Goal: Task Accomplishment & Management: Manage account settings

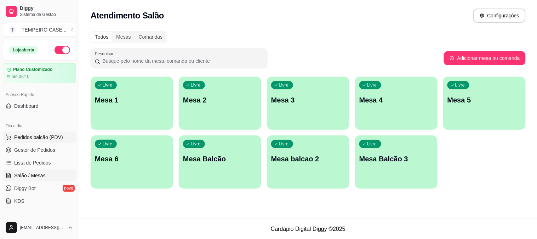
click at [25, 136] on span "Pedidos balcão (PDV)" at bounding box center [38, 136] width 49 height 7
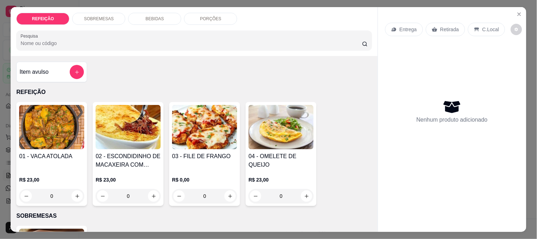
click at [44, 131] on img at bounding box center [51, 127] width 65 height 44
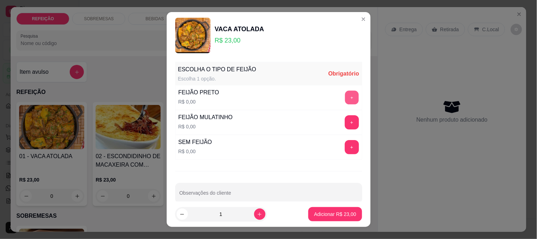
click at [345, 91] on button "+" at bounding box center [352, 97] width 14 height 14
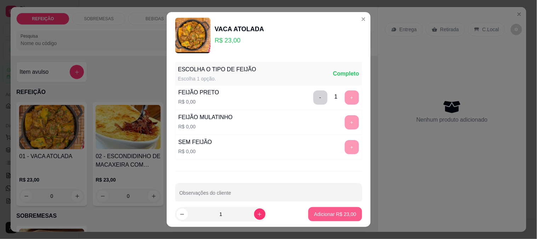
click at [320, 212] on p "Adicionar R$ 23,00" at bounding box center [335, 213] width 42 height 7
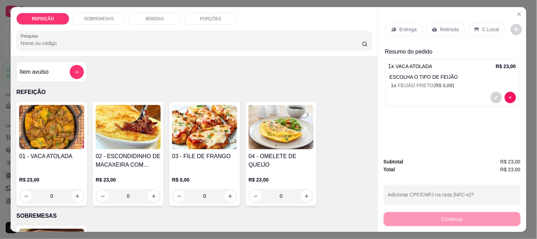
click at [134, 122] on img at bounding box center [128, 127] width 65 height 44
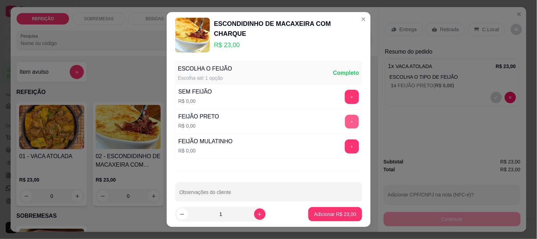
click at [345, 127] on button "+" at bounding box center [352, 121] width 14 height 14
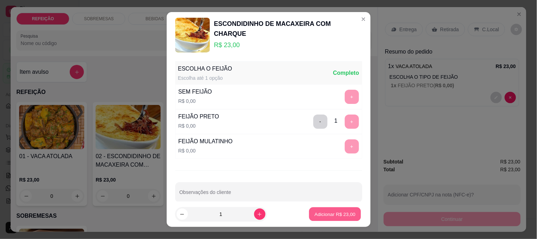
click at [326, 212] on p "Adicionar R$ 23,00" at bounding box center [335, 214] width 41 height 7
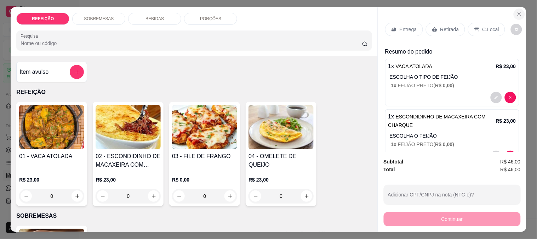
click at [514, 10] on button "Close" at bounding box center [519, 13] width 11 height 11
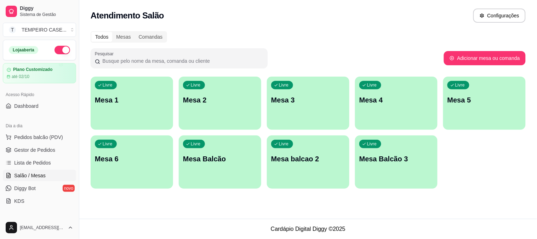
click at [103, 91] on div "Livre Mesa 1" at bounding box center [132, 98] width 82 height 45
click at [27, 136] on span "Pedidos balcão (PDV)" at bounding box center [38, 136] width 49 height 7
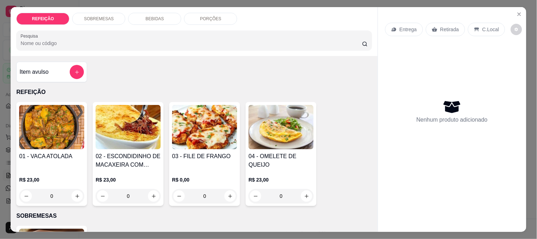
click at [32, 133] on img at bounding box center [51, 127] width 65 height 44
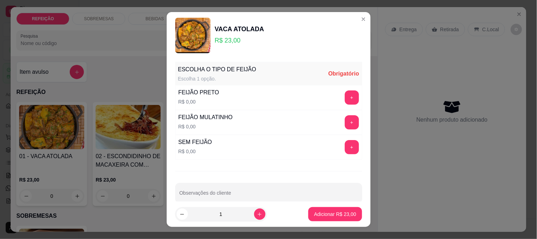
click at [238, 65] on div "ESCOLHA O TIPO DE FEIJÃO" at bounding box center [217, 69] width 78 height 8
click at [342, 93] on div "+" at bounding box center [352, 97] width 20 height 14
click at [345, 96] on button "+" at bounding box center [352, 97] width 14 height 14
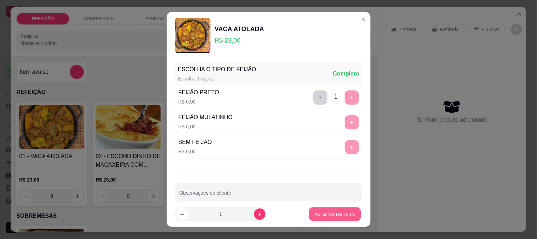
click at [315, 214] on p "Adicionar R$ 23,00" at bounding box center [335, 214] width 41 height 7
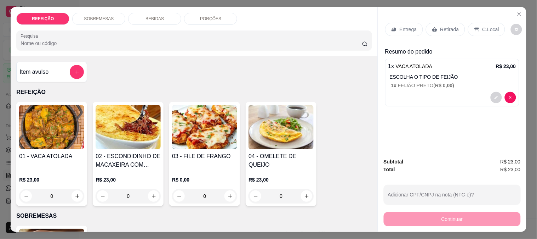
click at [127, 136] on img at bounding box center [128, 127] width 65 height 44
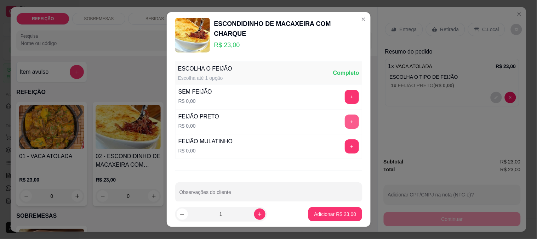
click at [345, 119] on button "+" at bounding box center [352, 121] width 14 height 14
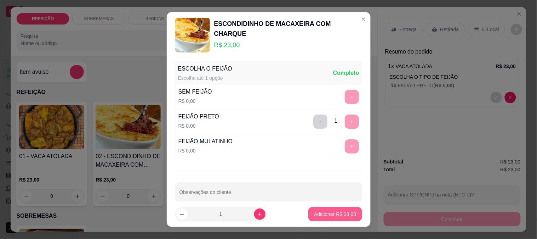
click at [329, 218] on button "Adicionar R$ 23,00" at bounding box center [334, 214] width 53 height 14
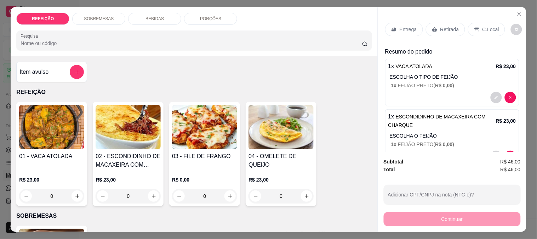
click at [445, 27] on p "Retirada" at bounding box center [449, 29] width 19 height 7
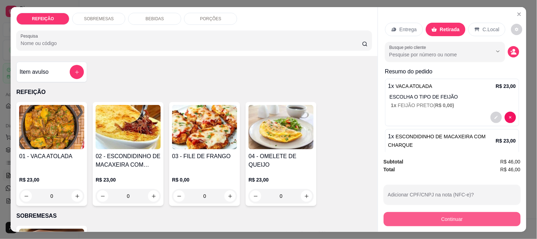
click at [439, 216] on button "Continuar" at bounding box center [452, 219] width 137 height 14
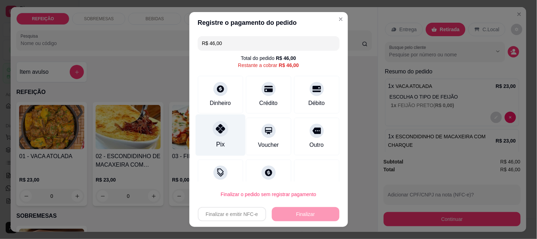
click at [213, 132] on div at bounding box center [221, 129] width 16 height 16
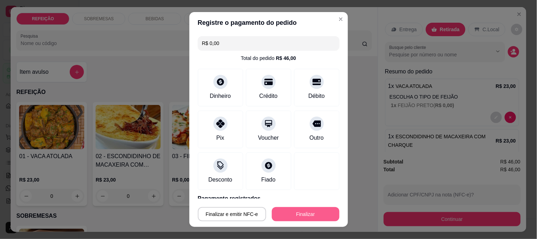
click at [294, 216] on button "Finalizar" at bounding box center [306, 214] width 68 height 14
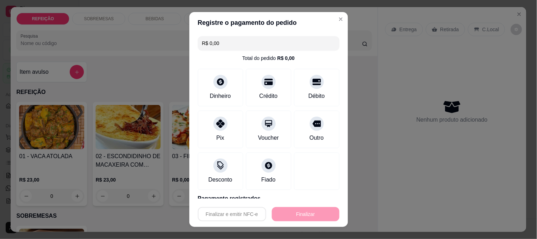
type input "-R$ 46,00"
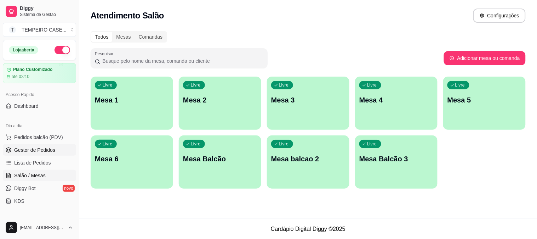
click at [15, 152] on span "Gestor de Pedidos" at bounding box center [34, 149] width 41 height 7
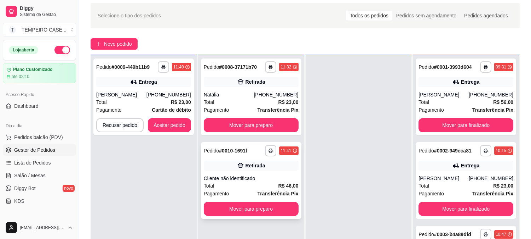
scroll to position [39, 0]
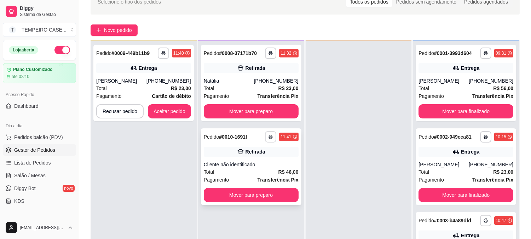
click at [267, 137] on button "button" at bounding box center [270, 136] width 11 height 11
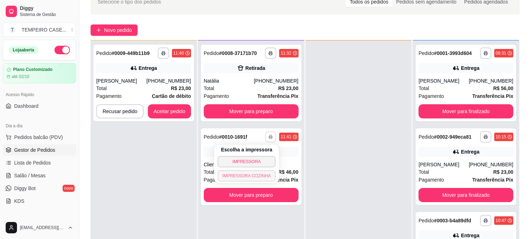
click at [247, 180] on button "IMPRESSORA COZINHA" at bounding box center [247, 175] width 58 height 11
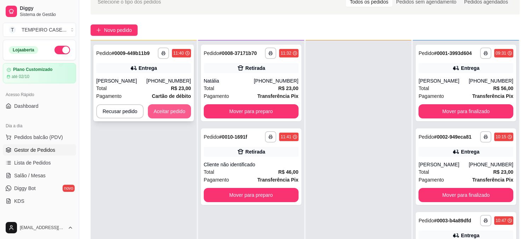
click at [169, 109] on button "Aceitar pedido" at bounding box center [169, 111] width 43 height 14
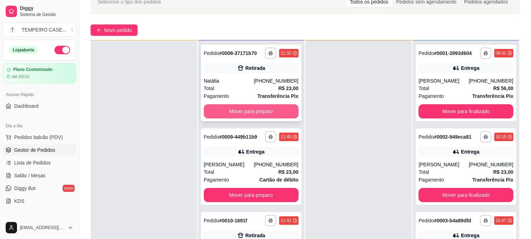
click at [250, 114] on button "Mover para preparo" at bounding box center [251, 111] width 95 height 14
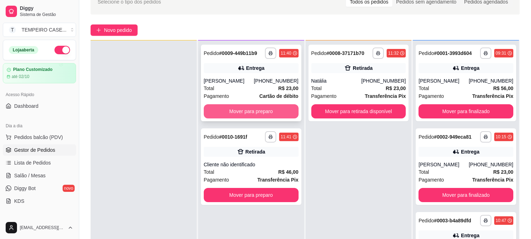
click at [256, 113] on button "Mover para preparo" at bounding box center [251, 111] width 95 height 14
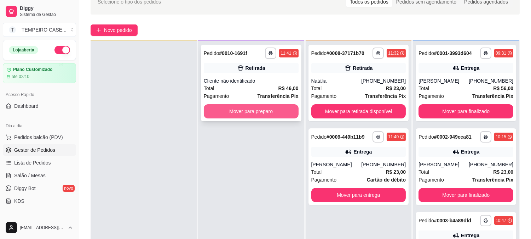
click at [262, 112] on button "Mover para preparo" at bounding box center [251, 111] width 95 height 14
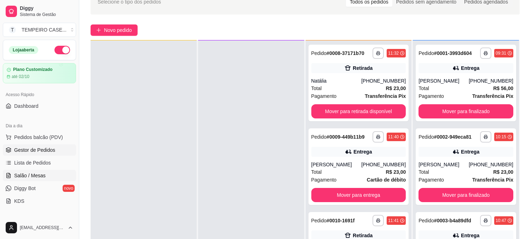
click at [43, 176] on span "Salão / Mesas" at bounding box center [30, 175] width 32 height 7
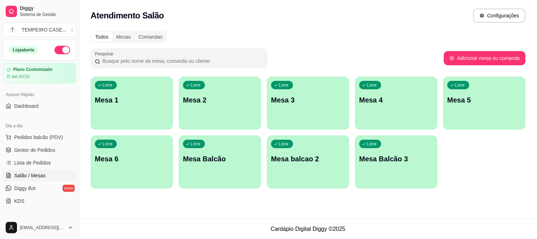
click at [115, 160] on p "Mesa 6" at bounding box center [132, 159] width 74 height 10
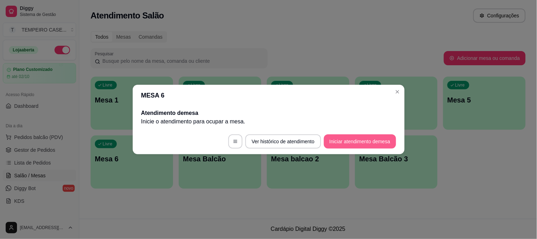
click at [344, 142] on button "Iniciar atendimento de mesa" at bounding box center [360, 141] width 72 height 14
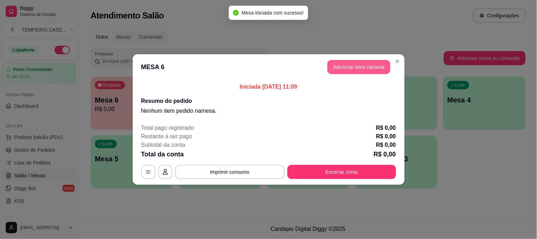
click at [341, 71] on button "Adicionar itens na mesa" at bounding box center [359, 67] width 63 height 14
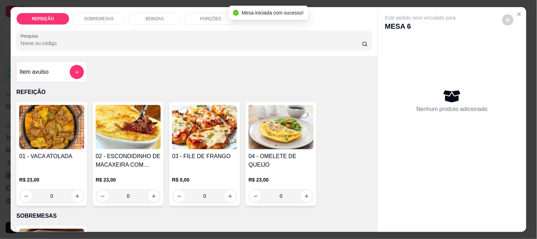
click at [57, 127] on img at bounding box center [51, 127] width 65 height 44
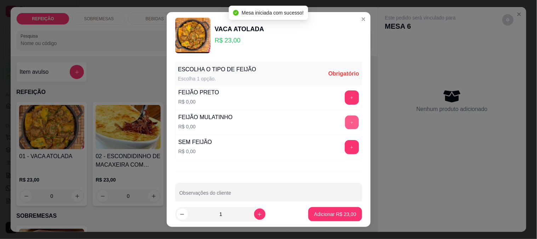
click at [345, 119] on button "+" at bounding box center [352, 122] width 14 height 14
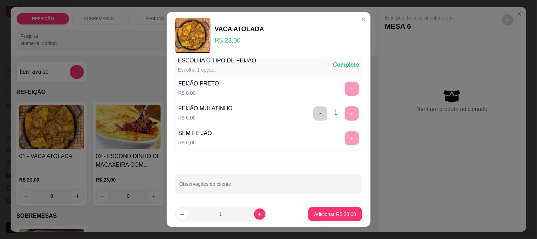
scroll to position [11, 0]
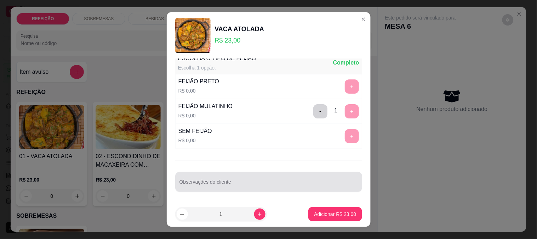
click at [215, 182] on div "Observações do cliente" at bounding box center [268, 182] width 187 height 20
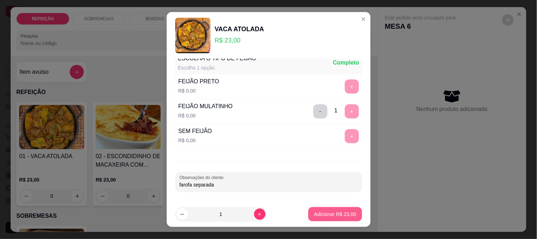
type input "farofa separada"
click at [316, 216] on p "Adicionar R$ 23,00" at bounding box center [335, 213] width 42 height 7
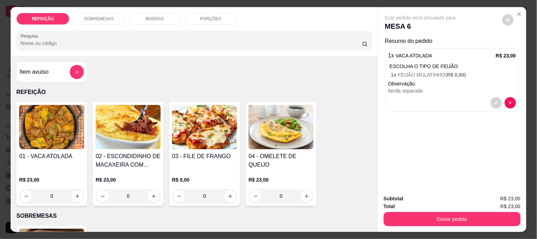
click at [104, 147] on div "02 - ESCONDIDINHO DE MACAXEIRA COM CHARQUE R$ 23,00 0" at bounding box center [128, 154] width 71 height 104
click at [220, 154] on h4 "03 - FILE DE FRANGO" at bounding box center [204, 156] width 65 height 8
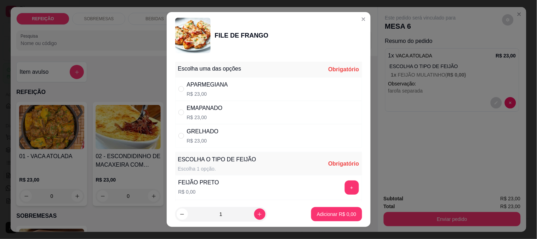
click at [292, 83] on div "APARMEGIANA R$ 23,00" at bounding box center [268, 88] width 187 height 23
radio input "true"
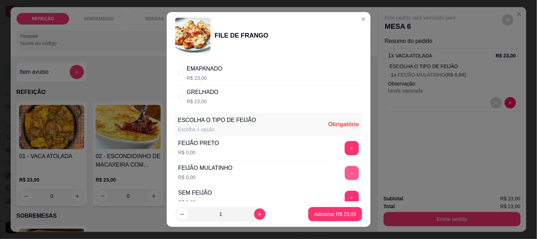
click at [345, 172] on button "+" at bounding box center [352, 173] width 14 height 14
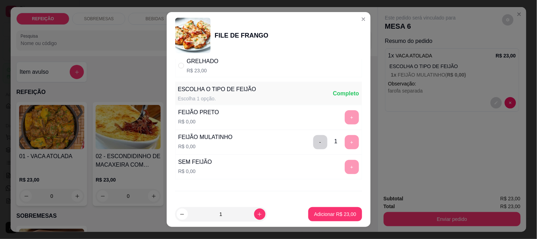
scroll to position [101, 0]
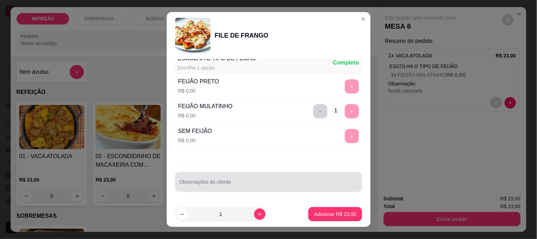
click at [211, 187] on input "Observações do cliente" at bounding box center [269, 184] width 178 height 7
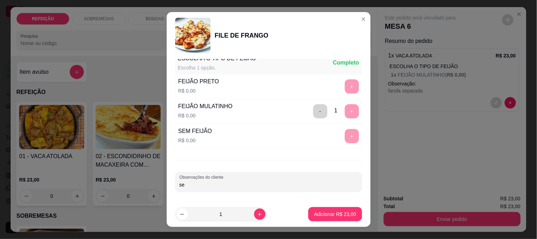
type input "s"
type input "farofa separada - oregano separado"
click at [323, 211] on p "Adicionar R$ 23,00" at bounding box center [335, 213] width 42 height 7
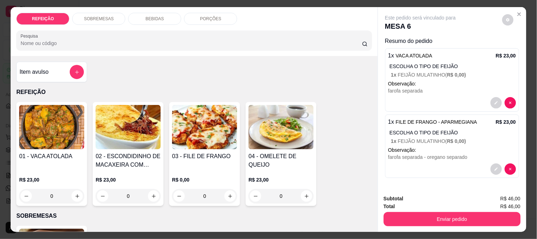
scroll to position [18, 0]
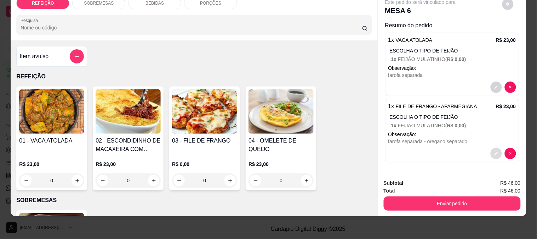
click at [496, 149] on button "decrease-product-quantity" at bounding box center [496, 153] width 11 height 11
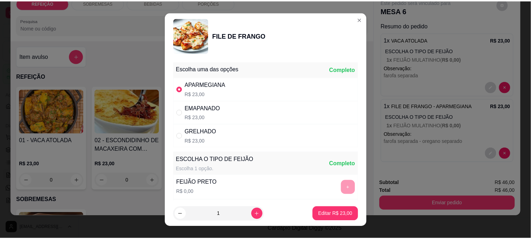
scroll to position [101, 0]
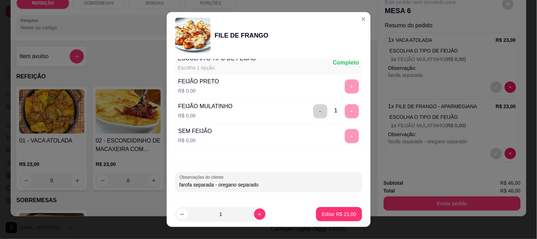
drag, startPoint x: 216, startPoint y: 184, endPoint x: 274, endPoint y: 182, distance: 58.1
click at [274, 182] on input "farofa separada - oregano separado" at bounding box center [269, 184] width 178 height 7
type input "farofa separada - Sem oregano"
click at [326, 207] on button "Editar R$ 23,00" at bounding box center [339, 214] width 44 height 14
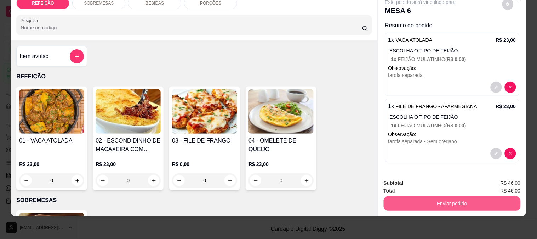
click at [445, 196] on button "Enviar pedido" at bounding box center [452, 203] width 137 height 14
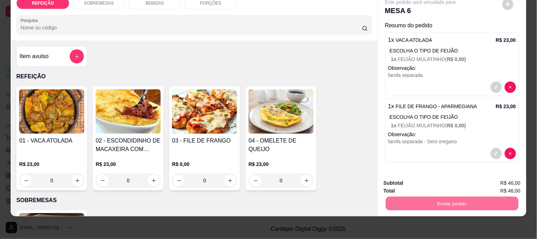
click at [416, 178] on button "Não registrar e enviar pedido" at bounding box center [429, 179] width 74 height 13
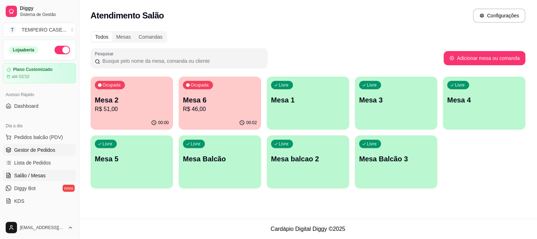
click at [28, 149] on span "Gestor de Pedidos" at bounding box center [34, 149] width 41 height 7
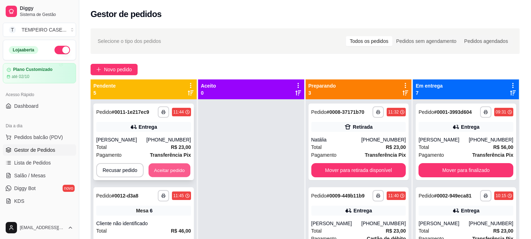
click at [173, 177] on button "Aceitar pedido" at bounding box center [170, 170] width 42 height 14
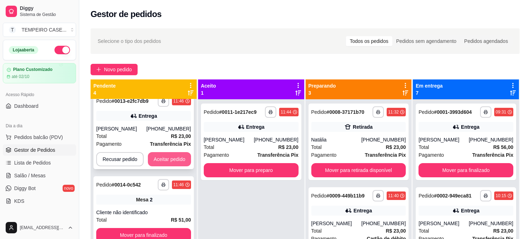
click at [168, 156] on button "Aceitar pedido" at bounding box center [169, 159] width 43 height 14
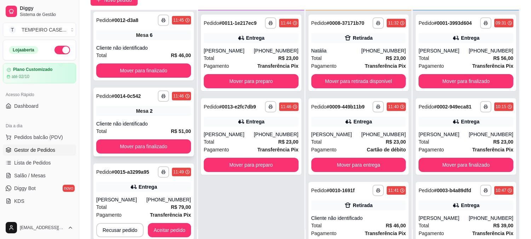
scroll to position [108, 0]
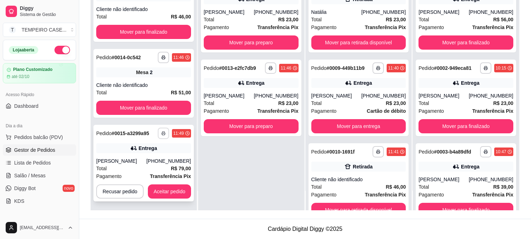
click at [161, 137] on button "button" at bounding box center [163, 132] width 11 height 11
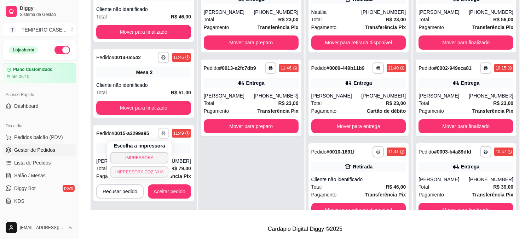
click at [153, 169] on button "IMPRESSORA COZINHA" at bounding box center [139, 171] width 58 height 11
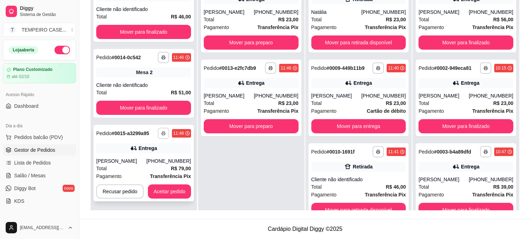
click at [165, 136] on button "button" at bounding box center [163, 132] width 11 height 11
click at [153, 170] on button "IMPRESSORA COZINHA" at bounding box center [146, 165] width 47 height 9
click at [166, 187] on button "Aceitar pedido" at bounding box center [169, 191] width 43 height 14
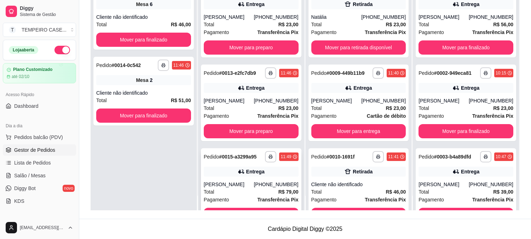
scroll to position [0, 0]
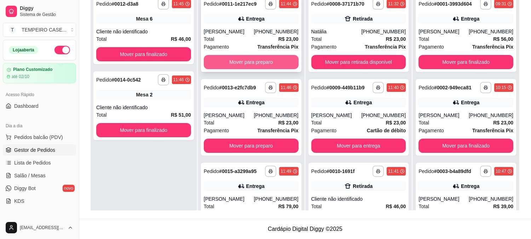
click at [230, 69] on button "Mover para preparo" at bounding box center [251, 62] width 95 height 14
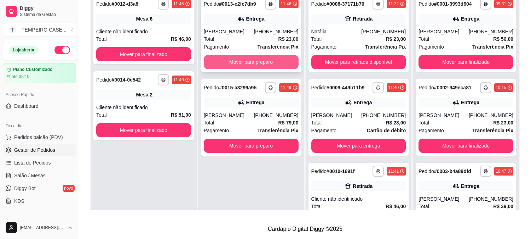
click at [244, 64] on button "Mover para preparo" at bounding box center [251, 62] width 95 height 14
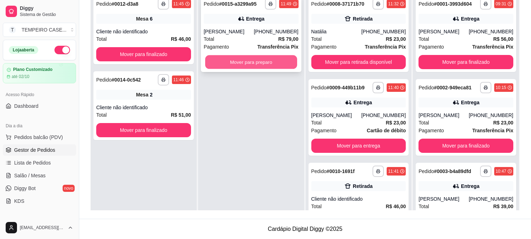
click at [244, 60] on button "Mover para preparo" at bounding box center [251, 62] width 92 height 14
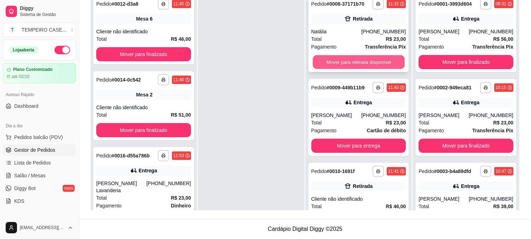
click at [355, 57] on button "Mover para retirada disponível" at bounding box center [359, 62] width 92 height 14
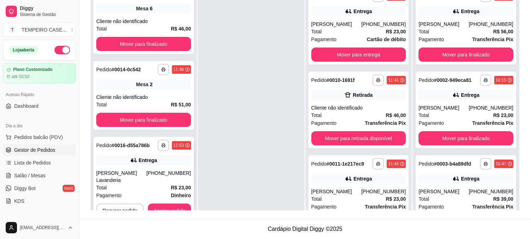
scroll to position [19, 0]
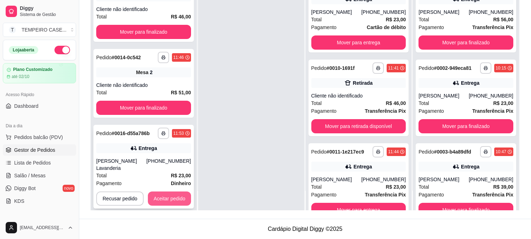
click at [171, 191] on button "Aceitar pedido" at bounding box center [169, 198] width 43 height 14
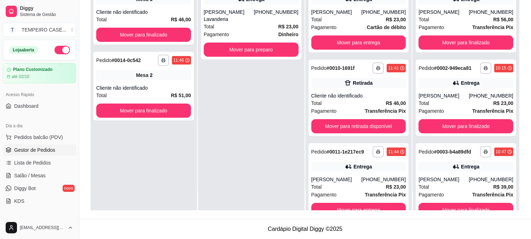
scroll to position [0, 0]
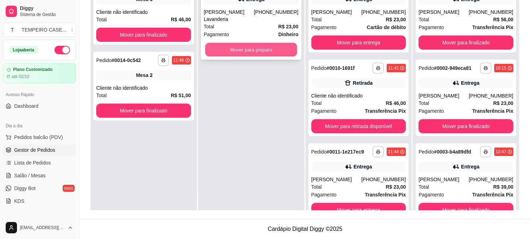
click at [263, 45] on button "Mover para preparo" at bounding box center [251, 50] width 92 height 14
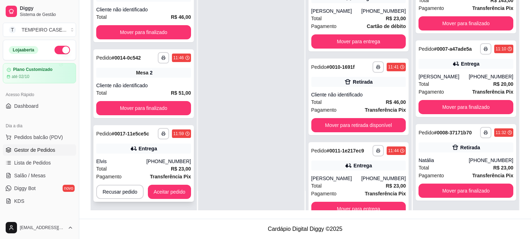
scroll to position [3, 0]
click at [162, 133] on icon "button" at bounding box center [164, 134] width 4 height 2
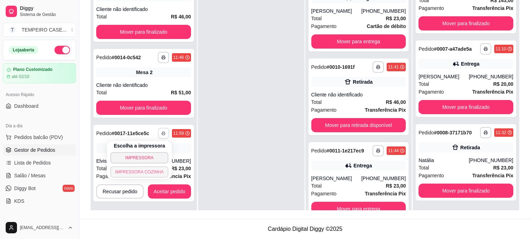
click at [143, 172] on button "IMPRESSORA COZINHA" at bounding box center [139, 171] width 58 height 11
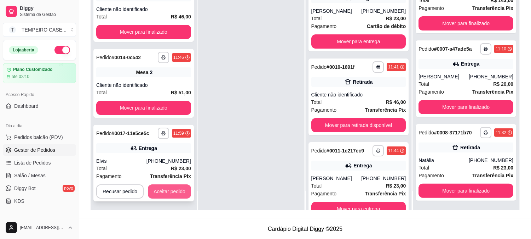
click at [173, 188] on button "Aceitar pedido" at bounding box center [169, 191] width 43 height 14
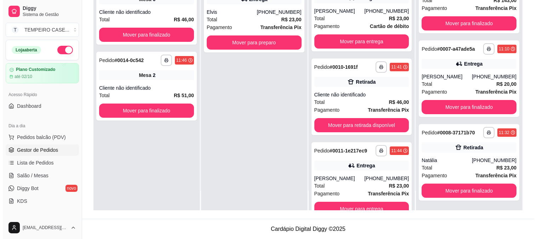
scroll to position [436, 0]
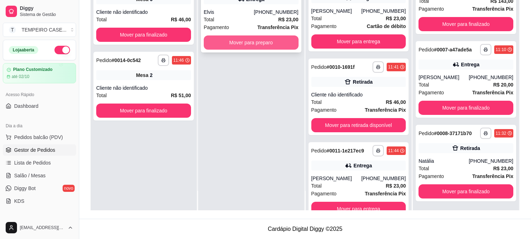
click at [268, 44] on button "Mover para preparo" at bounding box center [251, 42] width 95 height 14
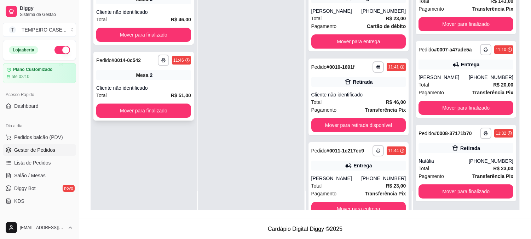
click at [128, 80] on div "**********" at bounding box center [143, 86] width 101 height 69
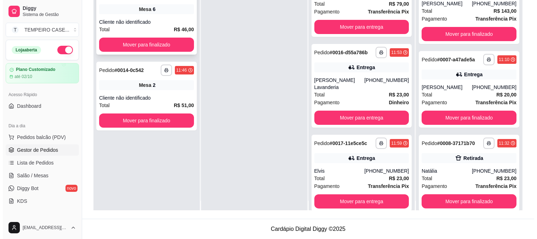
scroll to position [0, 0]
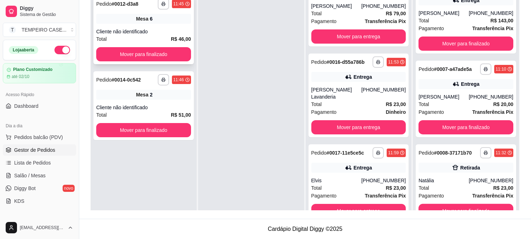
click at [146, 32] on div "Cliente não identificado" at bounding box center [143, 31] width 95 height 7
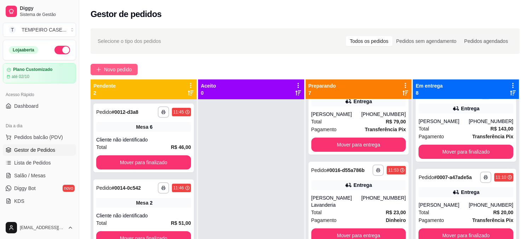
click at [121, 68] on span "Novo pedido" at bounding box center [118, 70] width 28 height 8
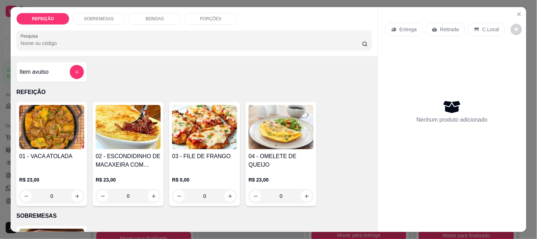
click at [188, 130] on img at bounding box center [204, 127] width 65 height 44
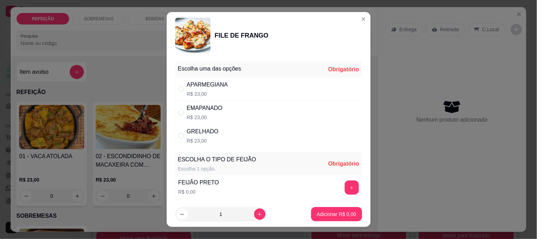
click at [201, 131] on div "GRELHADO" at bounding box center [203, 131] width 32 height 8
radio input "true"
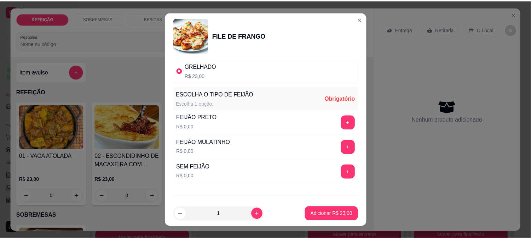
scroll to position [79, 0]
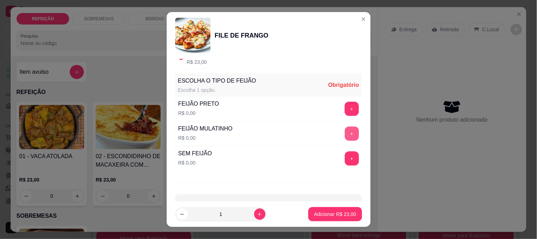
click at [345, 133] on button "+" at bounding box center [352, 133] width 14 height 14
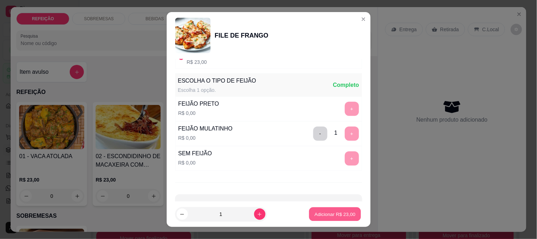
click at [331, 208] on button "Adicionar R$ 23,00" at bounding box center [335, 214] width 52 height 14
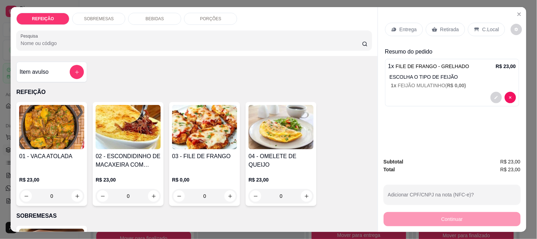
click at [435, 24] on div "Retirada" at bounding box center [445, 29] width 39 height 13
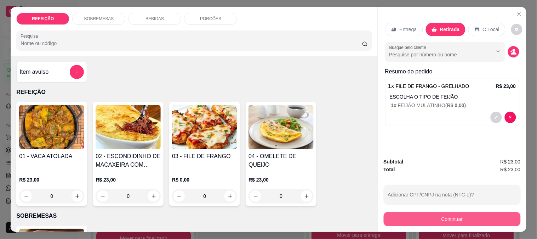
click at [422, 217] on button "Continuar" at bounding box center [452, 219] width 137 height 14
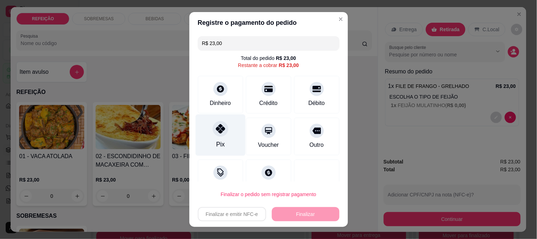
click at [213, 133] on div at bounding box center [221, 129] width 16 height 16
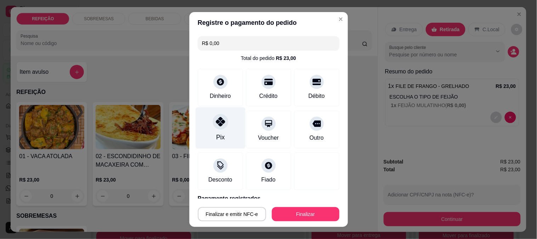
click at [220, 142] on div "Pix" at bounding box center [220, 127] width 50 height 41
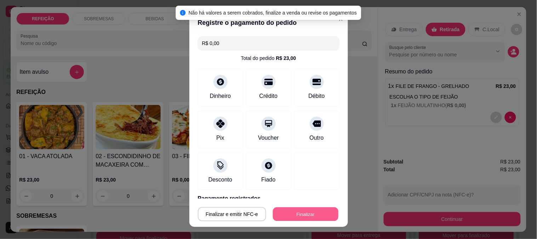
click at [297, 211] on button "Finalizar" at bounding box center [306, 214] width 66 height 14
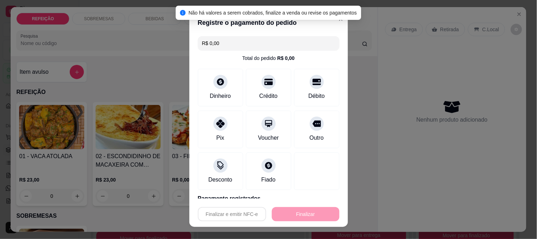
type input "-R$ 23,00"
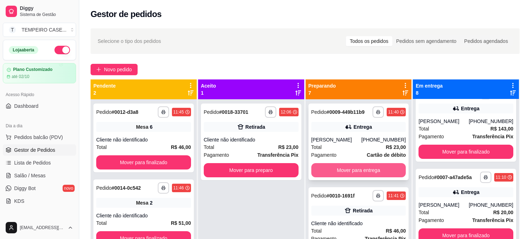
click at [348, 171] on button "Mover para entrega" at bounding box center [359, 170] width 95 height 14
click at [358, 168] on button "Mover para retirada disponível" at bounding box center [359, 170] width 95 height 14
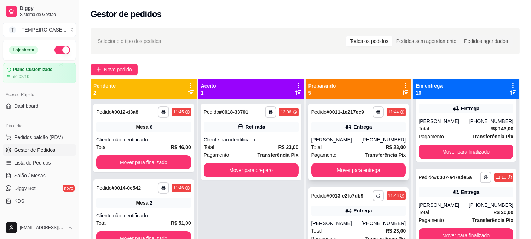
click at [355, 167] on div "**********" at bounding box center [359, 141] width 101 height 76
click at [373, 176] on button "Mover para entrega" at bounding box center [359, 170] width 92 height 14
click at [364, 175] on button "Mover para entrega" at bounding box center [359, 170] width 95 height 14
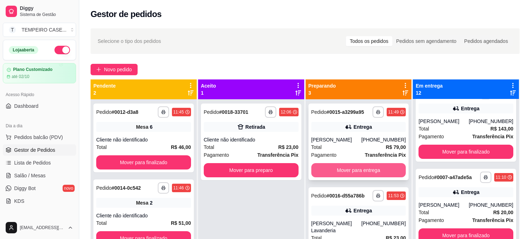
click at [363, 175] on button "Mover para entrega" at bounding box center [359, 170] width 95 height 14
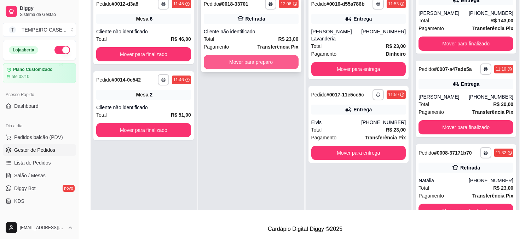
click at [243, 62] on button "Mover para preparo" at bounding box center [251, 62] width 95 height 14
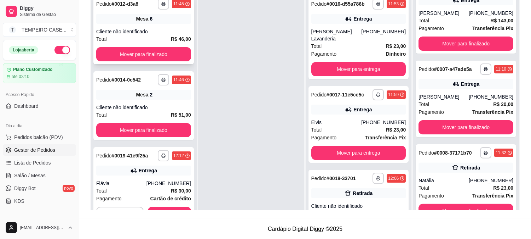
scroll to position [448, 0]
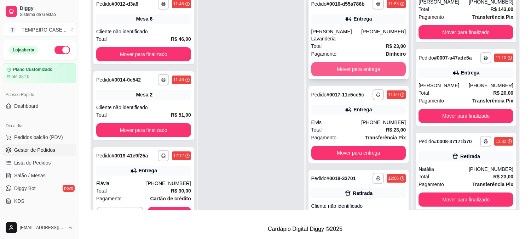
click at [338, 68] on button "Mover para entrega" at bounding box center [359, 69] width 95 height 14
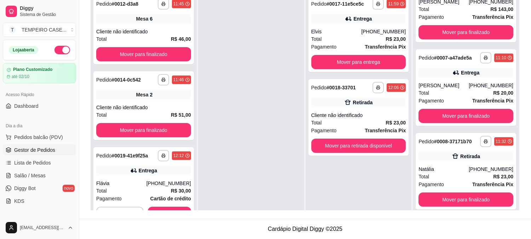
click at [357, 75] on div "**********" at bounding box center [359, 110] width 106 height 239
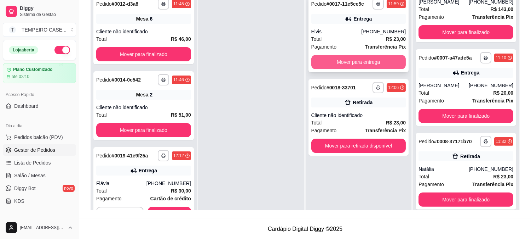
click at [359, 61] on button "Mover para entrega" at bounding box center [359, 62] width 95 height 14
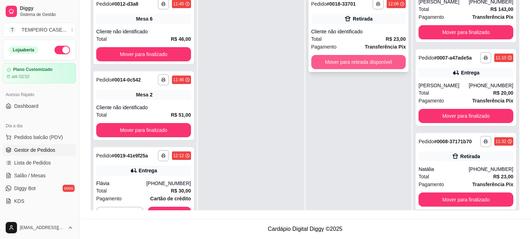
click at [362, 62] on button "Mover para retirada disponível" at bounding box center [359, 62] width 95 height 14
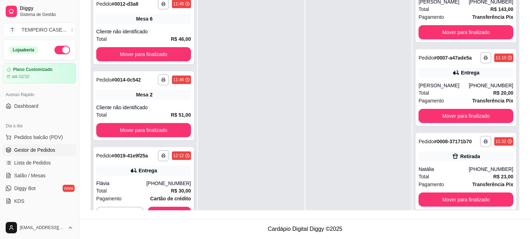
click at [160, 208] on button "Aceitar pedido" at bounding box center [169, 213] width 43 height 14
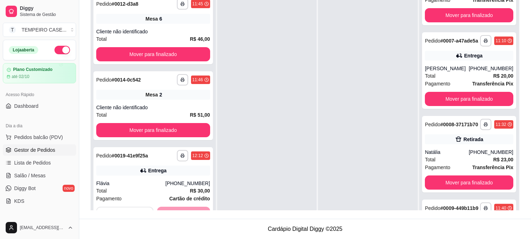
scroll to position [436, 0]
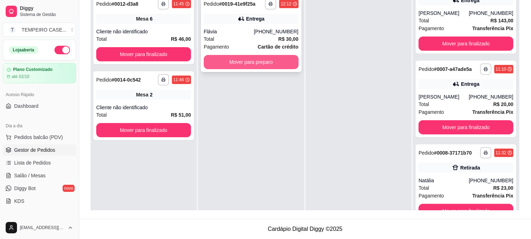
click at [271, 65] on button "Mover para preparo" at bounding box center [251, 62] width 95 height 14
click at [280, 68] on button "Mover para preparo" at bounding box center [251, 62] width 92 height 14
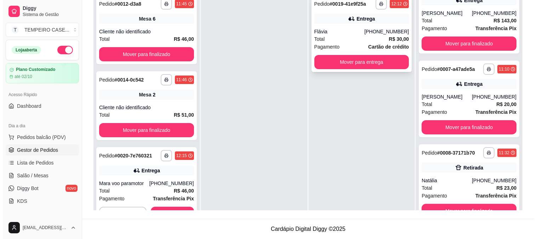
scroll to position [448, 0]
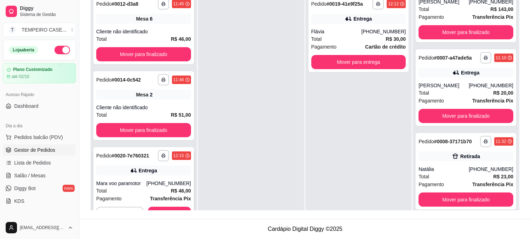
click at [164, 158] on button "button" at bounding box center [163, 155] width 11 height 11
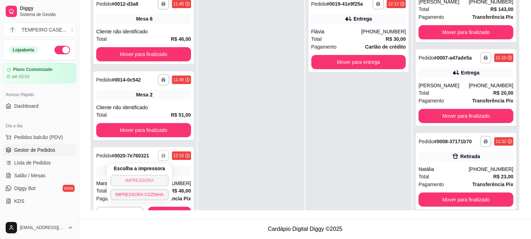
click at [141, 178] on button "IMPRESSORA" at bounding box center [139, 180] width 58 height 11
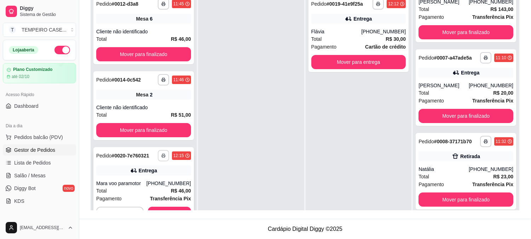
click at [159, 157] on button "button" at bounding box center [163, 155] width 11 height 11
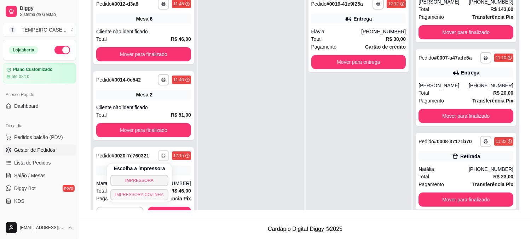
click at [142, 194] on button "IMPRESSORA COZINHA" at bounding box center [139, 194] width 58 height 11
click at [163, 156] on rect "button" at bounding box center [164, 156] width 2 height 1
click at [144, 191] on button "IMPRESSORA COZINHA" at bounding box center [139, 194] width 58 height 11
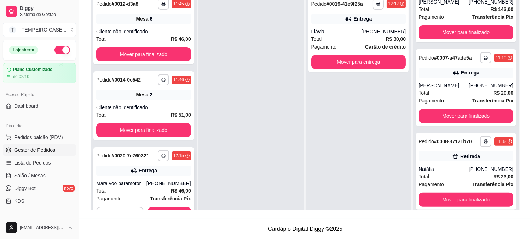
click at [152, 205] on div "**********" at bounding box center [143, 185] width 101 height 76
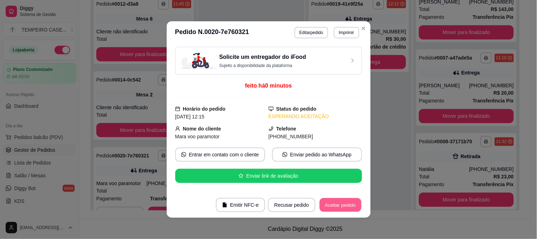
click at [342, 210] on button "Aceitar pedido" at bounding box center [341, 205] width 42 height 14
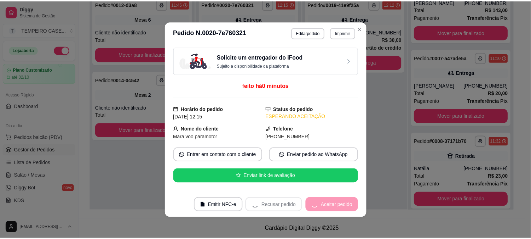
scroll to position [436, 0]
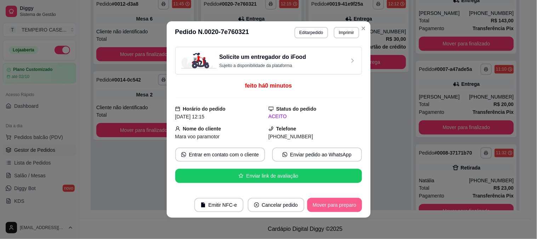
click at [338, 206] on button "Mover para preparo" at bounding box center [334, 205] width 55 height 14
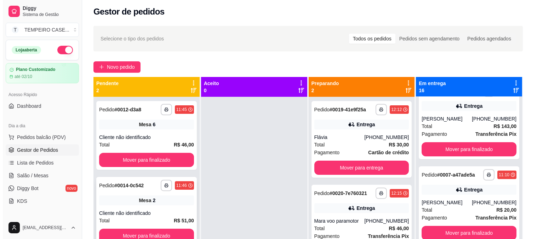
scroll to position [0, 0]
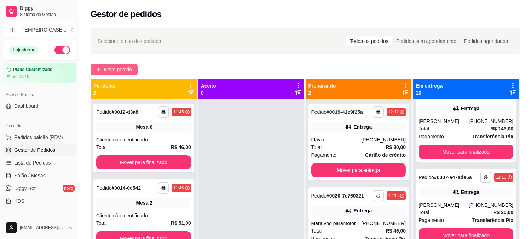
click at [126, 71] on span "Novo pedido" at bounding box center [118, 70] width 28 height 8
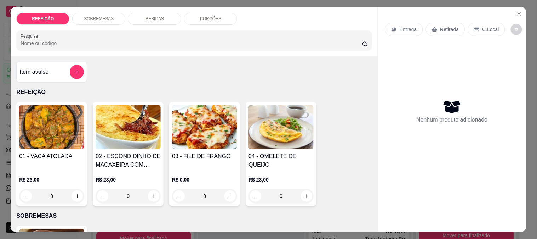
click at [190, 130] on img at bounding box center [204, 127] width 65 height 44
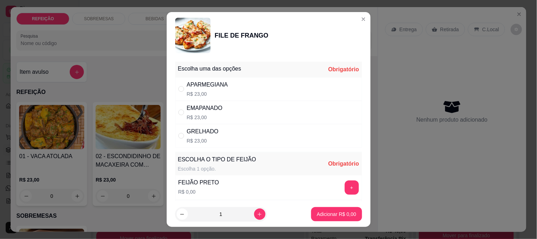
click at [221, 88] on div "APARMEGIANA" at bounding box center [207, 84] width 41 height 8
radio input "true"
click at [345, 184] on button "+" at bounding box center [352, 187] width 14 height 14
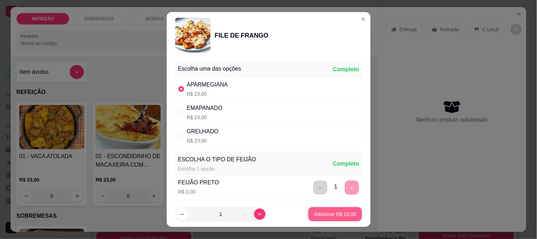
click at [335, 215] on p "Adicionar R$ 23,00" at bounding box center [335, 213] width 42 height 7
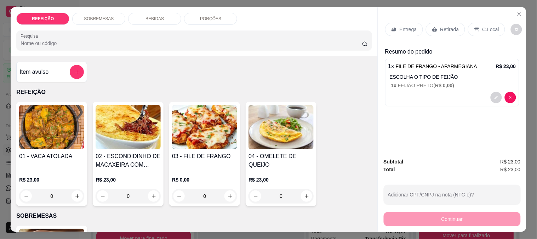
click at [409, 26] on p "Entrega" at bounding box center [408, 29] width 17 height 7
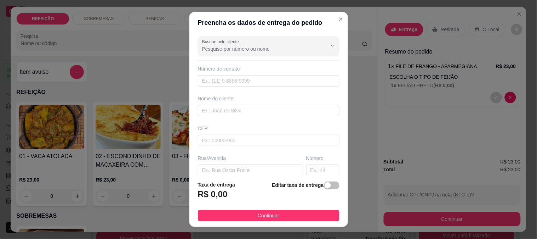
click at [244, 51] on input "Busque pelo cliente" at bounding box center [258, 48] width 113 height 7
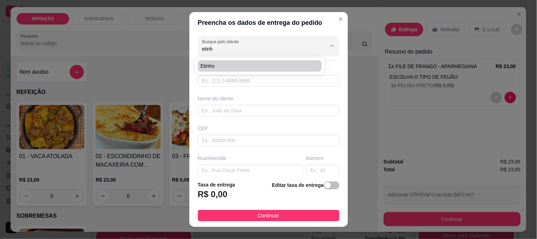
click at [229, 69] on span "Etinho" at bounding box center [257, 65] width 112 height 7
type input "Etinho"
type input "81994338553"
type input "Etinho"
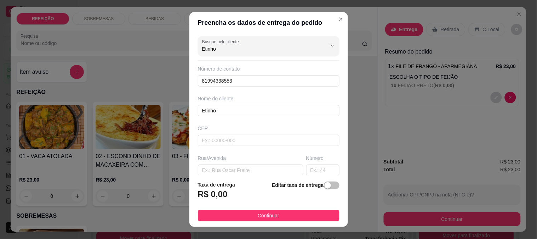
type input "Etinho"
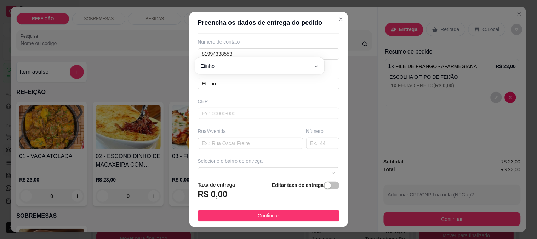
scroll to position [39, 0]
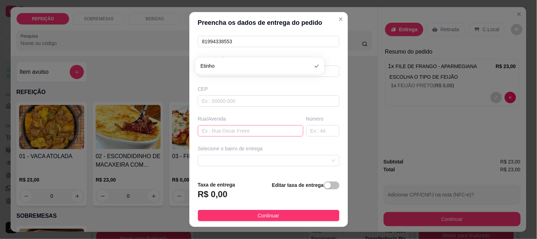
click at [226, 127] on input "text" at bounding box center [251, 130] width 106 height 11
click at [281, 163] on span at bounding box center [268, 160] width 133 height 11
type input "vila [PERSON_NAME]"
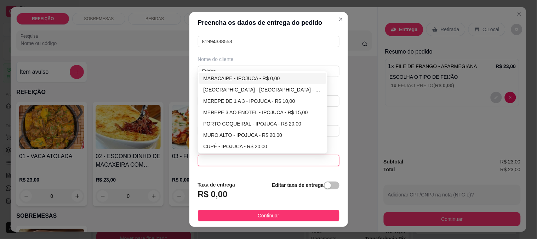
click at [235, 79] on div "MARACAIPE - IPOJUCA - R$ 0,00" at bounding box center [263, 78] width 119 height 8
type input "IPOJUCA"
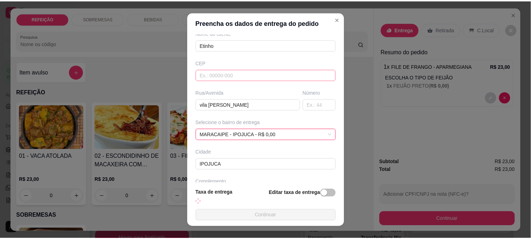
scroll to position [89, 0]
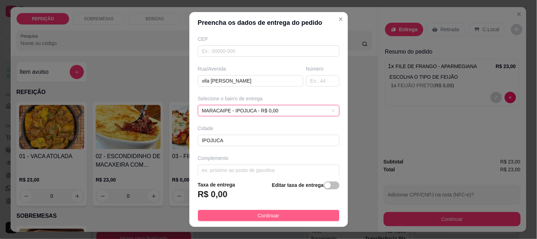
click at [258, 216] on span "Continuar" at bounding box center [269, 215] width 22 height 8
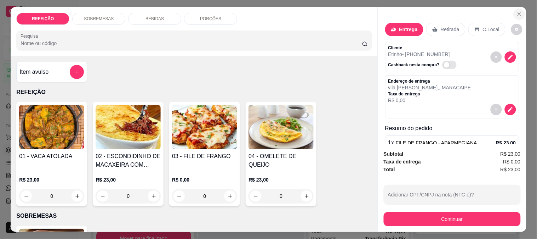
click at [514, 11] on button "Close" at bounding box center [519, 13] width 11 height 11
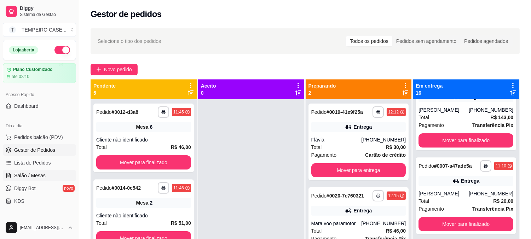
click at [37, 176] on span "Salão / Mesas" at bounding box center [30, 175] width 32 height 7
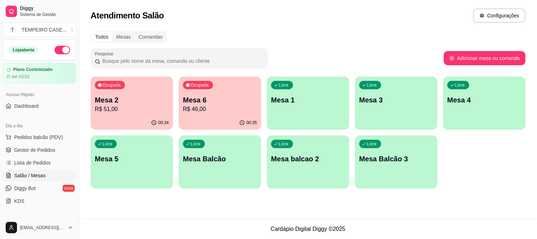
click at [137, 101] on p "Mesa 2" at bounding box center [132, 100] width 74 height 10
click at [21, 150] on span "Gestor de Pedidos" at bounding box center [34, 149] width 41 height 7
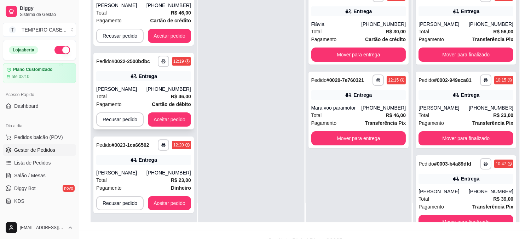
scroll to position [108, 0]
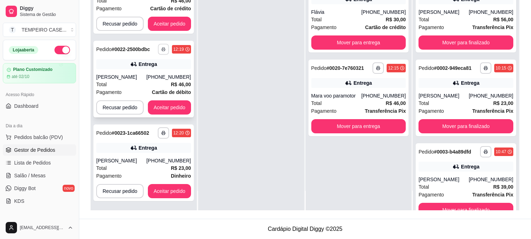
click at [165, 50] on button "button" at bounding box center [163, 49] width 11 height 11
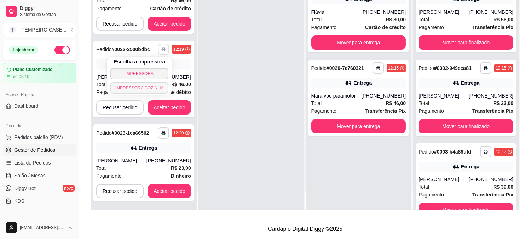
click at [152, 87] on button "IMPRESSORA COZINHA" at bounding box center [139, 87] width 58 height 11
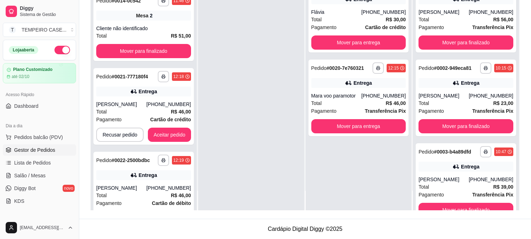
scroll to position [52, 0]
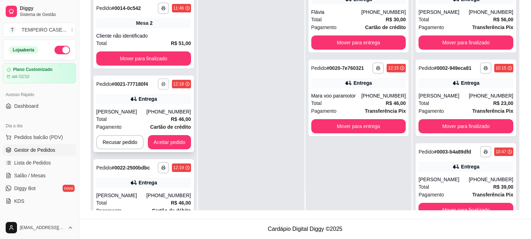
click at [161, 82] on icon "button" at bounding box center [163, 84] width 4 height 4
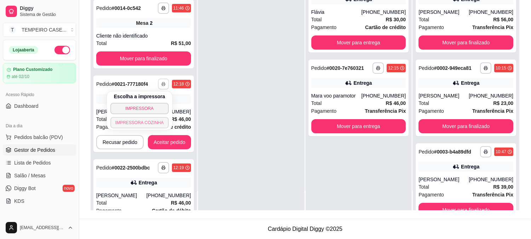
click at [142, 123] on button "IMPRESSORA COZINHA" at bounding box center [139, 122] width 58 height 11
click at [177, 146] on button "Aceitar pedido" at bounding box center [169, 142] width 43 height 14
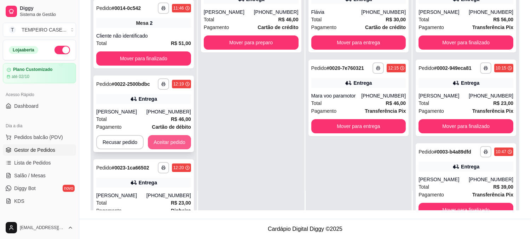
click at [174, 136] on button "Aceitar pedido" at bounding box center [169, 142] width 43 height 14
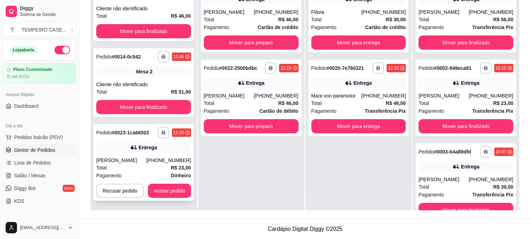
scroll to position [3, 0]
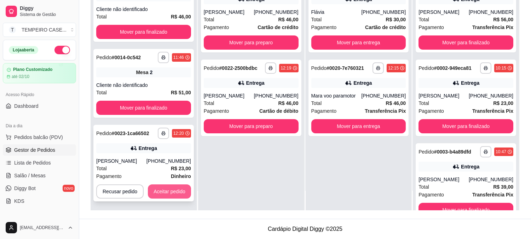
click at [168, 191] on button "Aceitar pedido" at bounding box center [169, 191] width 43 height 14
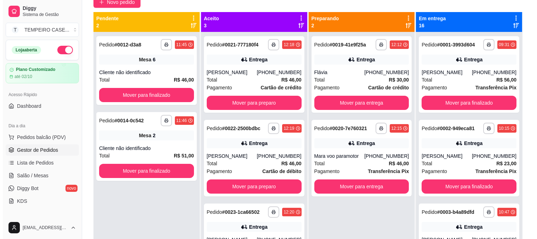
scroll to position [29, 0]
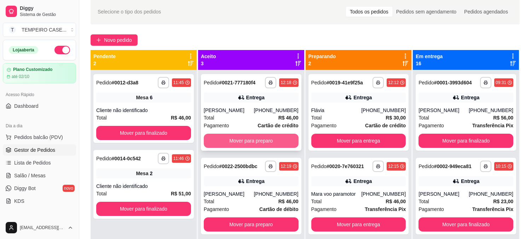
click at [244, 136] on button "Mover para preparo" at bounding box center [251, 140] width 95 height 14
click at [260, 141] on button "Mover para preparo" at bounding box center [251, 141] width 92 height 14
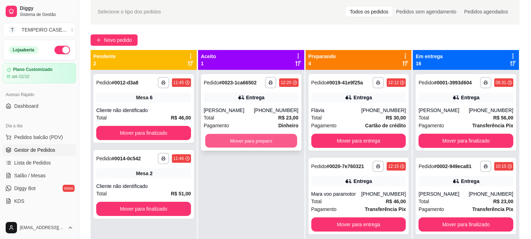
click at [233, 140] on button "Mover para preparo" at bounding box center [251, 141] width 92 height 14
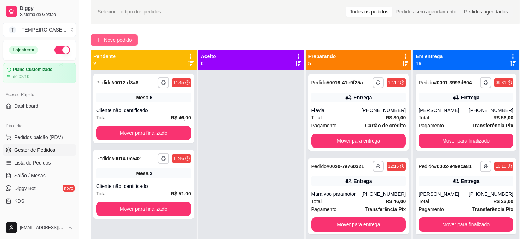
click at [115, 38] on span "Novo pedido" at bounding box center [118, 40] width 28 height 8
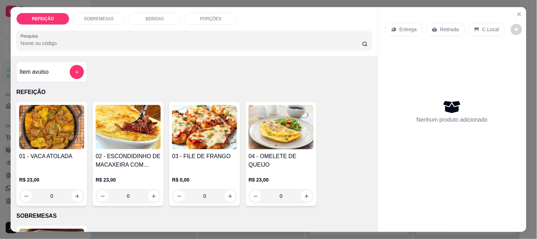
click at [215, 133] on img at bounding box center [204, 127] width 65 height 44
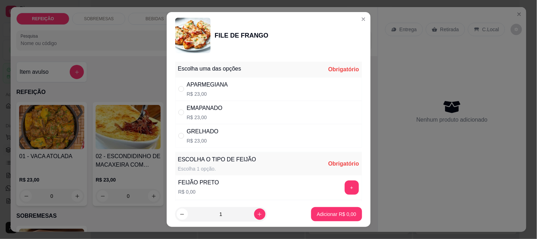
click at [236, 87] on div "APARMEGIANA R$ 23,00" at bounding box center [268, 88] width 187 height 23
radio input "true"
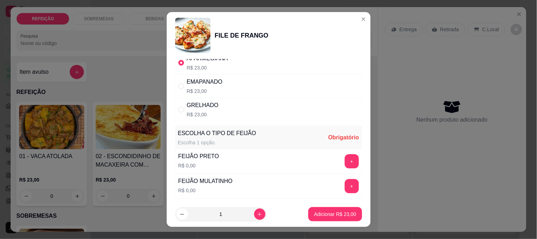
scroll to position [79, 0]
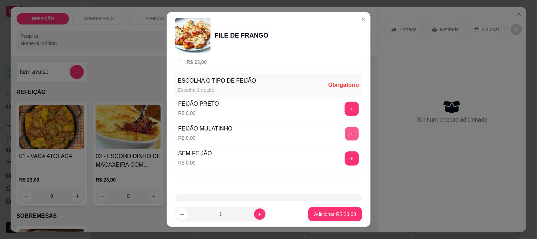
click at [345, 137] on button "+" at bounding box center [352, 133] width 14 height 14
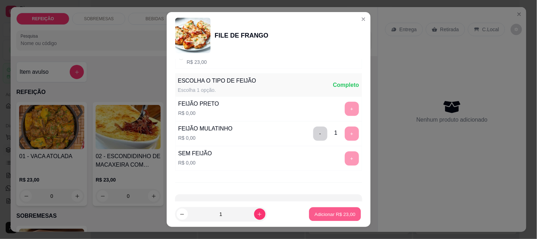
click at [327, 211] on p "Adicionar R$ 23,00" at bounding box center [335, 214] width 41 height 7
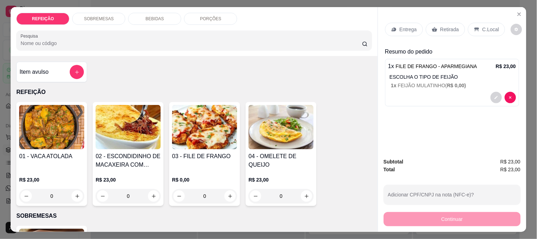
click at [147, 16] on p "BEBIDAS" at bounding box center [155, 19] width 18 height 6
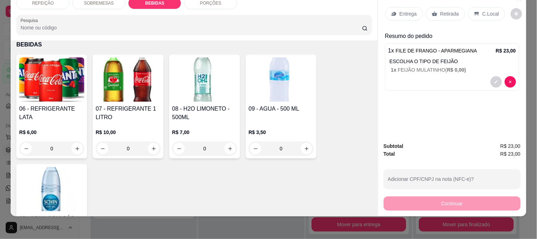
click at [63, 98] on div "06 - REFRIGERANTE LATA R$ 6,00 0" at bounding box center [51, 107] width 71 height 104
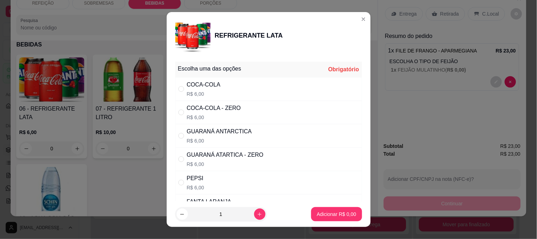
click at [235, 136] on div "GUARANÁ ANTARCTICA R$ 6,00" at bounding box center [219, 135] width 65 height 17
radio input "true"
click at [317, 211] on p "Adicionar R$ 6,00" at bounding box center [336, 213] width 39 height 7
type input "1"
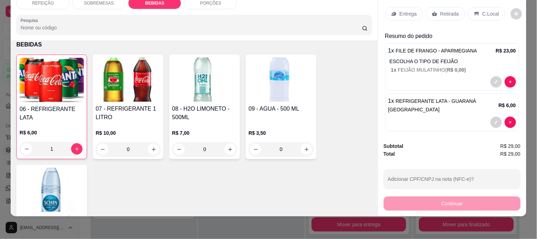
click at [400, 10] on p "Entrega" at bounding box center [408, 13] width 17 height 7
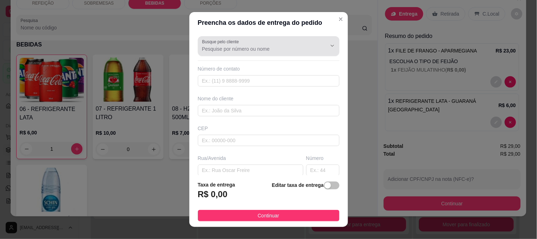
drag, startPoint x: 231, startPoint y: 55, endPoint x: 231, endPoint y: 49, distance: 5.7
click at [231, 54] on div "Busque pelo cliente" at bounding box center [269, 46] width 142 height 20
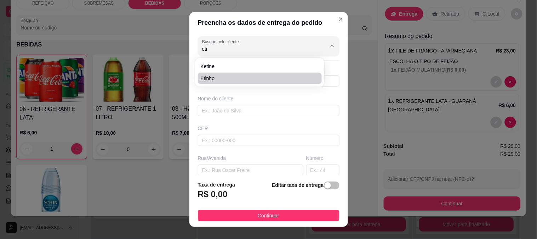
click at [217, 79] on span "Etinho" at bounding box center [257, 78] width 112 height 7
type input "Etinho"
type input "81994338553"
type input "Etinho"
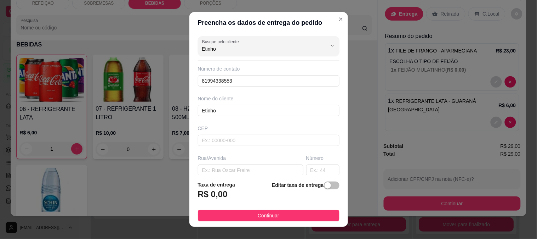
scroll to position [97, 0]
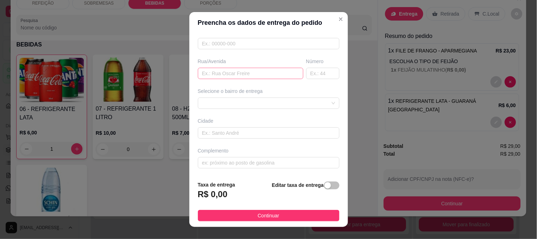
type input "Etinho"
click at [220, 74] on input "text" at bounding box center [251, 73] width 106 height 11
click at [216, 107] on div at bounding box center [269, 102] width 142 height 11
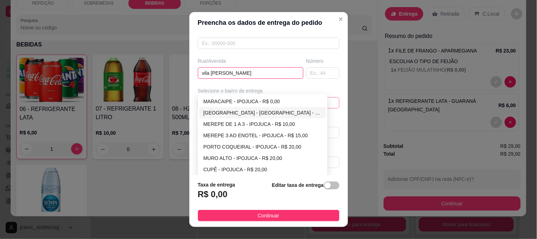
type input "vila [PERSON_NAME]"
click at [218, 107] on div "MARACAIPE - IPOJUCA - R$ 0,00" at bounding box center [262, 101] width 127 height 11
type input "IPOJUCA"
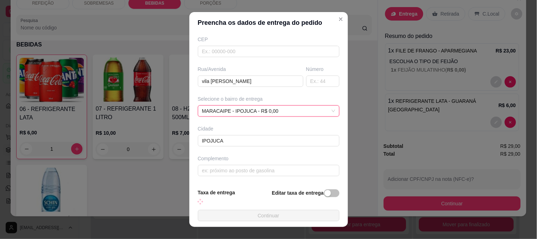
click at [249, 209] on footer "Taxa de entrega Editar taxa de entrega Continuar" at bounding box center [268, 205] width 159 height 44
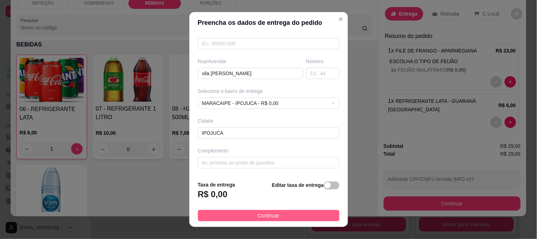
click at [249, 212] on button "Continuar" at bounding box center [269, 215] width 142 height 11
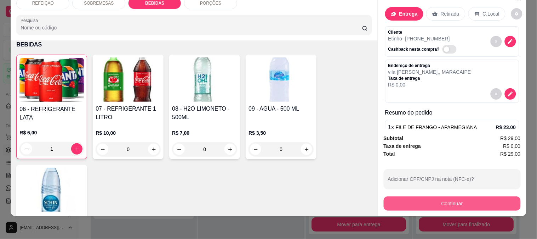
click at [409, 196] on button "Continuar" at bounding box center [452, 203] width 137 height 14
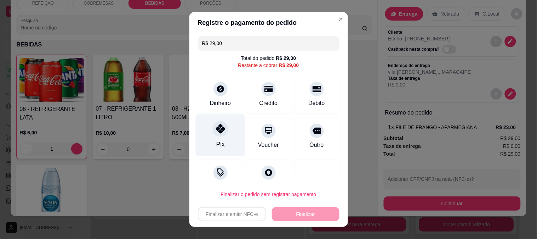
click at [221, 127] on div at bounding box center [221, 129] width 16 height 16
type input "R$ 0,00"
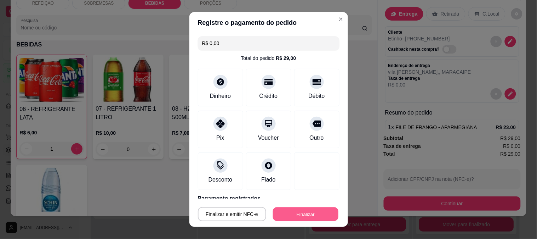
click at [273, 208] on button "Finalizar" at bounding box center [306, 214] width 66 height 14
type input "0"
type input "-R$ 29,00"
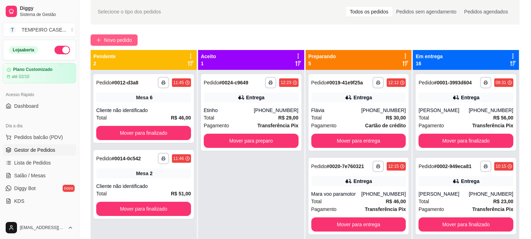
click at [129, 37] on span "Novo pedido" at bounding box center [118, 40] width 28 height 8
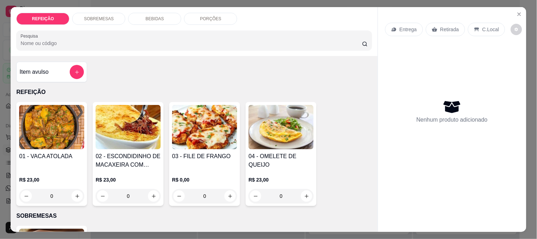
click at [110, 135] on img at bounding box center [128, 127] width 65 height 44
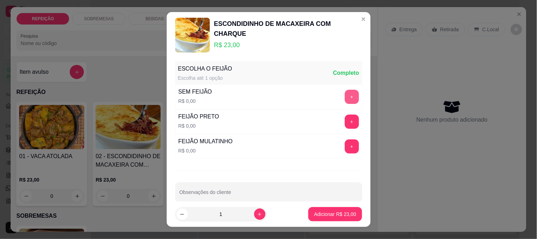
click at [345, 96] on button "+" at bounding box center [352, 97] width 14 height 14
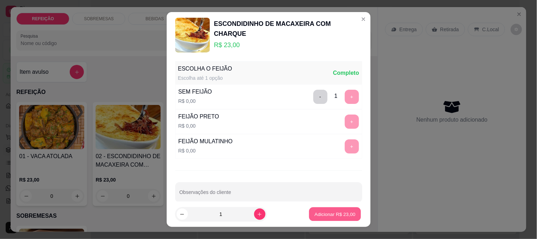
click at [334, 210] on button "Adicionar R$ 23,00" at bounding box center [335, 214] width 52 height 14
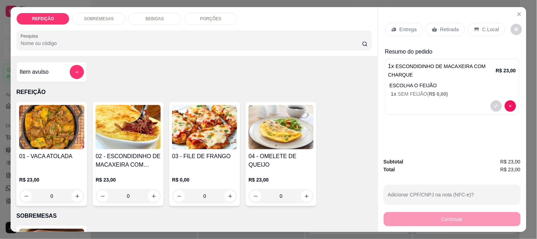
click at [426, 35] on div "Entrega Retirada C.Local" at bounding box center [452, 29] width 134 height 25
click at [436, 27] on div "Retirada" at bounding box center [445, 29] width 39 height 13
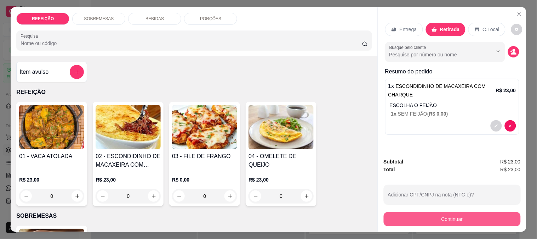
click at [429, 218] on button "Continuar" at bounding box center [452, 219] width 137 height 14
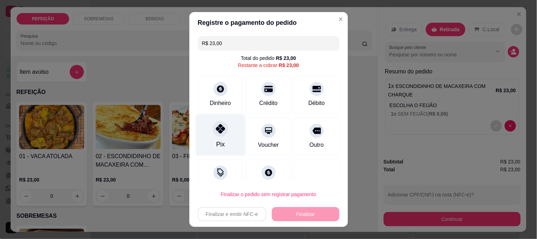
click at [216, 128] on icon at bounding box center [220, 128] width 9 height 9
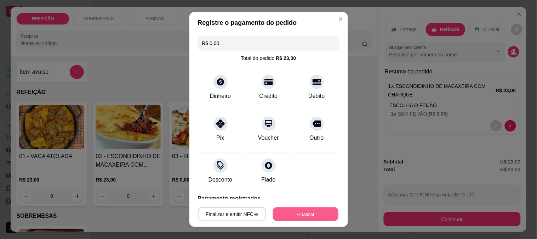
click at [304, 211] on button "Finalizar" at bounding box center [306, 214] width 66 height 14
type input "-R$ 23,00"
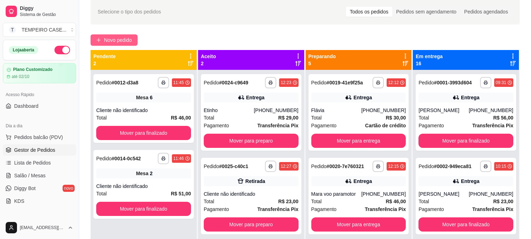
click at [114, 41] on span "Novo pedido" at bounding box center [118, 40] width 28 height 8
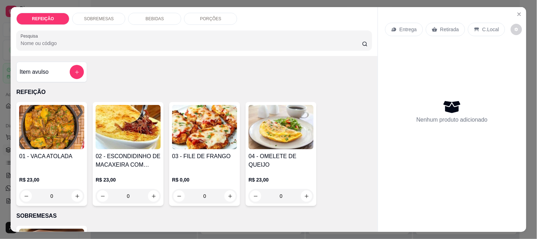
click at [172, 116] on img at bounding box center [204, 127] width 65 height 44
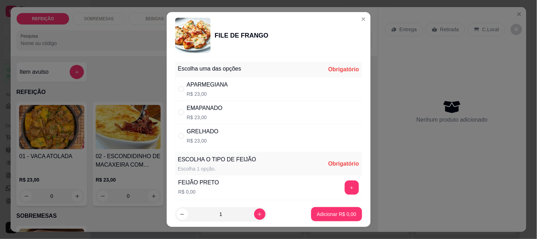
click at [221, 82] on div "APARMEGIANA" at bounding box center [207, 84] width 41 height 8
radio input "true"
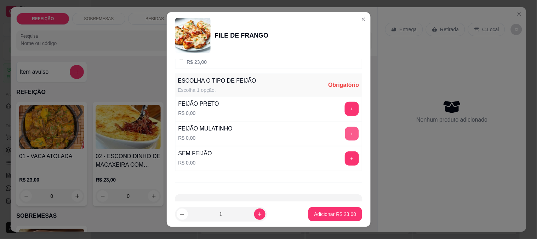
click at [345, 135] on button "+" at bounding box center [352, 133] width 14 height 14
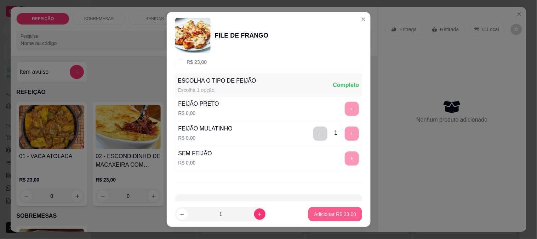
click at [327, 210] on p "Adicionar R$ 23,00" at bounding box center [335, 213] width 42 height 7
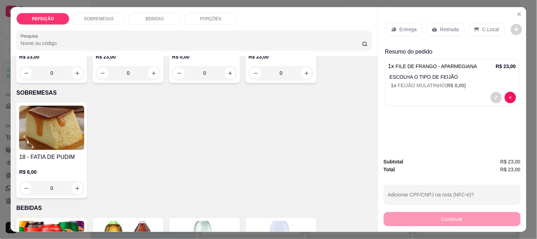
scroll to position [197, 0]
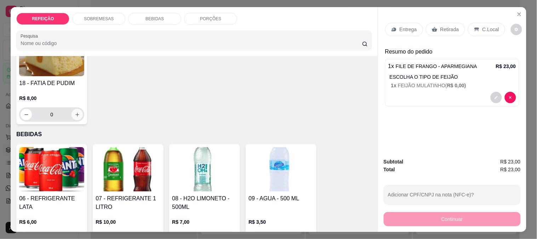
click at [72, 111] on button "increase-product-quantity" at bounding box center [77, 114] width 11 height 11
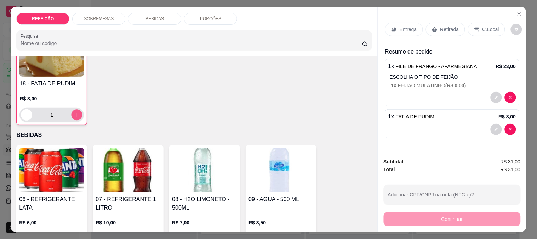
click at [74, 112] on icon "increase-product-quantity" at bounding box center [76, 114] width 5 height 5
type input "2"
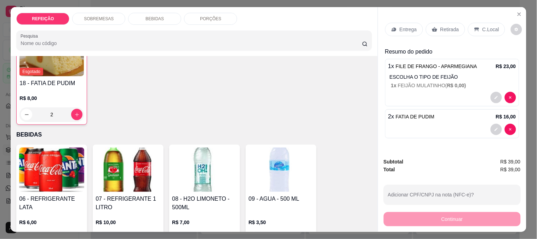
click at [404, 29] on p "Entrega" at bounding box center [408, 29] width 17 height 7
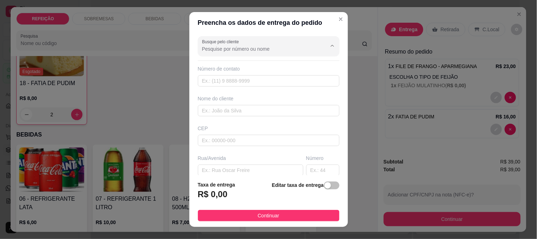
click at [227, 47] on input "Busque pelo cliente" at bounding box center [258, 48] width 113 height 7
type input "aalan"
click at [228, 52] on div at bounding box center [268, 46] width 133 height 14
click at [227, 64] on span "[PERSON_NAME]" at bounding box center [257, 66] width 112 height 7
type input "[PERSON_NAME]"
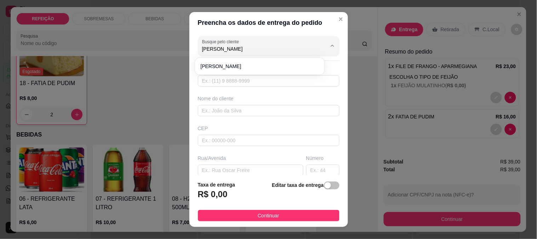
type input "6195095656"
type input "[PERSON_NAME]"
type input "RUA 5"
type input "IPOJUCA"
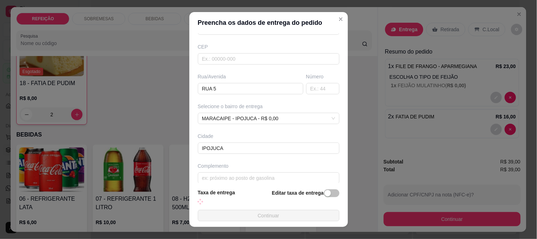
scroll to position [89, 0]
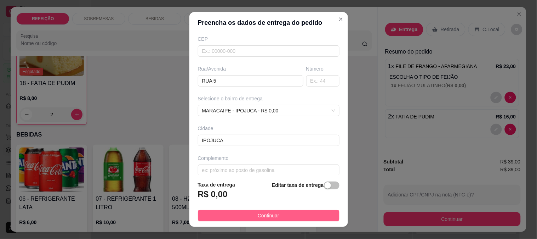
type input "[PERSON_NAME]"
click at [249, 210] on button "Continuar" at bounding box center [269, 215] width 142 height 11
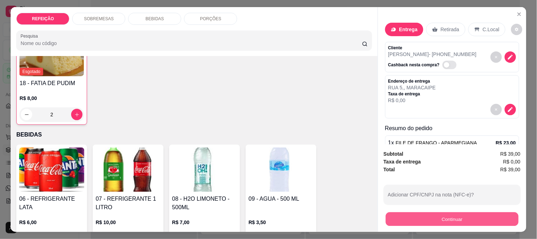
click at [395, 216] on button "Continuar" at bounding box center [452, 219] width 133 height 14
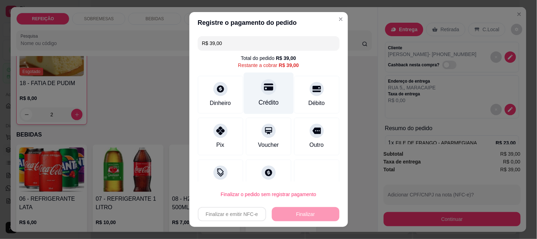
click at [262, 95] on div "Crédito" at bounding box center [269, 92] width 50 height 41
type input "R$ 0,00"
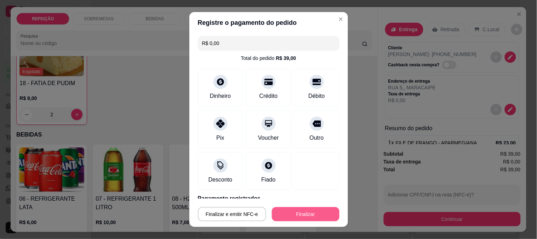
click at [306, 209] on button "Finalizar" at bounding box center [306, 214] width 68 height 14
type input "0"
type input "-R$ 39,00"
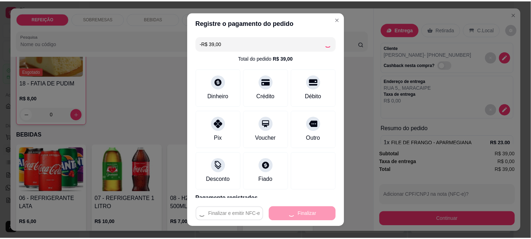
scroll to position [197, 0]
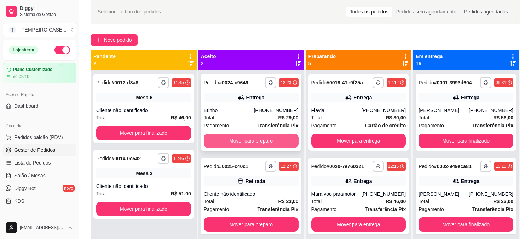
click at [260, 137] on button "Mover para preparo" at bounding box center [251, 140] width 95 height 14
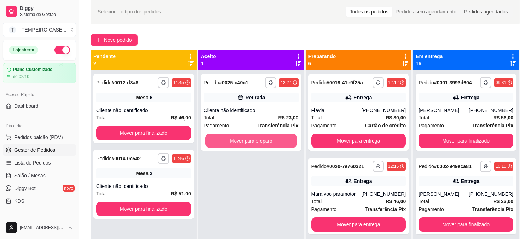
click at [260, 137] on button "Mover para preparo" at bounding box center [251, 141] width 92 height 14
click at [222, 139] on button "Mover para preparo" at bounding box center [251, 141] width 92 height 14
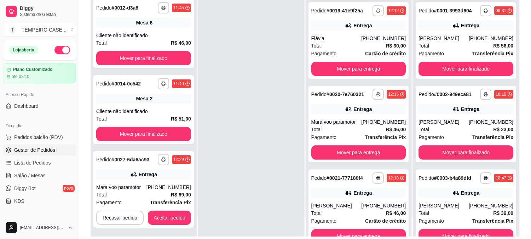
scroll to position [108, 0]
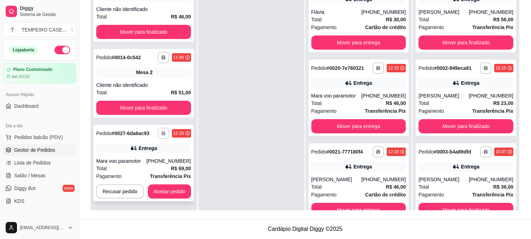
click at [162, 131] on icon "button" at bounding box center [163, 133] width 4 height 4
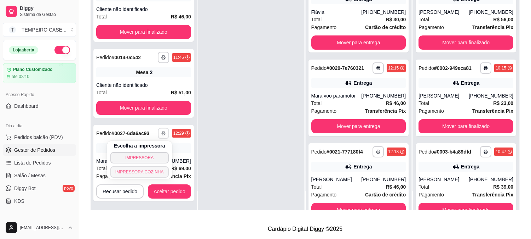
click at [151, 170] on button "IMPRESSORA COZINHA" at bounding box center [139, 171] width 58 height 11
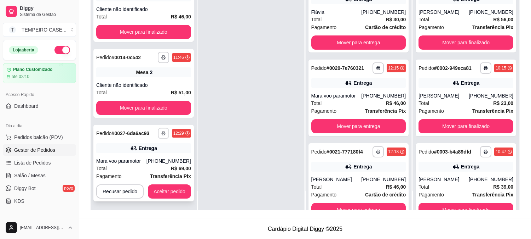
click at [164, 134] on icon "button" at bounding box center [163, 133] width 4 height 4
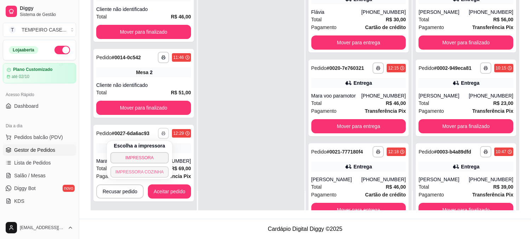
click at [154, 169] on button "IMPRESSORA COZINHA" at bounding box center [139, 171] width 58 height 11
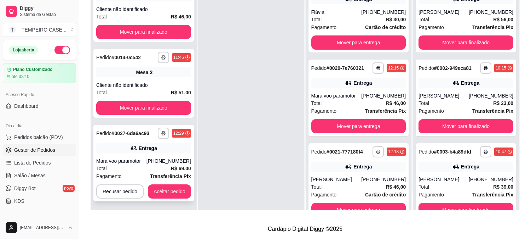
click at [188, 192] on button "Aceitar pedido" at bounding box center [169, 191] width 43 height 14
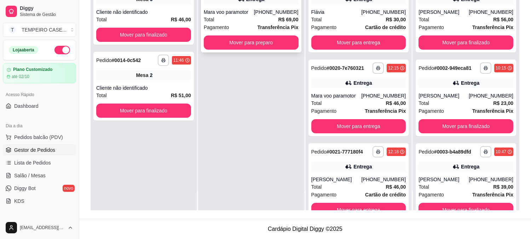
scroll to position [0, 0]
click at [257, 42] on button "Mover para preparo" at bounding box center [251, 43] width 92 height 14
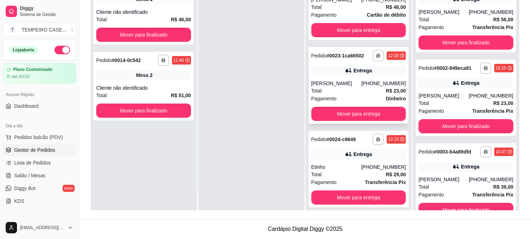
scroll to position [433, 0]
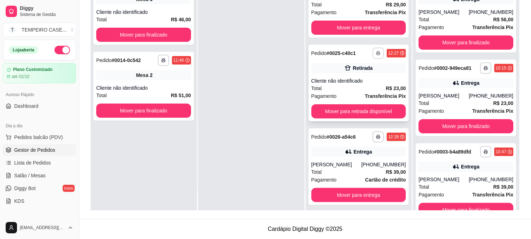
click at [376, 53] on icon "button" at bounding box center [378, 53] width 4 height 4
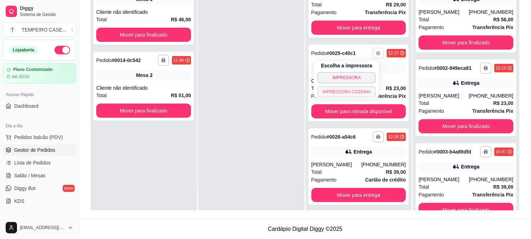
click at [347, 90] on button "IMPRESSORA COZINHA" at bounding box center [347, 91] width 58 height 11
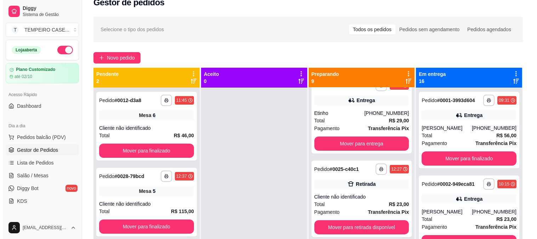
scroll to position [0, 0]
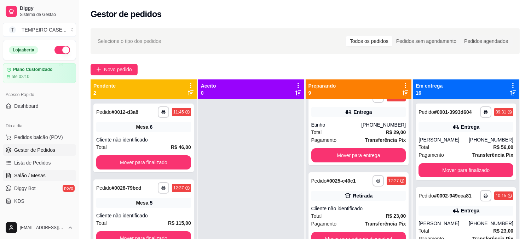
click at [24, 173] on span "Salão / Mesas" at bounding box center [30, 175] width 32 height 7
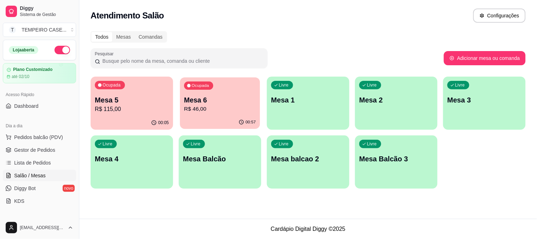
click at [197, 107] on p "R$ 46,00" at bounding box center [220, 109] width 72 height 8
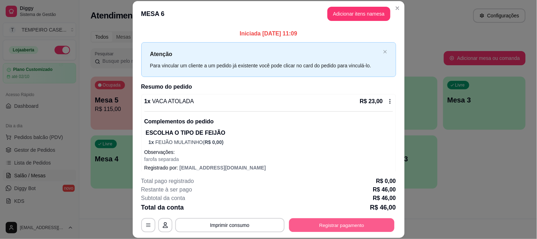
click at [335, 229] on button "Registrar pagamento" at bounding box center [342, 225] width 106 height 14
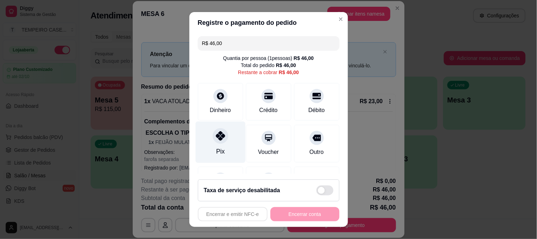
click at [211, 153] on div "Pix" at bounding box center [220, 141] width 50 height 41
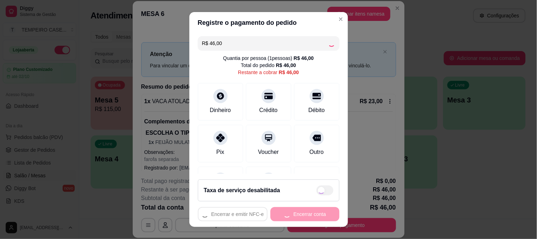
type input "R$ 0,00"
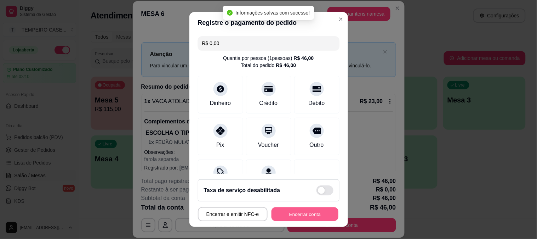
click at [290, 214] on button "Encerrar conta" at bounding box center [305, 214] width 67 height 14
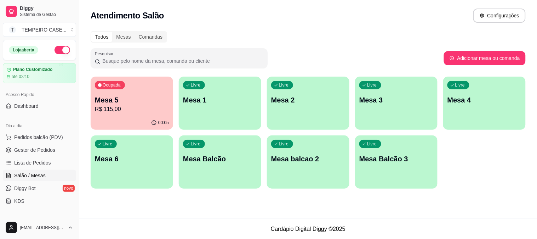
click at [227, 104] on div "Livre Mesa 1" at bounding box center [220, 98] width 82 height 45
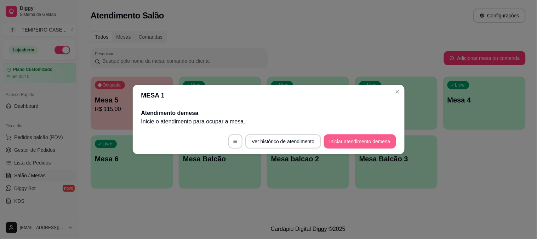
click at [351, 139] on button "Iniciar atendimento de mesa" at bounding box center [360, 141] width 72 height 14
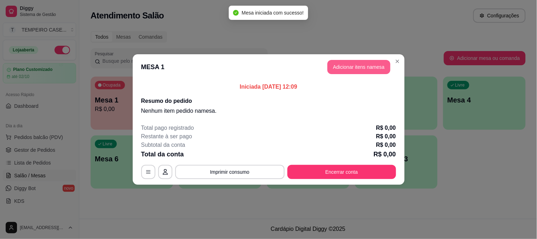
click at [337, 62] on button "Adicionar itens na mesa" at bounding box center [359, 67] width 63 height 14
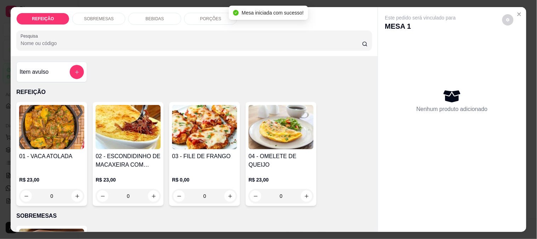
click at [46, 126] on img at bounding box center [51, 127] width 65 height 44
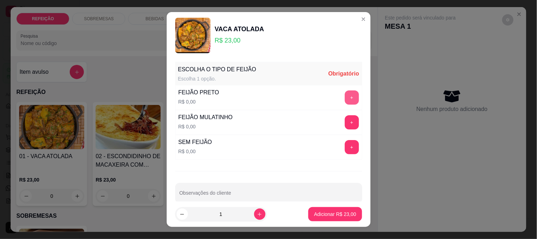
click at [345, 97] on button "+" at bounding box center [352, 97] width 14 height 14
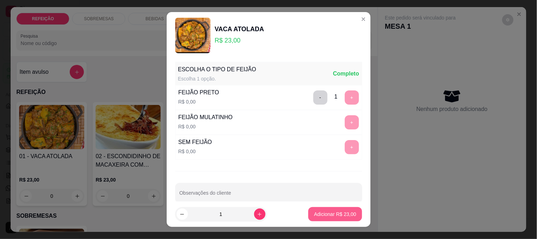
click at [320, 209] on button "Adicionar R$ 23,00" at bounding box center [334, 214] width 53 height 14
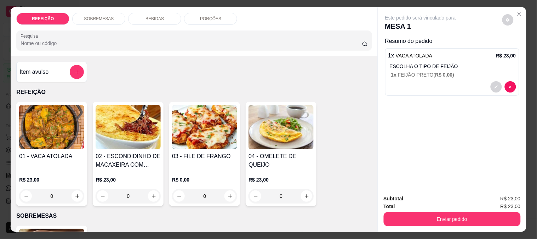
click at [193, 136] on img at bounding box center [204, 127] width 65 height 44
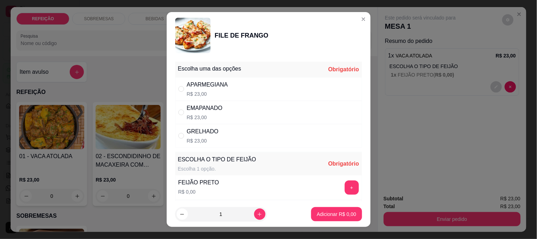
click at [220, 137] on div "GRELHADO R$ 23,00" at bounding box center [268, 135] width 187 height 23
radio input "true"
click at [345, 186] on button "+" at bounding box center [352, 187] width 14 height 14
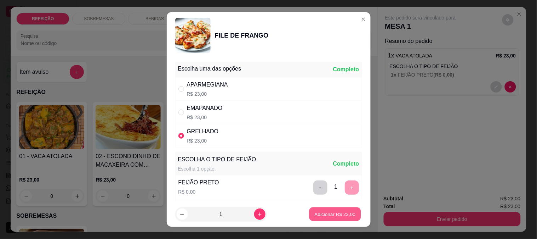
click at [333, 212] on p "Adicionar R$ 23,00" at bounding box center [335, 214] width 41 height 7
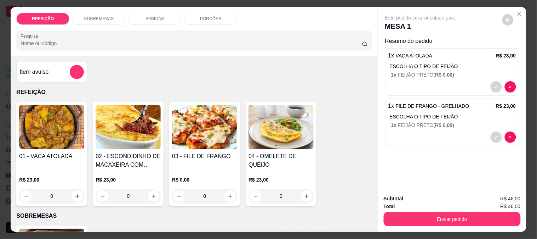
click at [151, 16] on p "BEBIDAS" at bounding box center [155, 19] width 18 height 6
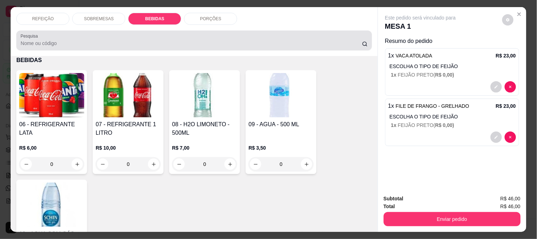
scroll to position [18, 0]
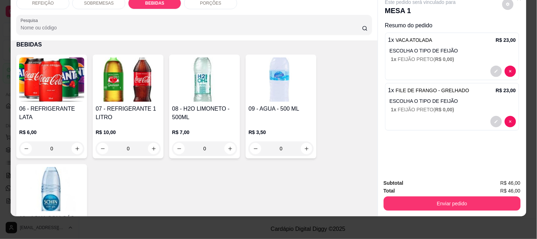
click at [122, 95] on img at bounding box center [128, 79] width 65 height 44
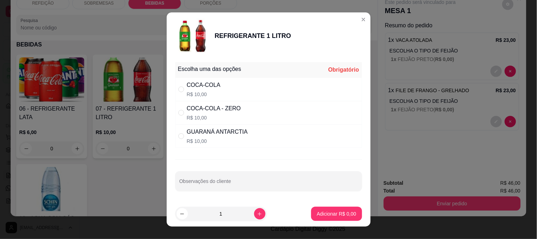
click at [245, 90] on div "COCA-COLA R$ 10,00" at bounding box center [268, 89] width 187 height 23
radio input "true"
click at [314, 212] on p "Adicionar R$ 10,00" at bounding box center [335, 213] width 42 height 7
type input "1"
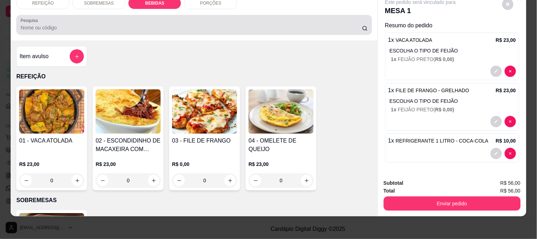
scroll to position [0, 0]
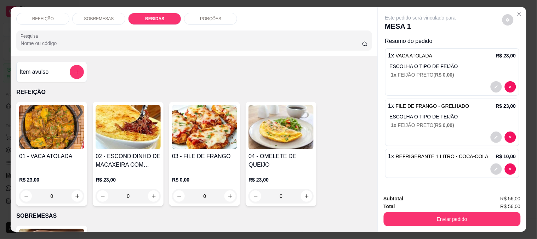
click at [190, 15] on div "PORÇÕES" at bounding box center [210, 19] width 53 height 12
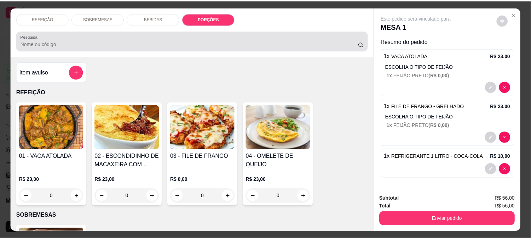
scroll to position [18, 0]
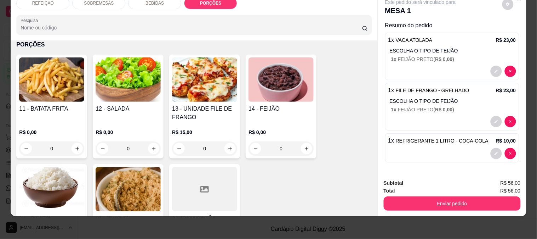
click at [51, 93] on img at bounding box center [51, 79] width 65 height 44
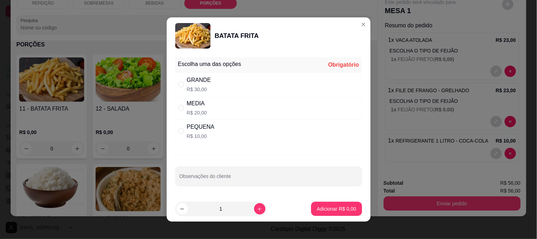
click at [244, 140] on div "PEQUENA R$ 10,00" at bounding box center [268, 130] width 187 height 23
radio input "true"
click at [335, 208] on p "Adicionar R$ 10,00" at bounding box center [335, 208] width 42 height 7
type input "1"
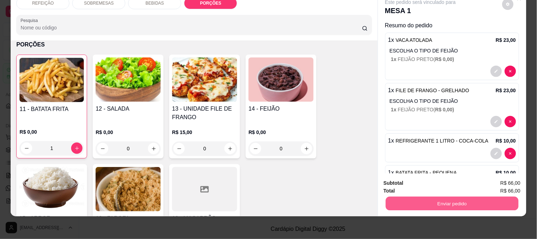
click at [418, 201] on button "Enviar pedido" at bounding box center [452, 203] width 133 height 14
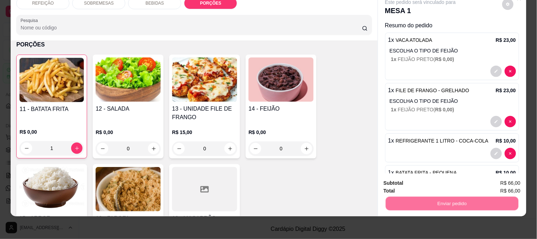
click at [405, 181] on button "Não registrar e enviar pedido" at bounding box center [429, 179] width 74 height 13
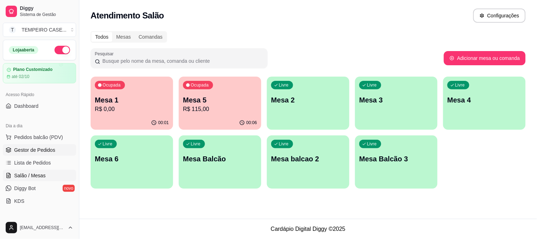
click at [37, 147] on span "Gestor de Pedidos" at bounding box center [34, 149] width 41 height 7
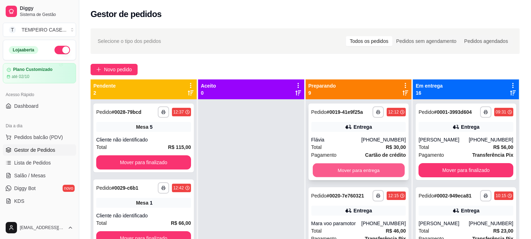
click at [352, 172] on button "Mover para entrega" at bounding box center [359, 170] width 92 height 14
click at [359, 170] on button "Mover para entrega" at bounding box center [359, 170] width 95 height 14
click at [360, 167] on button "Mover para entrega" at bounding box center [359, 170] width 95 height 14
click at [345, 171] on button "Mover para entrega" at bounding box center [359, 170] width 92 height 14
click at [362, 169] on button "Mover para entrega" at bounding box center [359, 170] width 95 height 14
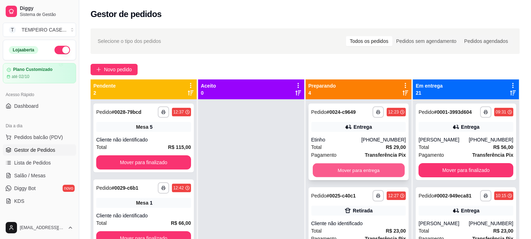
click at [328, 171] on button "Mover para entrega" at bounding box center [359, 170] width 92 height 14
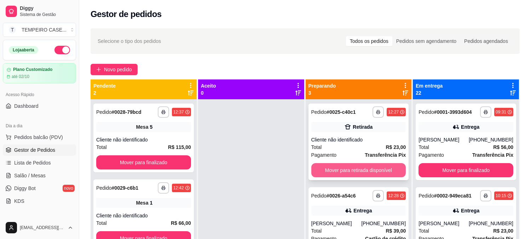
click at [346, 171] on button "Mover para retirada disponível" at bounding box center [359, 170] width 95 height 14
click at [335, 172] on button "Mover para entrega" at bounding box center [359, 170] width 95 height 14
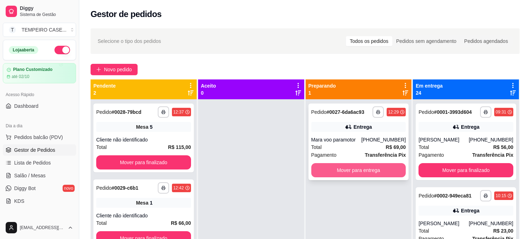
click at [345, 170] on button "Mover para entrega" at bounding box center [359, 170] width 95 height 14
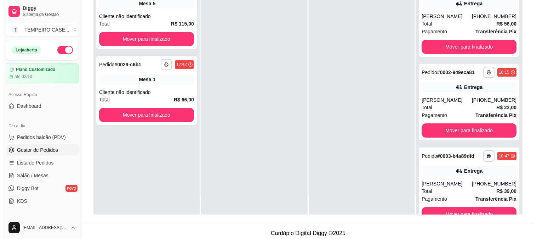
scroll to position [108, 0]
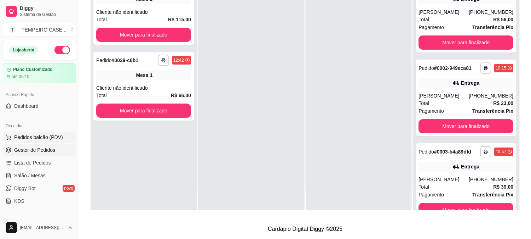
click at [36, 139] on span "Pedidos balcão (PDV)" at bounding box center [38, 136] width 49 height 7
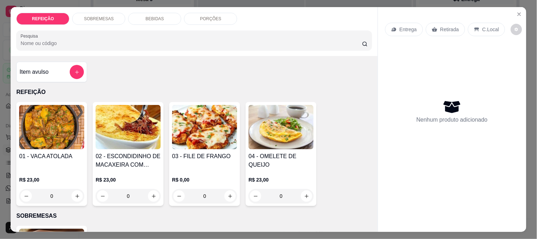
click at [188, 118] on img at bounding box center [204, 127] width 65 height 44
click at [214, 85] on div "APARMEGIANA" at bounding box center [207, 84] width 41 height 8
radio input "true"
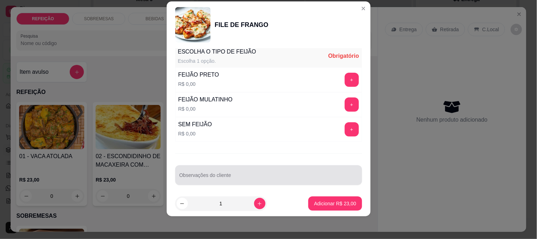
scroll to position [101, 0]
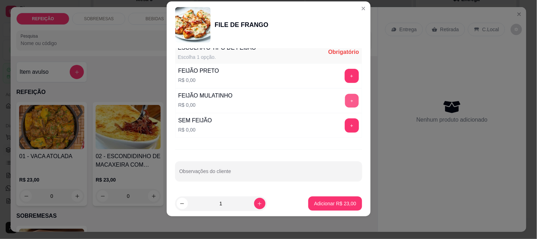
click at [345, 104] on button "+" at bounding box center [352, 100] width 14 height 14
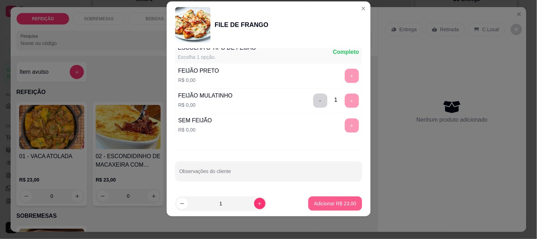
click at [331, 200] on p "Adicionar R$ 23,00" at bounding box center [335, 203] width 42 height 7
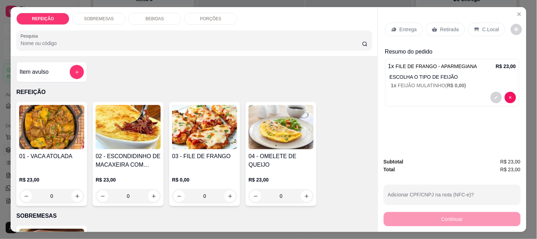
click at [411, 26] on p "Entrega" at bounding box center [408, 29] width 17 height 7
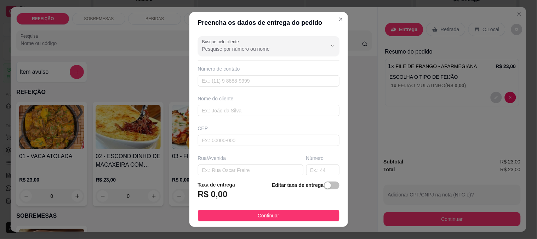
click at [221, 50] on input "Busque pelo cliente" at bounding box center [258, 48] width 113 height 7
paste input "Ryel"
type input "Ryel"
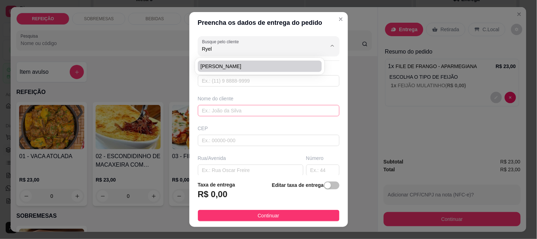
click at [215, 108] on input "text" at bounding box center [269, 110] width 142 height 11
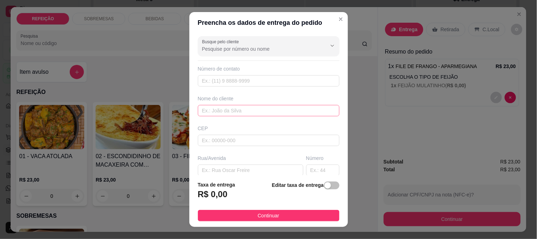
paste input "Ryel"
type input "Ryel"
click at [141, 0] on html "**********" at bounding box center [268, 11] width 537 height 239
click at [216, 114] on input "text" at bounding box center [269, 110] width 142 height 11
paste input "Ryel"
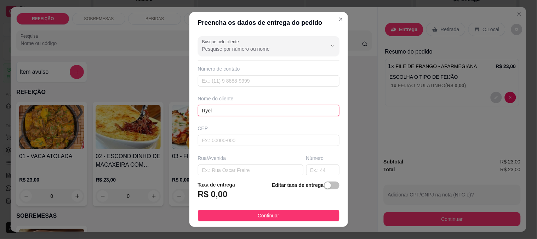
type input "Ryel"
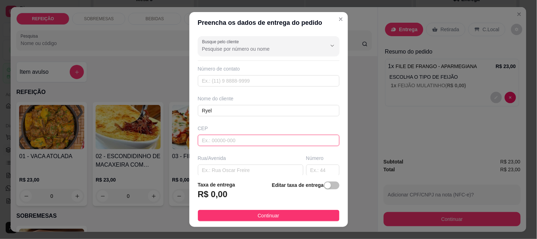
click at [227, 143] on input "text" at bounding box center [269, 140] width 142 height 11
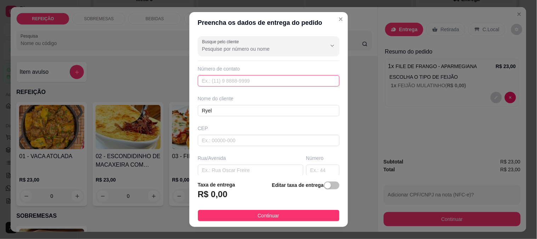
click at [224, 86] on input "text" at bounding box center [269, 80] width 142 height 11
paste input "[PHONE_NUMBER]"
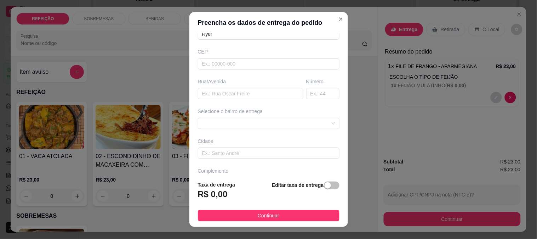
scroll to position [79, 0]
type input "[PHONE_NUMBER]"
click at [225, 90] on input "text" at bounding box center [251, 91] width 106 height 11
type input "v"
click at [227, 118] on span at bounding box center [268, 121] width 133 height 11
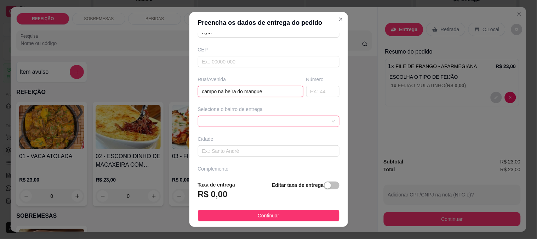
type input "campo na beira do mangue"
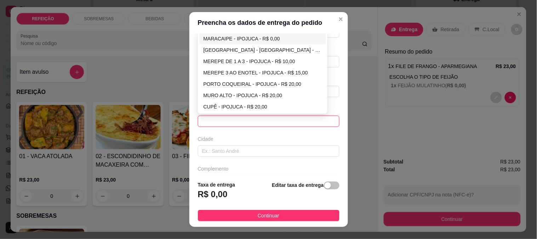
click at [236, 39] on div "MARACAIPE - IPOJUCA - R$ 0,00" at bounding box center [263, 39] width 119 height 8
type input "IPOJUCA"
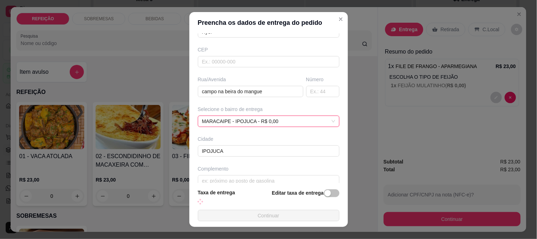
click at [239, 213] on button "Continuar" at bounding box center [269, 215] width 142 height 11
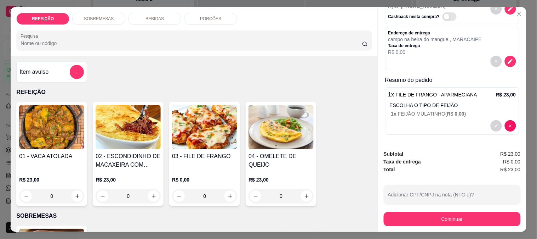
scroll to position [49, 0]
click at [146, 18] on p "BEBIDAS" at bounding box center [155, 19] width 18 height 6
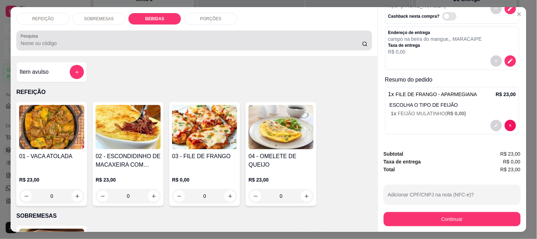
scroll to position [18, 0]
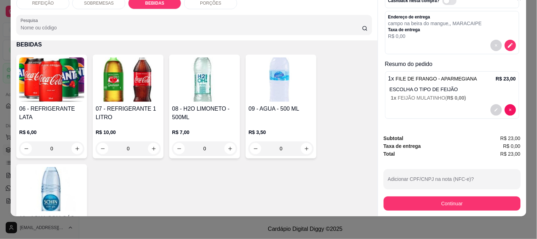
click at [285, 92] on img at bounding box center [281, 79] width 65 height 44
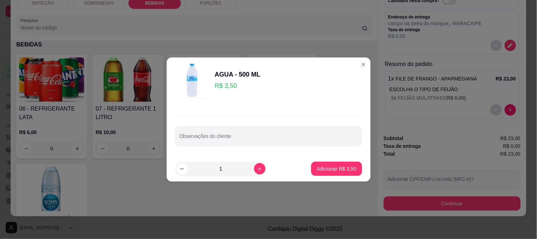
click at [334, 155] on div "Observações do cliente" at bounding box center [269, 130] width 204 height 52
click at [324, 165] on p "Adicionar R$ 3,50" at bounding box center [336, 168] width 39 height 7
type input "1"
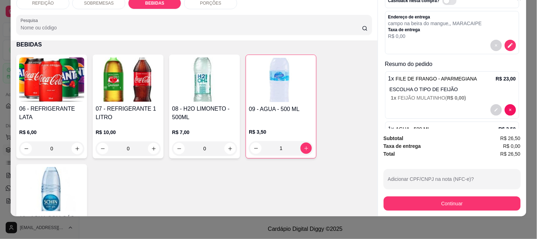
click at [29, 68] on img at bounding box center [51, 79] width 65 height 44
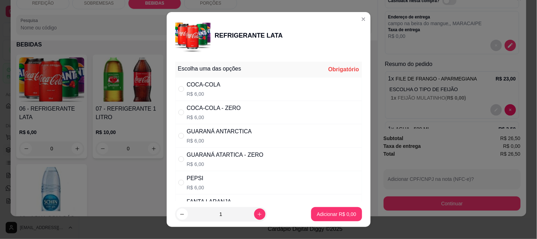
click at [207, 140] on p "R$ 6,00" at bounding box center [219, 140] width 65 height 7
radio input "true"
click at [340, 213] on p "Adicionar R$ 6,00" at bounding box center [337, 214] width 38 height 7
type input "1"
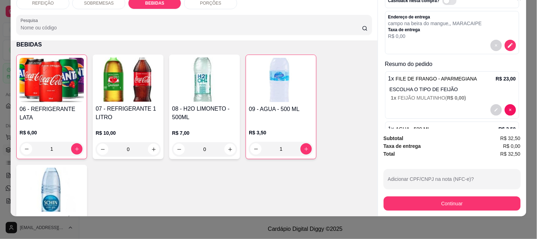
click at [450, 199] on button "Continuar" at bounding box center [452, 203] width 137 height 14
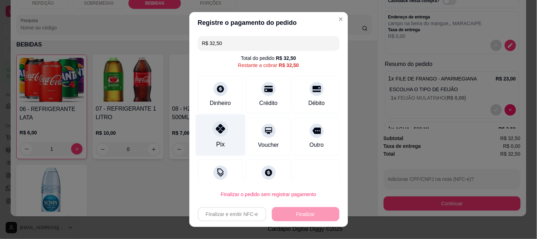
click at [213, 127] on div at bounding box center [221, 129] width 16 height 16
type input "R$ 0,00"
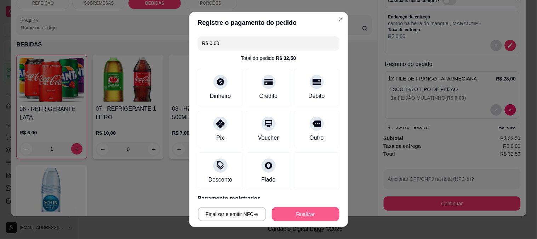
click at [278, 211] on button "Finalizar" at bounding box center [306, 214] width 68 height 14
type input "0"
type input "-R$ 32,50"
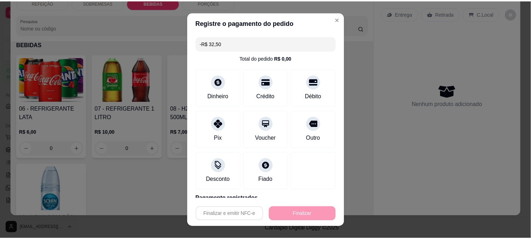
scroll to position [0, 0]
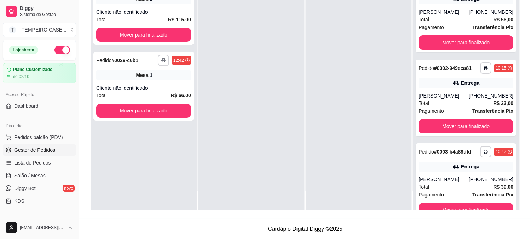
click at [295, 160] on div at bounding box center [251, 91] width 106 height 239
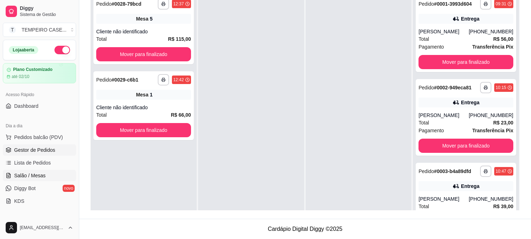
click at [53, 171] on link "Salão / Mesas" at bounding box center [39, 175] width 73 height 11
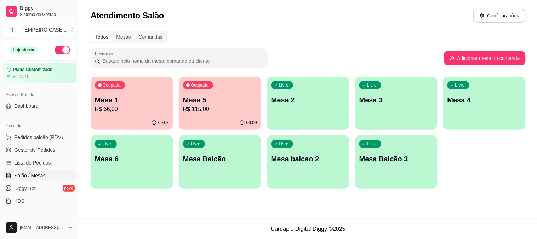
click at [135, 107] on p "R$ 66,00" at bounding box center [132, 109] width 74 height 8
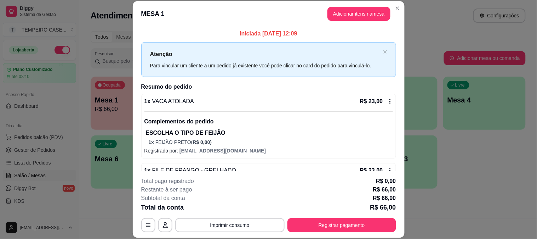
scroll to position [22, 0]
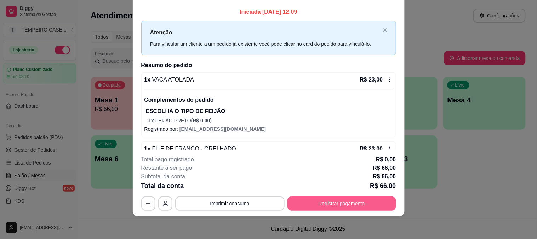
click at [327, 207] on button "Registrar pagamento" at bounding box center [341, 203] width 109 height 14
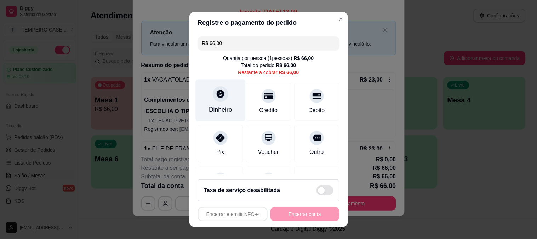
click at [218, 96] on icon at bounding box center [221, 94] width 8 height 8
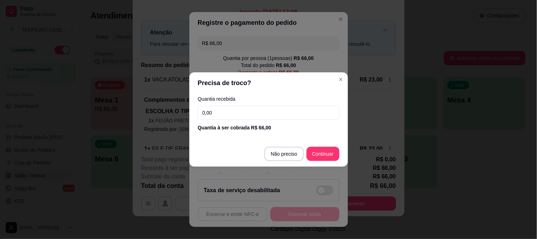
click at [248, 114] on input "0,00" at bounding box center [269, 113] width 142 height 14
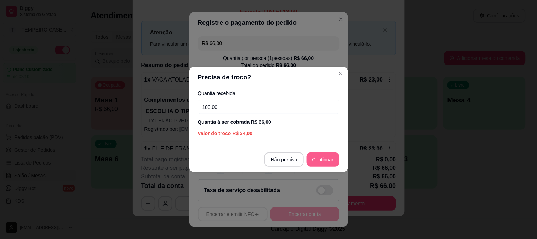
type input "100,00"
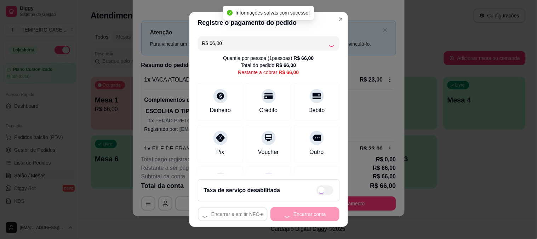
type input "R$ 0,00"
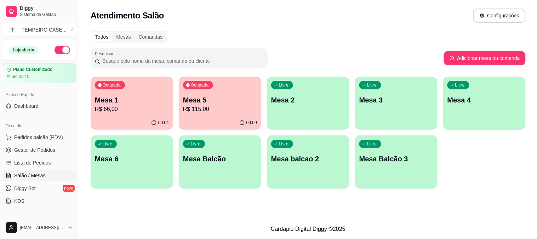
click at [146, 165] on div "Livre Mesa 6" at bounding box center [132, 157] width 82 height 45
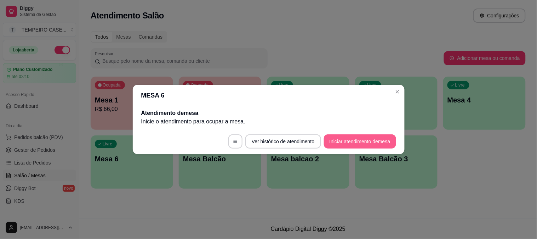
click at [340, 145] on button "Iniciar atendimento de mesa" at bounding box center [360, 141] width 72 height 14
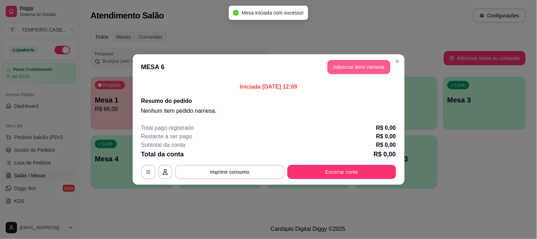
click at [346, 62] on button "Adicionar itens na mesa" at bounding box center [359, 67] width 63 height 14
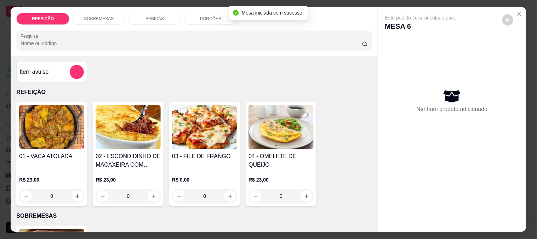
click at [187, 117] on img at bounding box center [204, 127] width 65 height 44
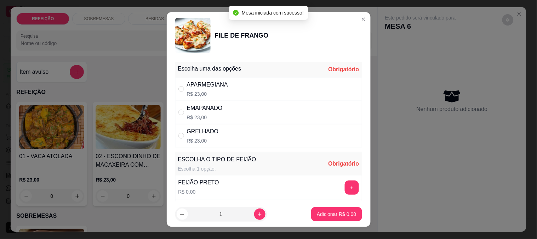
click at [228, 87] on div "APARMEGIANA R$ 23,00" at bounding box center [268, 88] width 187 height 23
radio input "true"
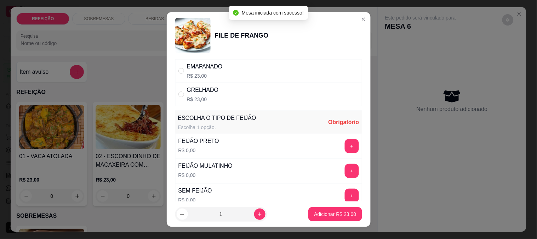
scroll to position [101, 0]
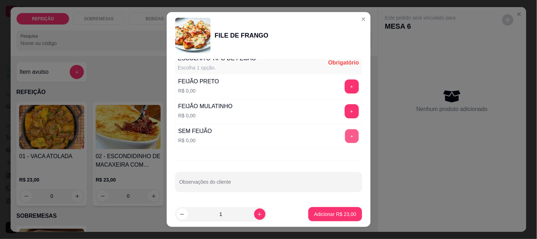
click at [345, 135] on button "+" at bounding box center [352, 136] width 14 height 14
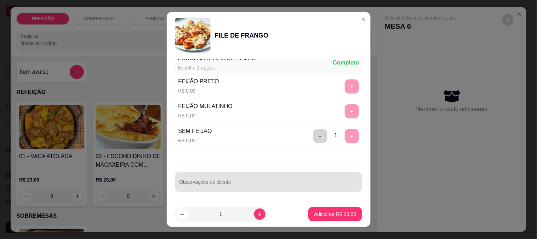
click at [298, 186] on input "Observações do cliente" at bounding box center [269, 184] width 178 height 7
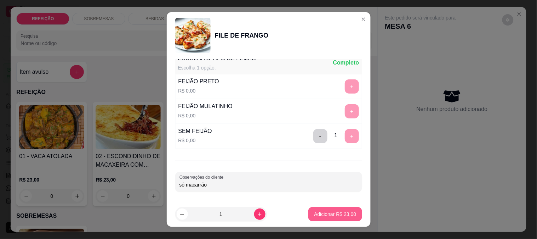
type input "só macarrão"
click at [321, 217] on button "Adicionar R$ 23,00" at bounding box center [334, 214] width 53 height 14
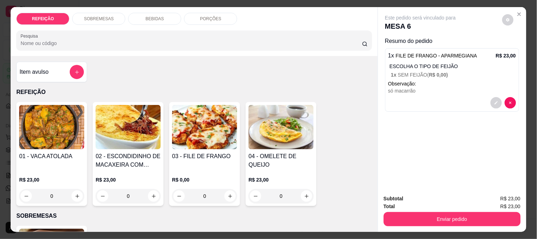
click at [151, 18] on p "BEBIDAS" at bounding box center [155, 19] width 18 height 6
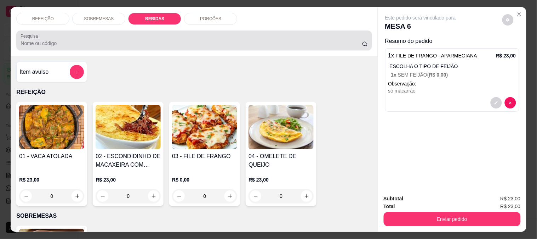
scroll to position [18, 0]
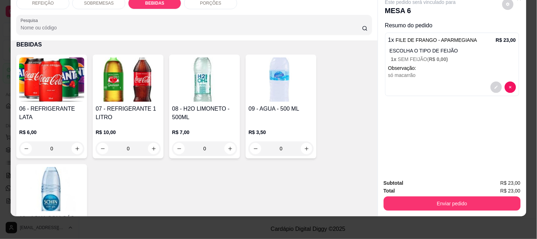
click at [59, 97] on div "06 - REFRIGERANTE LATA R$ 6,00 0" at bounding box center [51, 107] width 71 height 104
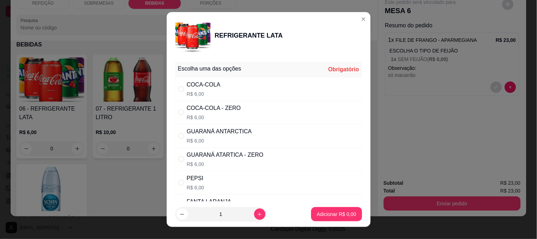
click at [234, 108] on div "COCA-COLA - ZERO" at bounding box center [214, 108] width 54 height 8
click at [254, 133] on div "GUARANÁ ANTARCTICA R$ 6,00" at bounding box center [268, 135] width 187 height 23
radio input "false"
radio input "true"
click at [249, 121] on div "COCA-COLA - ZERO R$ 6,00" at bounding box center [268, 112] width 187 height 23
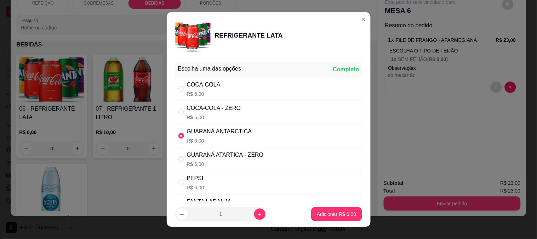
radio input "true"
radio input "false"
click at [248, 136] on div "GUARANÁ ANTARCTICA R$ 6,00" at bounding box center [268, 135] width 187 height 23
radio input "false"
radio input "true"
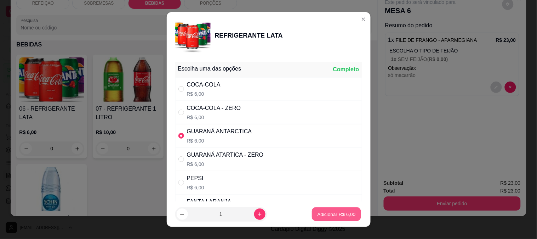
click at [318, 213] on p "Adicionar R$ 6,00" at bounding box center [337, 214] width 38 height 7
type input "1"
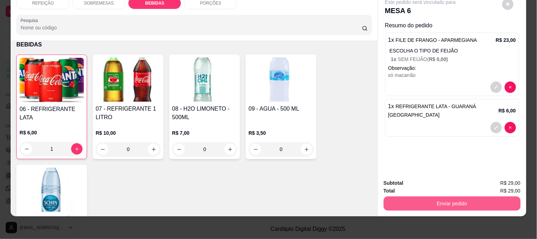
click at [442, 199] on button "Enviar pedido" at bounding box center [452, 203] width 137 height 14
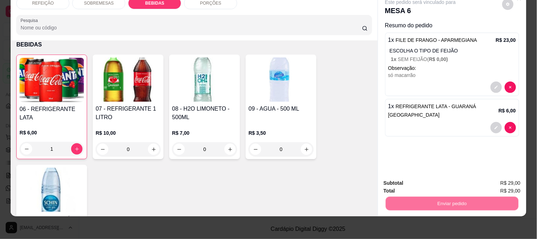
click at [399, 176] on button "Não registrar e enviar pedido" at bounding box center [429, 179] width 74 height 13
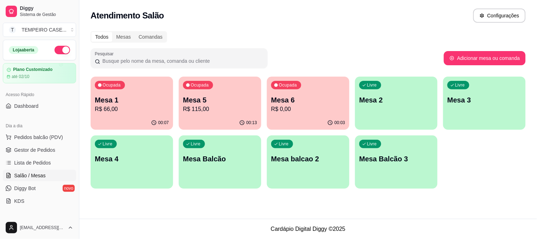
click at [218, 103] on p "Mesa 5" at bounding box center [220, 100] width 74 height 10
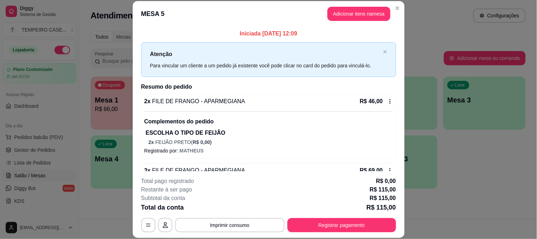
click at [351, 13] on button "Adicionar itens na mesa" at bounding box center [359, 14] width 63 height 14
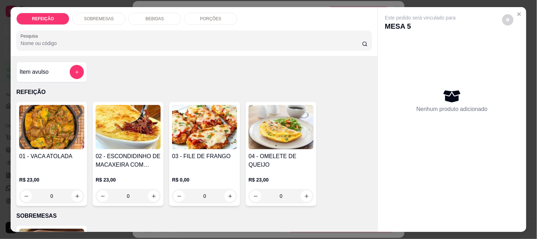
click at [149, 17] on p "BEBIDAS" at bounding box center [155, 19] width 18 height 6
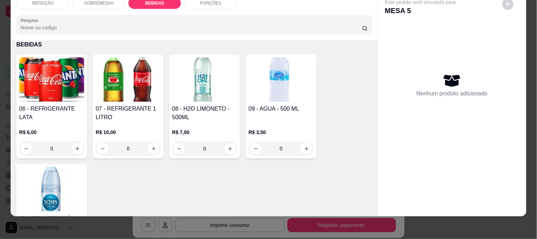
click at [128, 104] on h4 "07 - REFRIGERANTE 1 LITRO" at bounding box center [128, 112] width 65 height 17
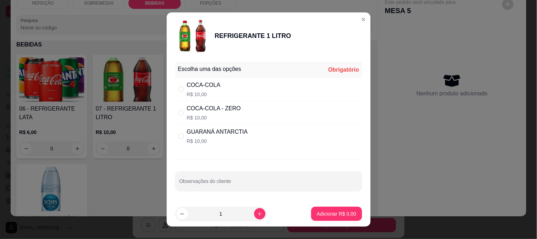
click at [231, 133] on div "GUARANÁ ANTARCTIA" at bounding box center [217, 131] width 61 height 8
radio input "true"
click at [323, 208] on button "Adicionar R$ 10,00" at bounding box center [334, 213] width 53 height 14
type input "1"
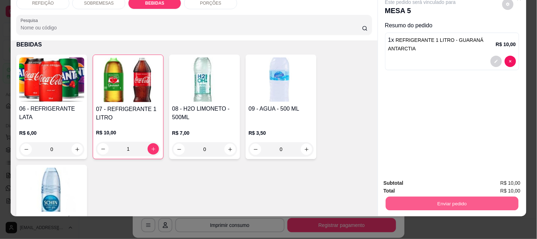
click at [426, 196] on button "Enviar pedido" at bounding box center [452, 203] width 133 height 14
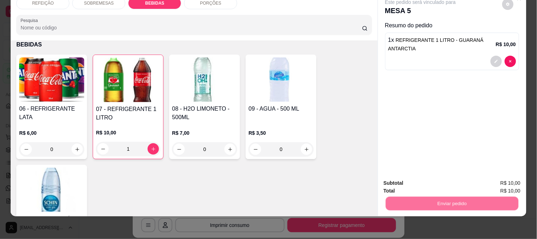
click at [416, 173] on button "Não registrar e enviar pedido" at bounding box center [429, 179] width 74 height 13
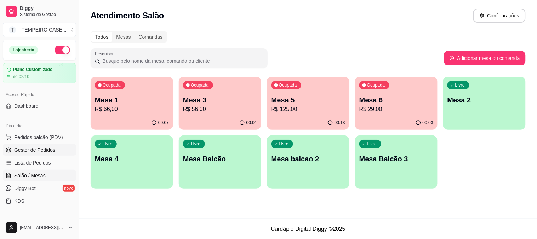
click at [20, 150] on span "Gestor de Pedidos" at bounding box center [34, 149] width 41 height 7
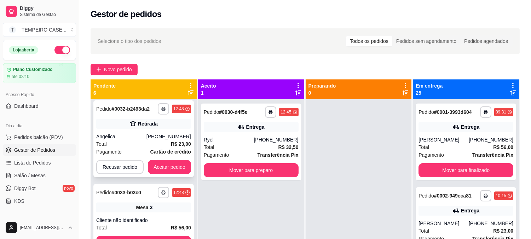
scroll to position [19, 0]
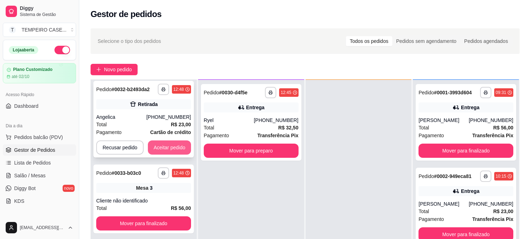
click at [169, 142] on button "Aceitar pedido" at bounding box center [169, 147] width 43 height 14
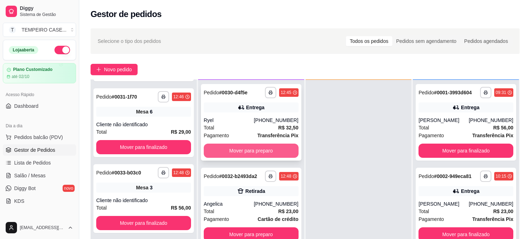
scroll to position [147, 0]
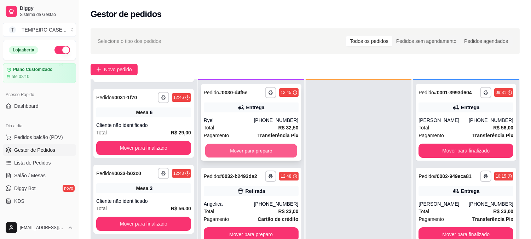
click at [231, 150] on button "Mover para preparo" at bounding box center [251, 151] width 92 height 14
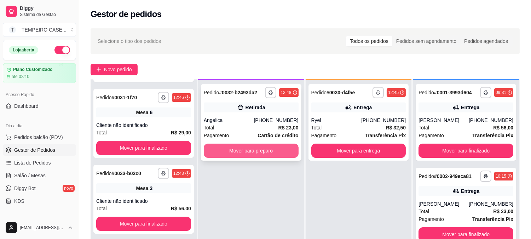
click at [254, 154] on button "Mover para preparo" at bounding box center [251, 150] width 95 height 14
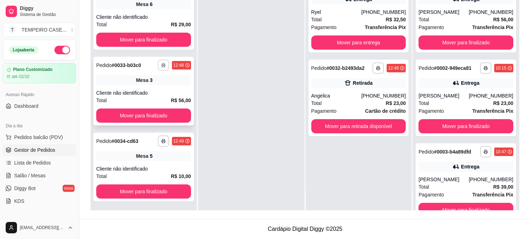
scroll to position [147, 0]
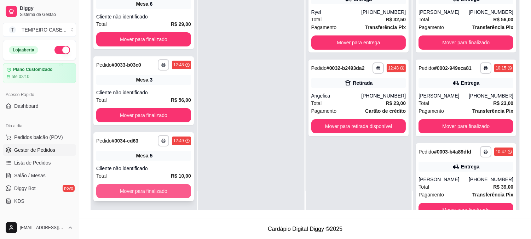
click at [144, 190] on button "Mover para finalizado" at bounding box center [143, 191] width 95 height 14
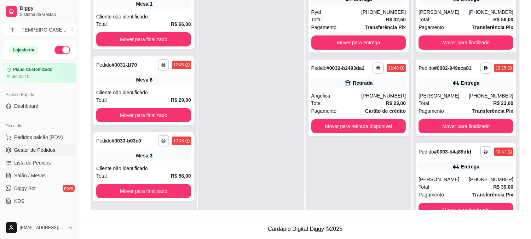
scroll to position [0, 0]
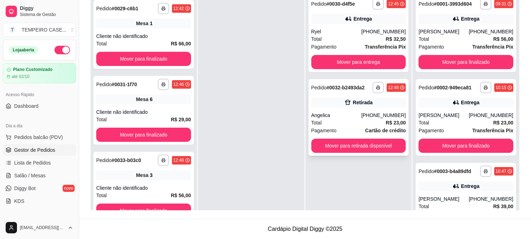
click at [339, 153] on div "**********" at bounding box center [359, 117] width 101 height 76
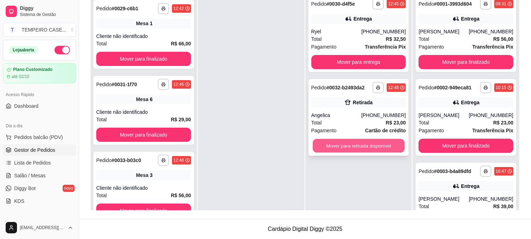
click at [377, 146] on button "Mover para retirada disponível" at bounding box center [359, 146] width 92 height 14
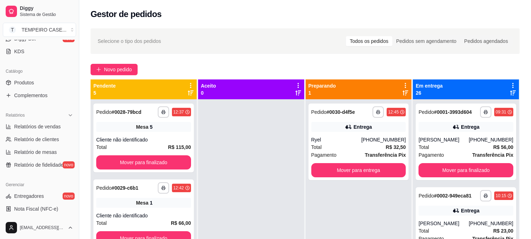
scroll to position [79, 0]
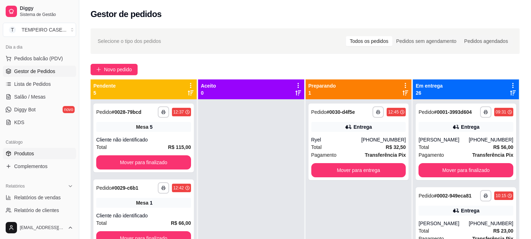
click at [30, 154] on span "Produtos" at bounding box center [24, 153] width 20 height 7
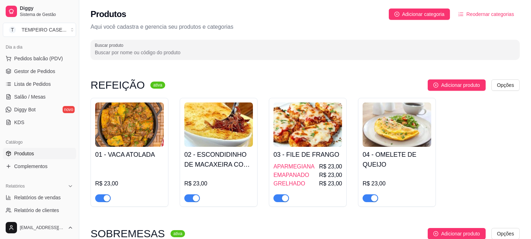
click at [175, 130] on div "01 - VACA ATOLADA R$ 23,00 02 - ESCONDIDINHO DE MACAXEIRA COM CHARQUE R$ 23,00 …" at bounding box center [305, 152] width 429 height 109
click at [216, 144] on img at bounding box center [218, 124] width 69 height 44
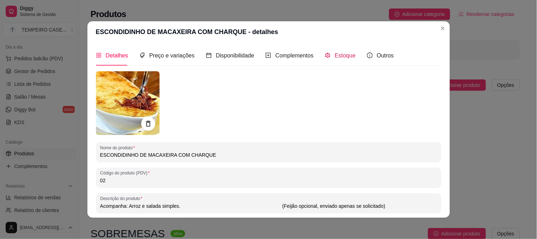
click at [325, 52] on icon "code-sandbox" at bounding box center [328, 55] width 6 height 6
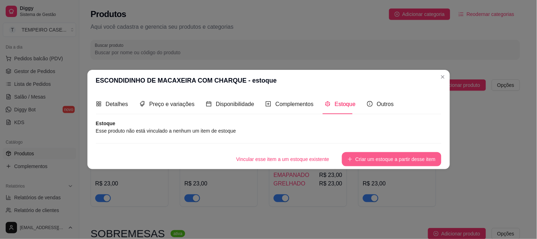
click at [383, 157] on button "Criar um estoque a partir desse item" at bounding box center [391, 159] width 99 height 14
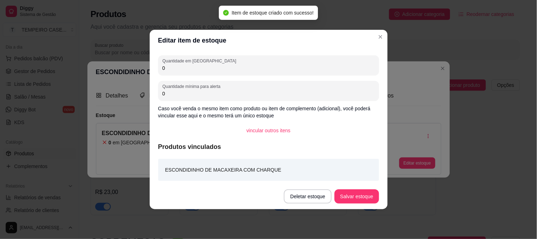
drag, startPoint x: 147, startPoint y: 72, endPoint x: 108, endPoint y: 72, distance: 39.3
click at [108, 72] on div "Editar item de estoque Quantidade em estoque 0 Quantidade mínima para alerta 0 …" at bounding box center [268, 119] width 537 height 239
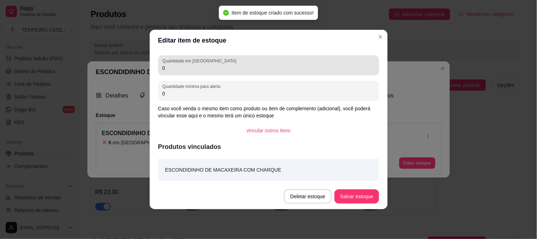
click at [172, 71] on input "0" at bounding box center [269, 67] width 212 height 7
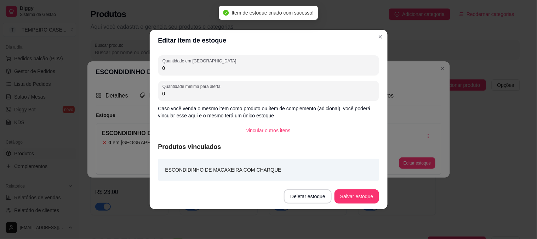
click at [172, 71] on input "0" at bounding box center [269, 67] width 212 height 7
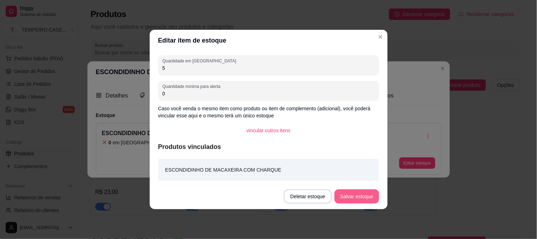
type input "5"
click at [372, 200] on button "Salvar estoque" at bounding box center [357, 196] width 44 height 14
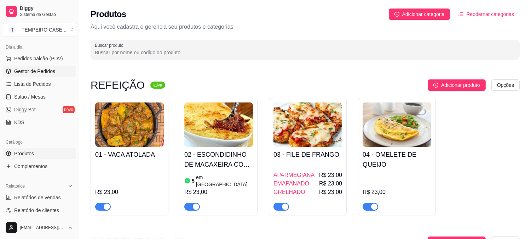
click at [25, 72] on span "Gestor de Pedidos" at bounding box center [34, 71] width 41 height 7
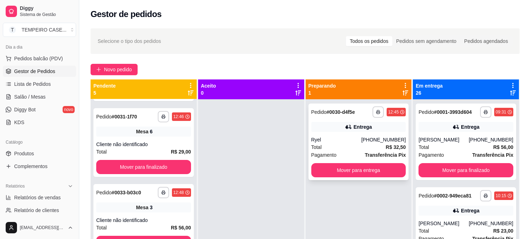
click at [356, 166] on button "Mover para entrega" at bounding box center [359, 170] width 95 height 14
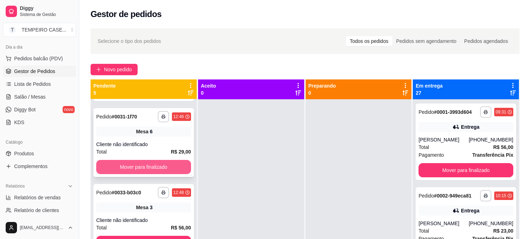
click at [158, 163] on button "Mover para finalizado" at bounding box center [143, 167] width 95 height 14
click at [148, 166] on button "Mover para finalizado" at bounding box center [143, 167] width 95 height 14
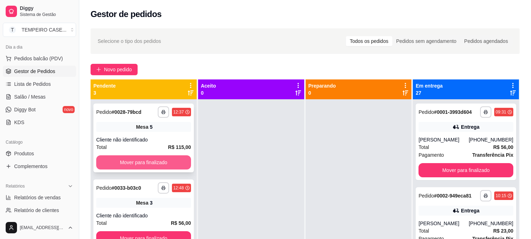
scroll to position [0, 0]
click at [147, 164] on button "Mover para finalizado" at bounding box center [144, 162] width 92 height 14
click at [167, 164] on button "Mover para finalizado" at bounding box center [143, 162] width 95 height 14
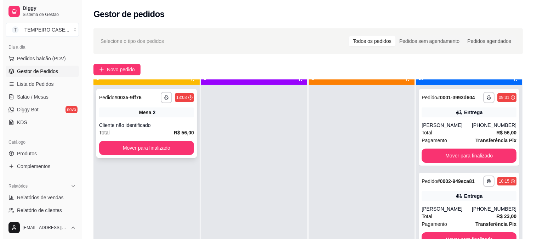
scroll to position [19, 0]
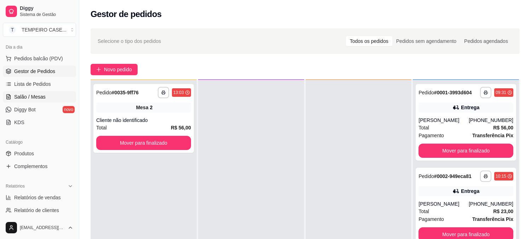
click at [40, 93] on span "Salão / Mesas" at bounding box center [30, 96] width 32 height 7
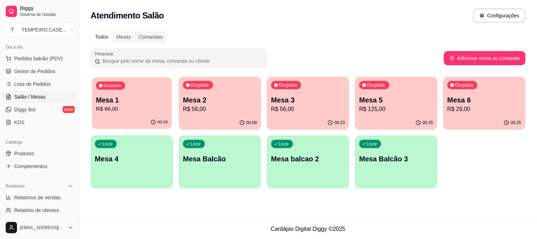
click at [117, 103] on p "Mesa 1" at bounding box center [132, 100] width 72 height 10
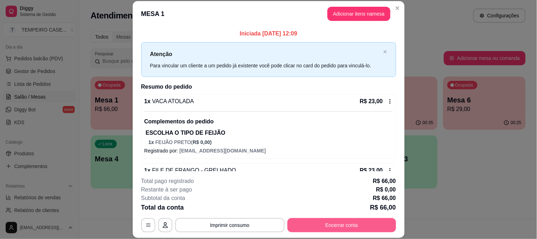
click at [335, 228] on button "Encerrar conta" at bounding box center [341, 225] width 109 height 14
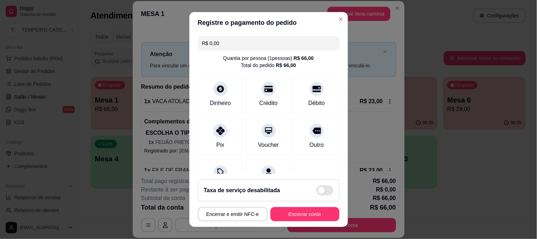
click at [293, 206] on footer "Taxa de serviço desabilitada Encerrar e emitir NFC-e Encerrar conta" at bounding box center [268, 199] width 159 height 53
click at [287, 213] on button "Encerrar conta" at bounding box center [305, 214] width 69 height 14
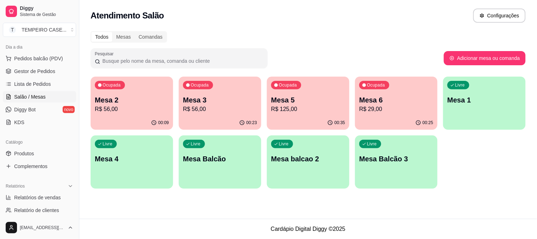
click at [291, 197] on div "Atendimento Salão Configurações Todos Mesas Comandas Pesquisar Adicionar mesa o…" at bounding box center [308, 109] width 458 height 218
click at [381, 108] on p "R$ 29,00" at bounding box center [396, 109] width 74 height 8
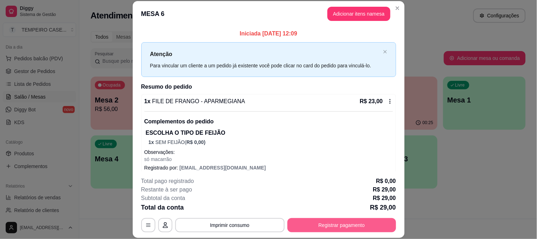
click at [341, 224] on button "Registrar pagamento" at bounding box center [341, 225] width 109 height 14
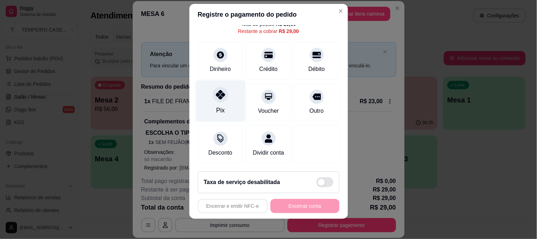
scroll to position [11, 0]
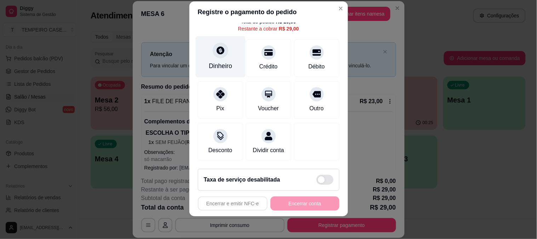
click at [220, 63] on div "Dinheiro" at bounding box center [220, 56] width 50 height 41
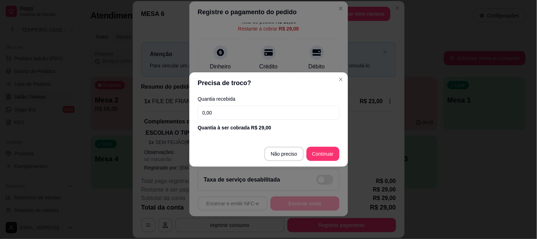
drag, startPoint x: 222, startPoint y: 110, endPoint x: 169, endPoint y: 112, distance: 53.1
click at [169, 112] on div "Precisa de troco? Quantia recebida 0,00 Quantia à ser cobrada R$ 29,00 Não prec…" at bounding box center [268, 119] width 537 height 239
type input "100,00"
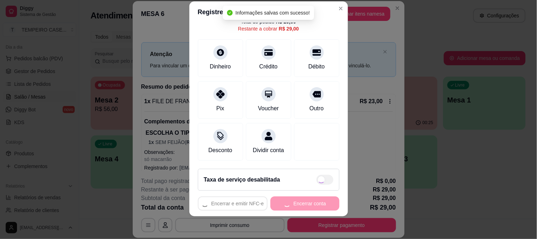
type input "R$ 0,00"
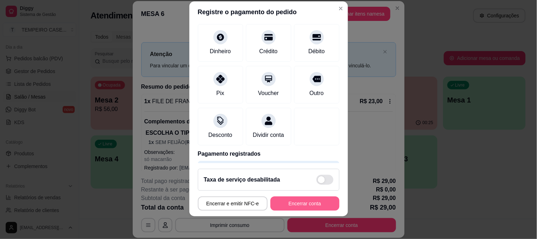
click at [303, 204] on button "Encerrar conta" at bounding box center [305, 203] width 69 height 14
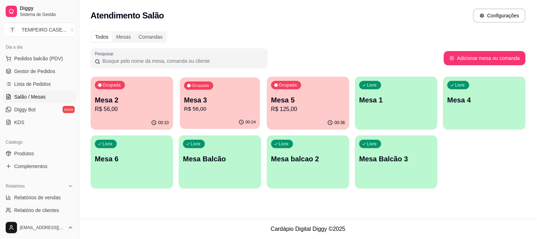
click at [225, 109] on p "R$ 56,00" at bounding box center [220, 109] width 72 height 8
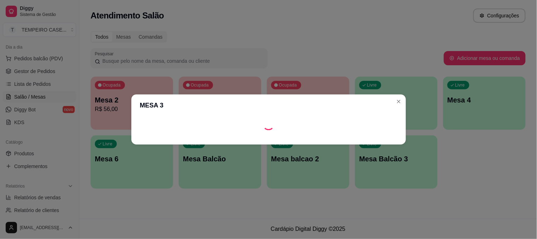
click at [225, 109] on header "MESA 3" at bounding box center [268, 105] width 275 height 22
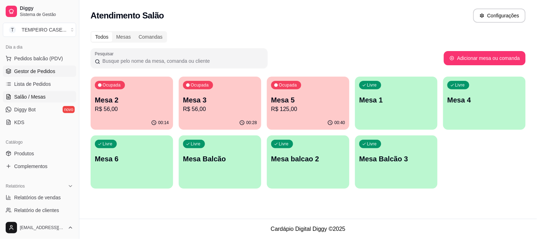
click at [37, 73] on span "Gestor de Pedidos" at bounding box center [34, 71] width 41 height 7
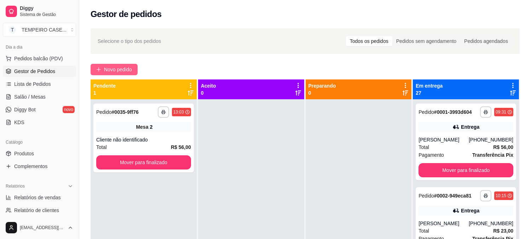
click at [122, 71] on span "Novo pedido" at bounding box center [118, 70] width 28 height 8
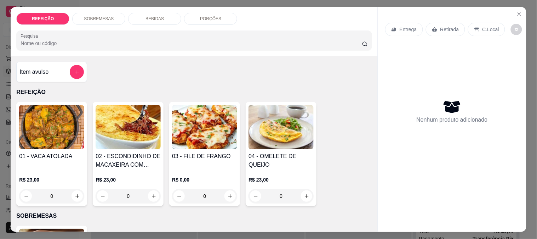
click at [58, 129] on img at bounding box center [51, 127] width 65 height 44
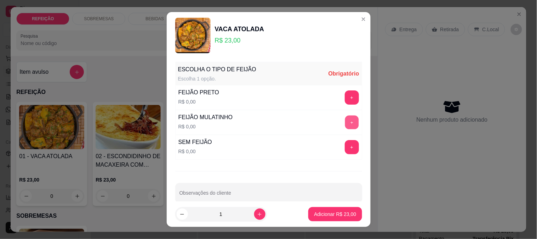
click at [345, 121] on button "+" at bounding box center [352, 122] width 14 height 14
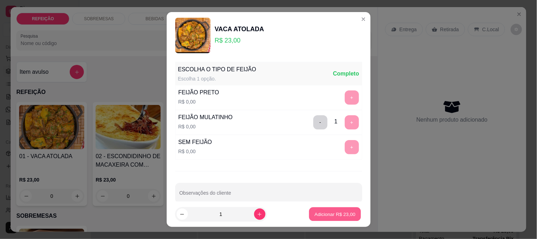
click at [330, 214] on p "Adicionar R$ 23,00" at bounding box center [335, 214] width 41 height 7
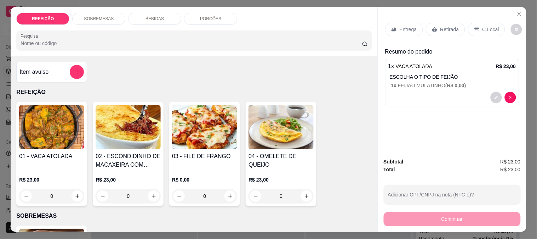
click at [447, 26] on p "Retirada" at bounding box center [449, 29] width 19 height 7
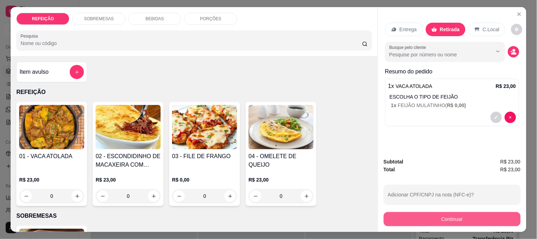
click at [426, 214] on button "Continuar" at bounding box center [452, 219] width 137 height 14
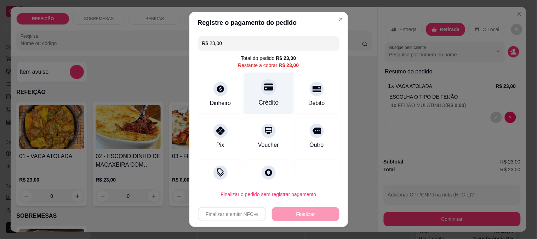
click at [267, 90] on div "Crédito" at bounding box center [269, 92] width 50 height 41
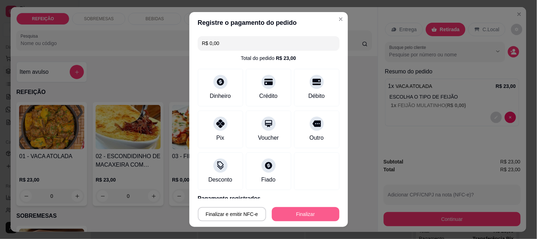
click at [288, 209] on button "Finalizar" at bounding box center [306, 214] width 68 height 14
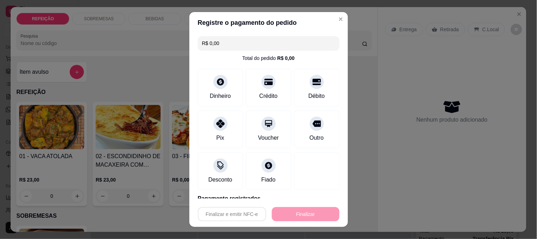
type input "-R$ 23,00"
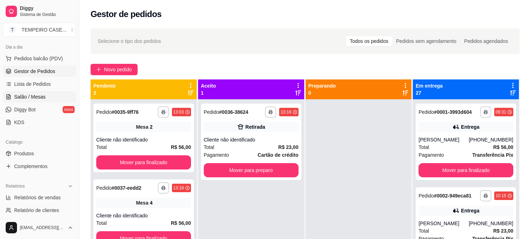
click at [33, 102] on link "Salão / Mesas" at bounding box center [39, 96] width 73 height 11
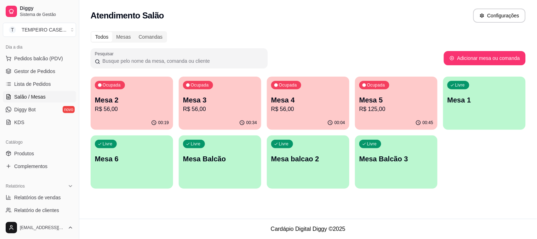
click at [220, 117] on div "00:34" at bounding box center [220, 123] width 82 height 14
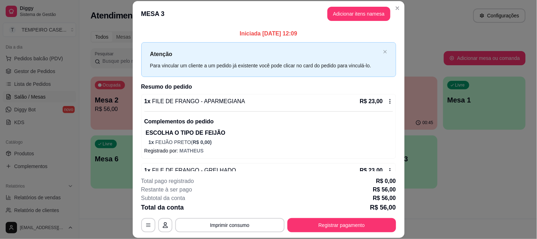
scroll to position [89, 0]
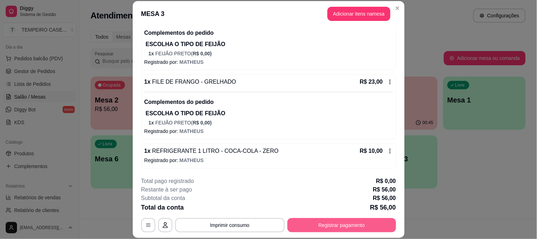
click at [330, 223] on button "Registrar pagamento" at bounding box center [341, 225] width 109 height 14
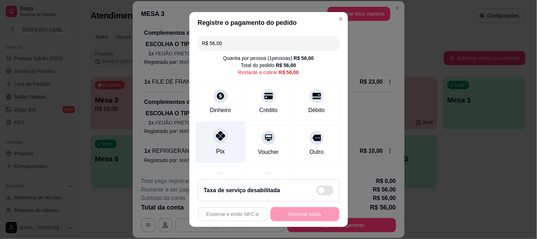
click at [216, 134] on icon at bounding box center [220, 135] width 9 height 9
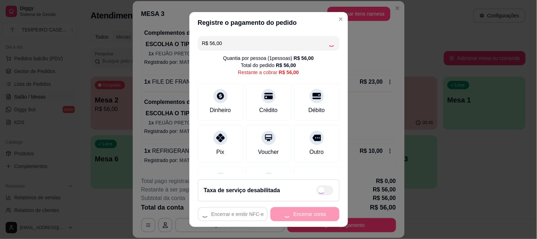
type input "R$ 0,00"
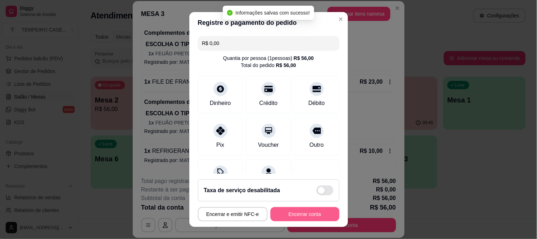
click at [294, 215] on button "Encerrar conta" at bounding box center [305, 214] width 69 height 14
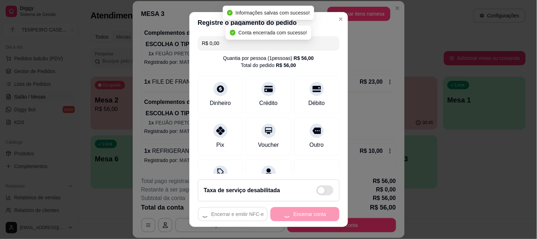
scroll to position [0, 0]
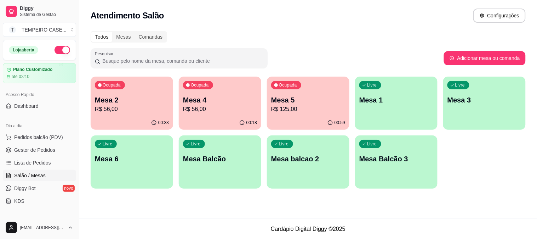
click at [129, 114] on div "Ocupada Mesa 2 R$ 56,00" at bounding box center [132, 95] width 82 height 39
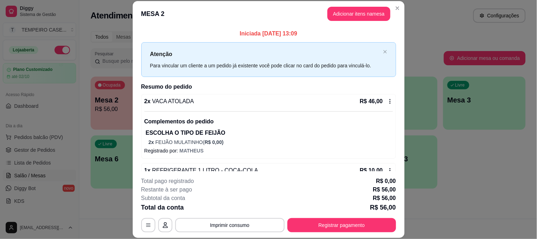
click at [296, 203] on div "Total da conta R$ 56,00" at bounding box center [268, 207] width 255 height 10
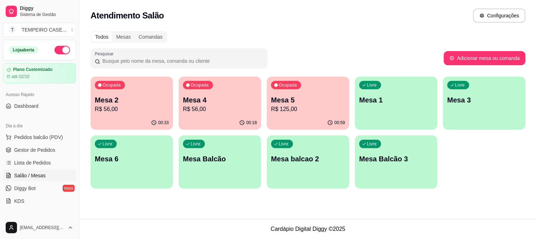
click at [298, 110] on p "R$ 125,00" at bounding box center [308, 109] width 74 height 8
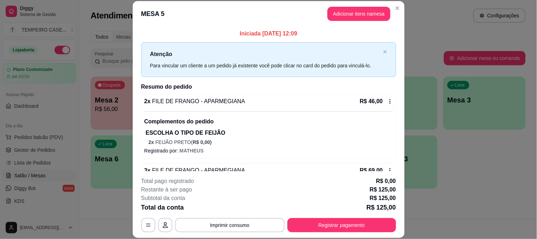
click at [341, 10] on button "Adicionar itens na mesa" at bounding box center [359, 14] width 63 height 14
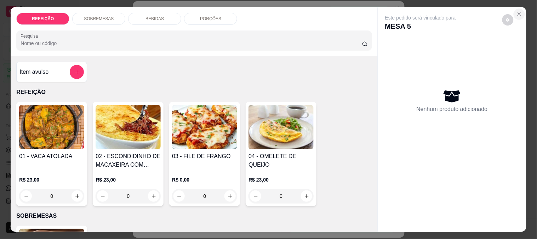
click at [517, 8] on button "Close" at bounding box center [519, 13] width 11 height 11
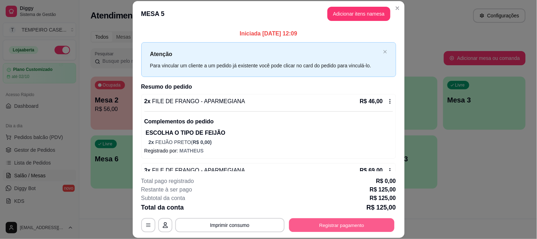
click at [315, 221] on button "Registrar pagamento" at bounding box center [342, 225] width 106 height 14
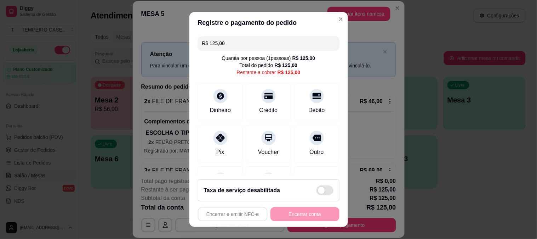
drag, startPoint x: 222, startPoint y: 45, endPoint x: 170, endPoint y: 45, distance: 51.7
click at [172, 45] on div "Registre o pagamento do pedido R$ 125,00 Quantia por pessoa ( 1 pessoas) R$ 125…" at bounding box center [268, 119] width 537 height 239
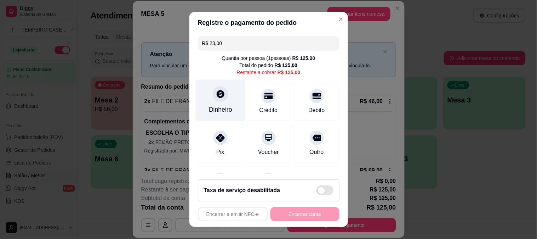
click at [217, 104] on div "Dinheiro" at bounding box center [220, 99] width 50 height 41
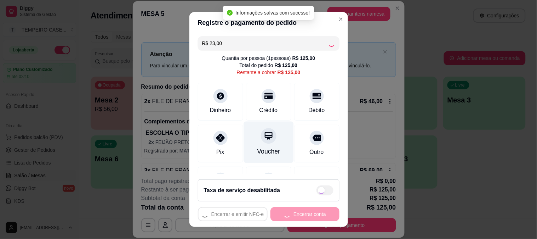
type input "R$ 102,00"
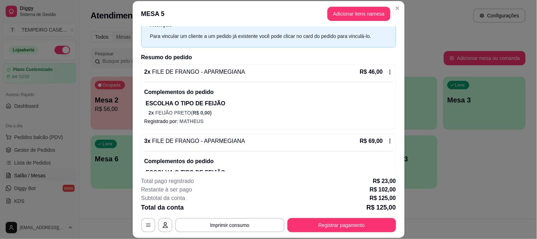
scroll to position [105, 0]
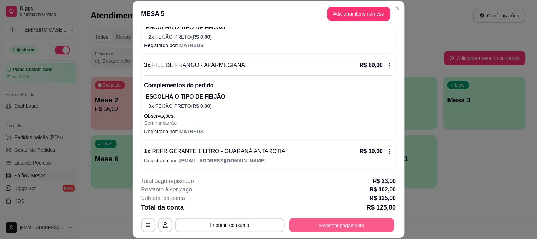
click at [331, 229] on button "Registrar pagamento" at bounding box center [342, 225] width 106 height 14
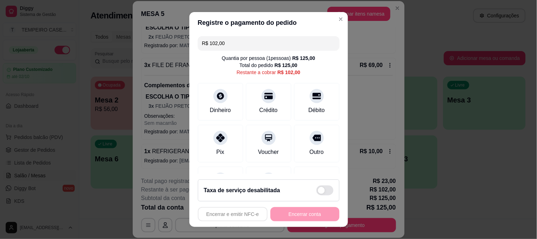
drag, startPoint x: 241, startPoint y: 44, endPoint x: 85, endPoint y: 40, distance: 156.2
click at [86, 40] on div "Registre o pagamento do pedido R$ 102,00 Quantia por pessoa ( 1 pessoas) R$ 125…" at bounding box center [268, 119] width 537 height 239
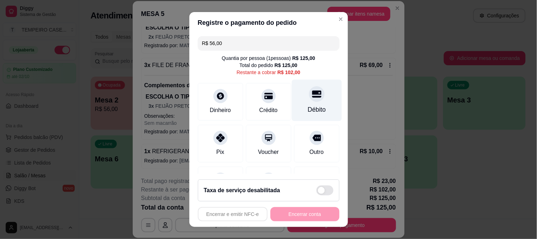
drag, startPoint x: 303, startPoint y: 95, endPoint x: 303, endPoint y: 98, distance: 3.6
click at [312, 95] on icon at bounding box center [316, 93] width 9 height 9
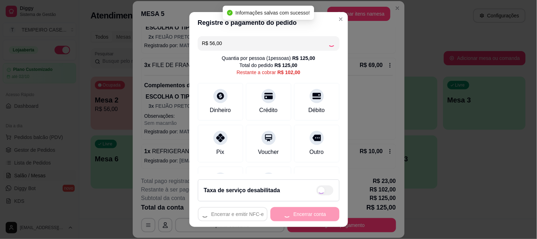
type input "R$ 46,00"
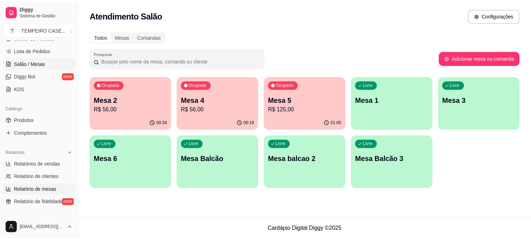
scroll to position [79, 0]
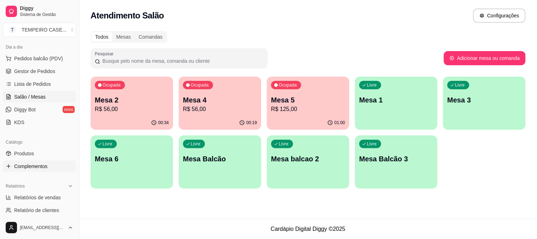
click at [39, 165] on span "Complementos" at bounding box center [30, 166] width 33 height 7
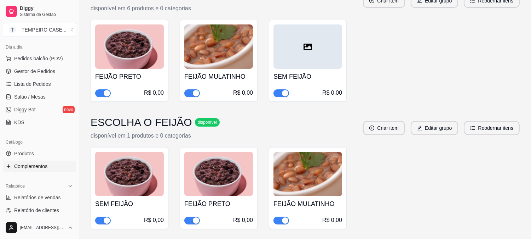
scroll to position [118, 0]
click at [191, 94] on span "button" at bounding box center [192, 93] width 16 height 8
click at [283, 217] on div "button" at bounding box center [285, 220] width 6 height 6
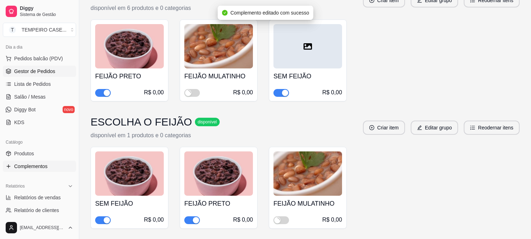
click at [38, 72] on span "Gestor de Pedidos" at bounding box center [34, 71] width 41 height 7
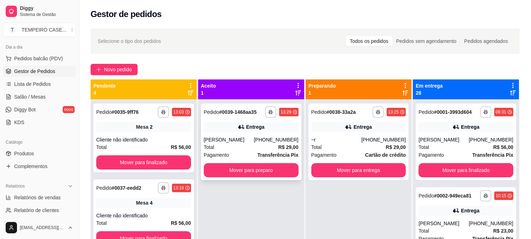
scroll to position [19, 0]
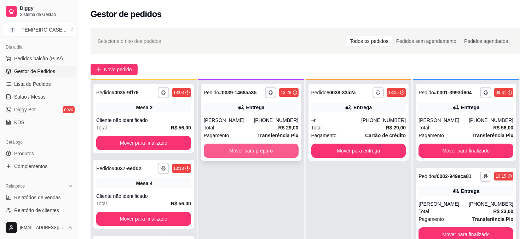
click at [248, 152] on button "Mover para preparo" at bounding box center [251, 150] width 95 height 14
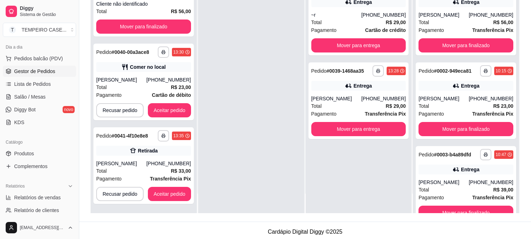
scroll to position [108, 0]
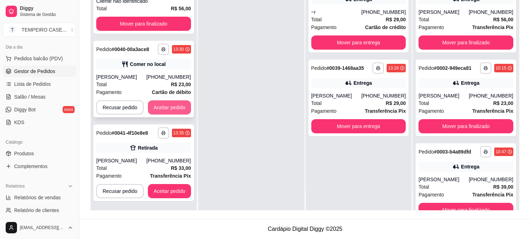
click at [173, 110] on button "Aceitar pedido" at bounding box center [169, 107] width 43 height 14
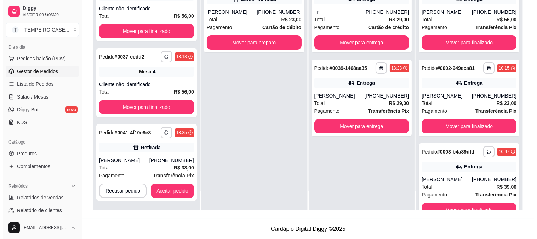
scroll to position [3, 0]
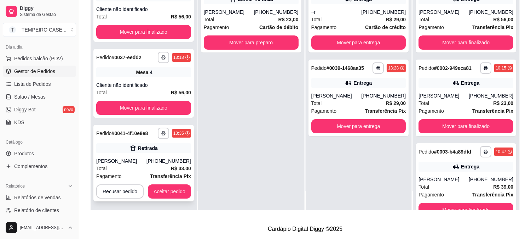
click at [175, 197] on div "**********" at bounding box center [143, 163] width 101 height 76
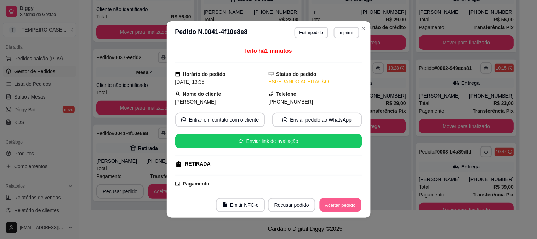
click at [339, 201] on button "Aceitar pedido" at bounding box center [341, 205] width 42 height 14
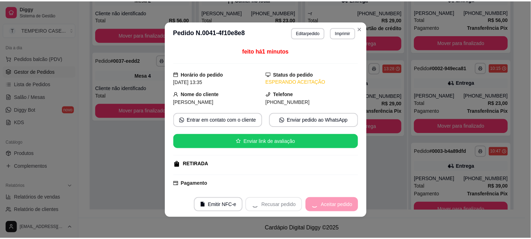
scroll to position [0, 0]
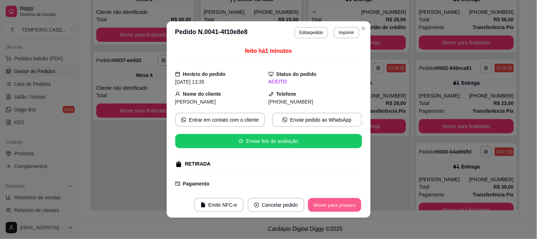
click at [338, 203] on button "Mover para preparo" at bounding box center [334, 205] width 53 height 14
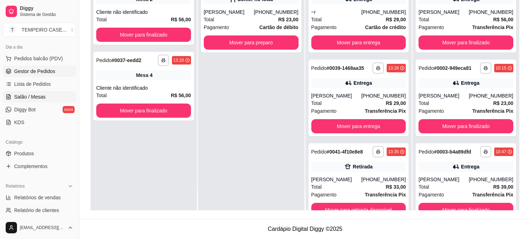
click at [33, 92] on link "Salão / Mesas" at bounding box center [39, 96] width 73 height 11
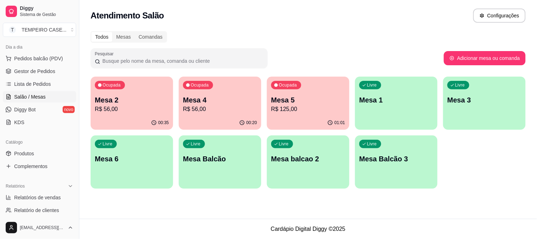
click at [460, 86] on p "Livre" at bounding box center [460, 85] width 10 height 6
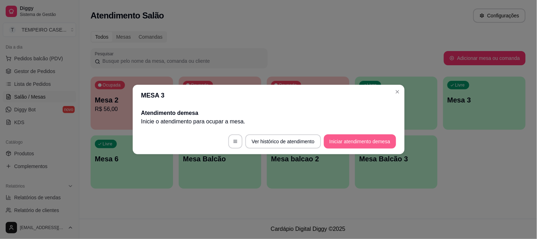
click at [359, 139] on button "Iniciar atendimento de mesa" at bounding box center [360, 141] width 72 height 14
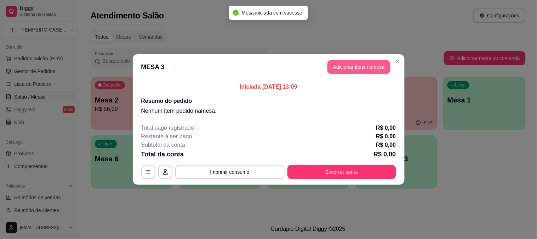
click at [334, 70] on button "Adicionar itens na mesa" at bounding box center [359, 67] width 63 height 14
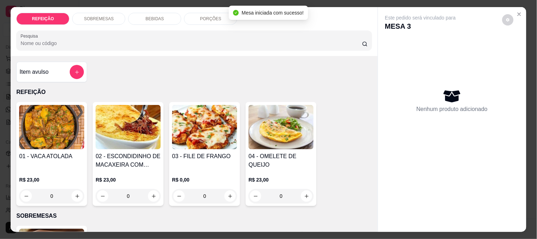
click at [200, 125] on img at bounding box center [204, 127] width 65 height 44
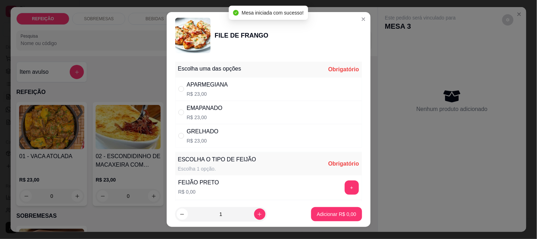
click at [251, 88] on div "APARMEGIANA R$ 23,00" at bounding box center [268, 88] width 187 height 23
radio input "true"
click at [345, 187] on button "+" at bounding box center [352, 187] width 14 height 14
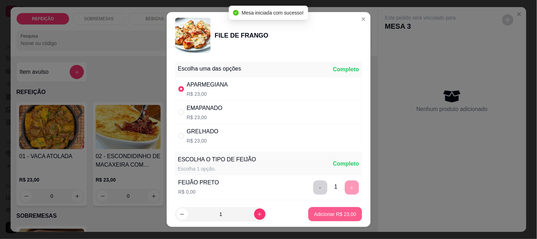
click at [332, 218] on button "Adicionar R$ 23,00" at bounding box center [334, 214] width 53 height 14
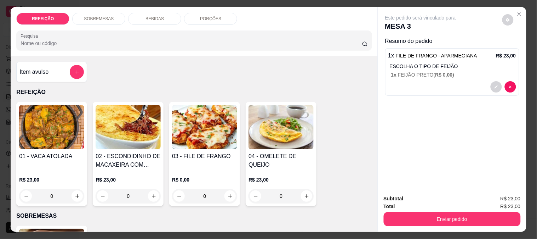
click at [454, 220] on button "Enviar pedido" at bounding box center [452, 219] width 137 height 14
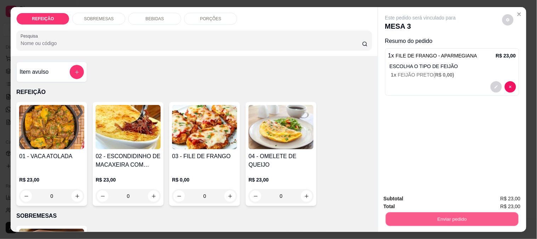
click at [450, 200] on button "Não registrar e enviar pedido" at bounding box center [429, 198] width 74 height 13
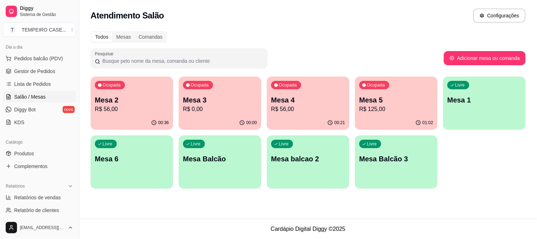
click at [135, 114] on div "Ocupada Mesa 2 R$ 56,00" at bounding box center [132, 95] width 82 height 39
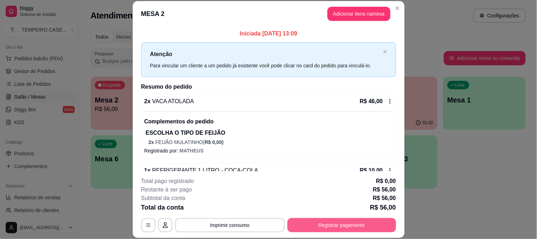
click at [369, 224] on button "Registrar pagamento" at bounding box center [341, 225] width 109 height 14
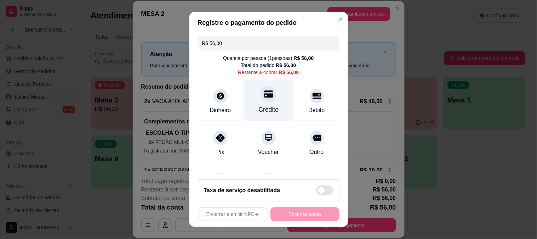
click at [264, 96] on icon at bounding box center [268, 93] width 9 height 7
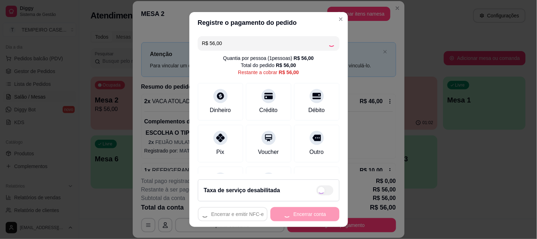
type input "R$ 0,00"
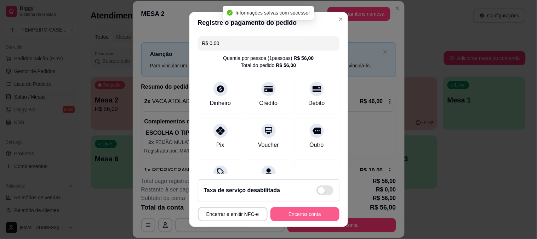
click at [290, 213] on button "Encerrar conta" at bounding box center [305, 214] width 69 height 14
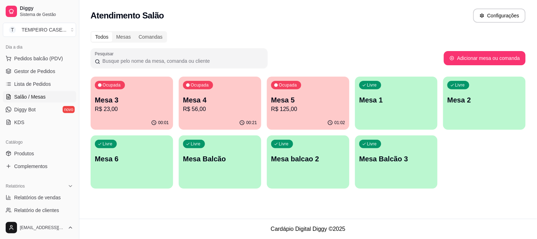
click at [133, 100] on p "Mesa 3" at bounding box center [132, 100] width 74 height 10
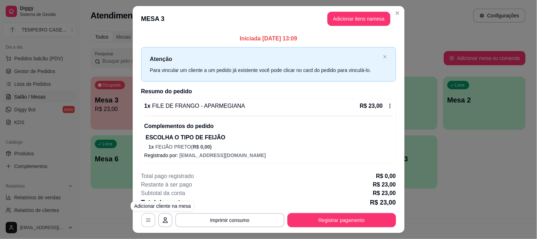
click at [141, 219] on button "button" at bounding box center [148, 220] width 14 height 14
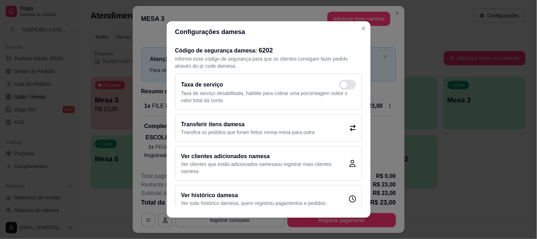
click at [298, 130] on p "Transfira os pedidos que foram feitos nessa mesa para outra" at bounding box center [248, 132] width 134 height 7
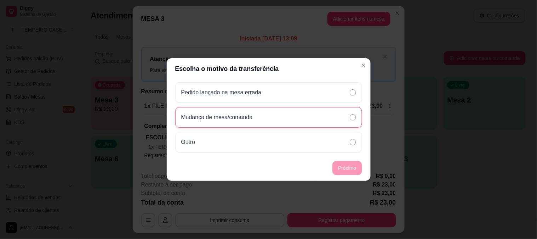
click at [256, 110] on div "Mudança de mesa/comanda" at bounding box center [268, 117] width 187 height 21
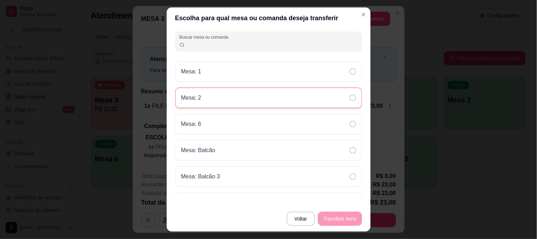
click at [236, 103] on div "Mesa: 2" at bounding box center [268, 97] width 187 height 21
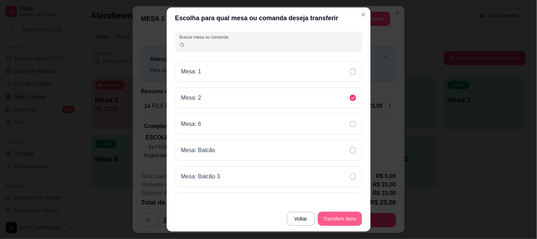
click at [334, 220] on button "Transferir itens" at bounding box center [340, 218] width 44 height 14
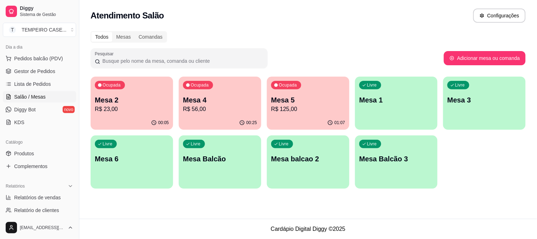
click at [487, 101] on p "Mesa 3" at bounding box center [485, 100] width 74 height 10
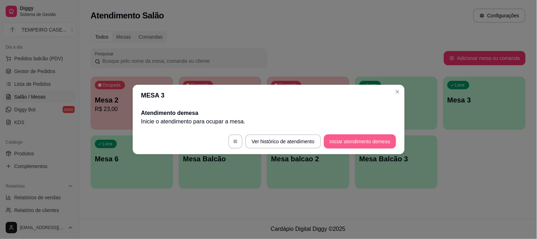
click at [360, 139] on button "Iniciar atendimento de mesa" at bounding box center [360, 141] width 72 height 14
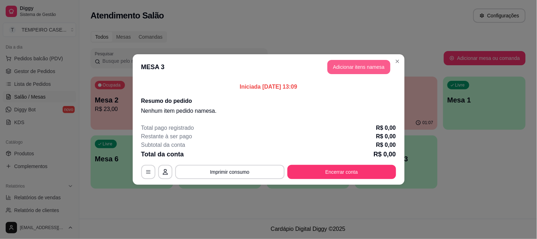
click at [358, 72] on button "Adicionar itens na mesa" at bounding box center [359, 67] width 63 height 14
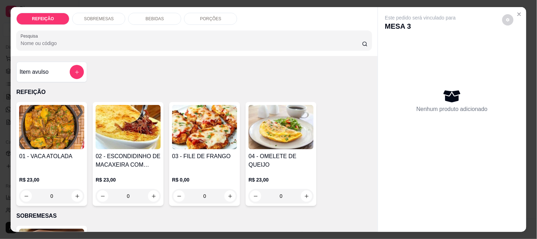
click at [224, 125] on img at bounding box center [204, 127] width 65 height 44
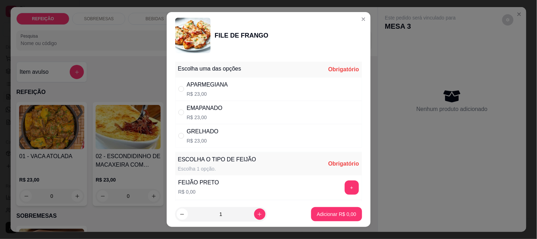
click at [220, 110] on div "EMAPANADO R$ 23,00" at bounding box center [268, 112] width 187 height 23
radio input "true"
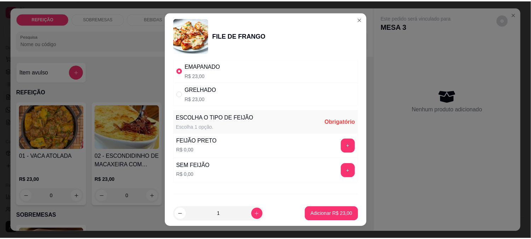
scroll to position [76, 0]
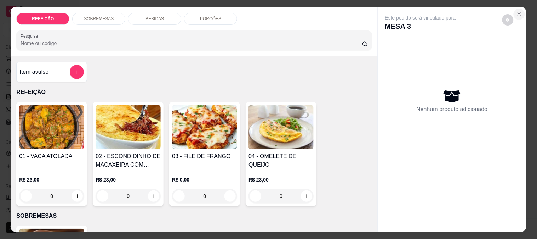
click at [517, 11] on icon "Close" at bounding box center [520, 14] width 6 height 6
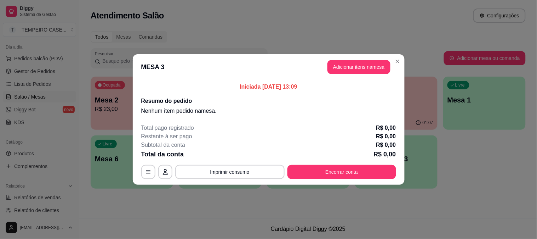
click at [57, 160] on div "MESA 3 Adicionar itens na mesa Iniciada [DATE] 13:09 Resumo do pedido Nenhum it…" at bounding box center [268, 119] width 537 height 239
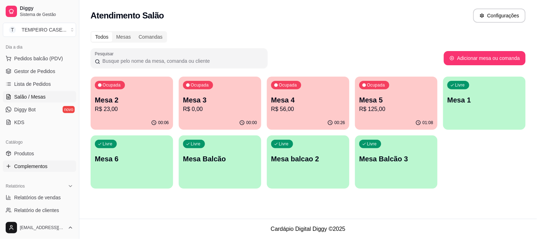
click at [17, 169] on span "Complementos" at bounding box center [30, 166] width 33 height 7
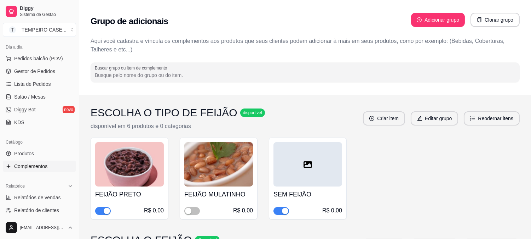
scroll to position [118, 0]
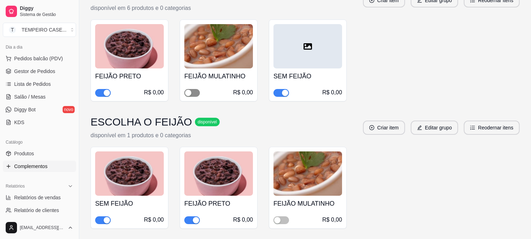
click at [191, 92] on div "button" at bounding box center [188, 93] width 6 height 6
click at [285, 220] on span "button" at bounding box center [282, 220] width 16 height 8
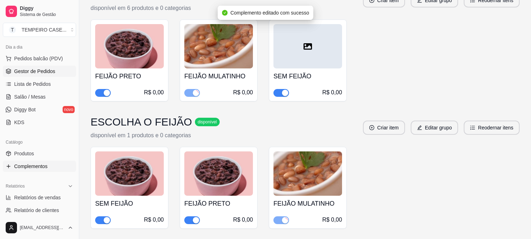
click at [49, 75] on link "Gestor de Pedidos" at bounding box center [39, 71] width 73 height 11
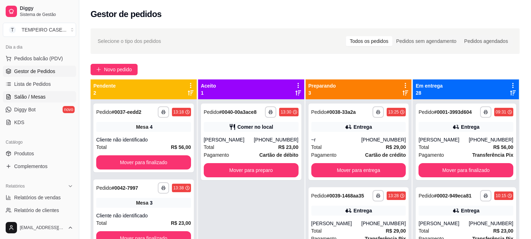
click at [29, 99] on span "Salão / Mesas" at bounding box center [30, 96] width 32 height 7
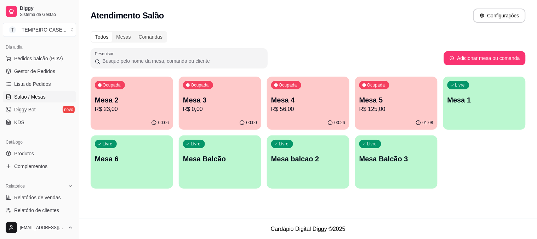
click at [214, 108] on p "R$ 0,00" at bounding box center [220, 109] width 74 height 8
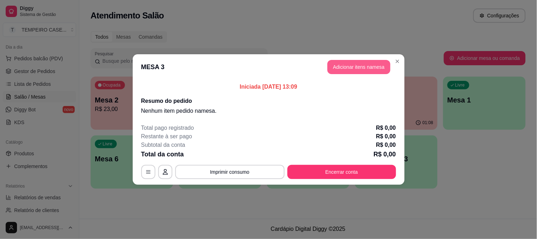
click at [349, 63] on button "Adicionar itens na mesa" at bounding box center [359, 67] width 63 height 14
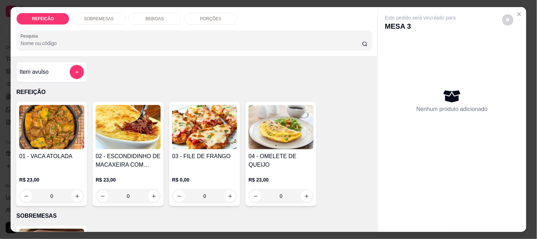
click at [189, 118] on img at bounding box center [204, 127] width 65 height 44
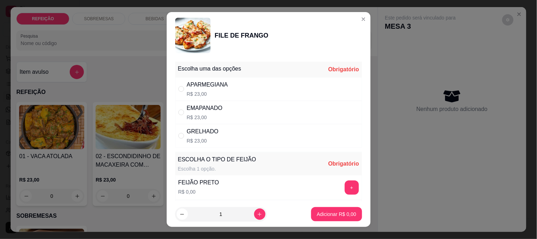
click at [215, 114] on p "R$ 23,00" at bounding box center [205, 117] width 36 height 7
radio input "true"
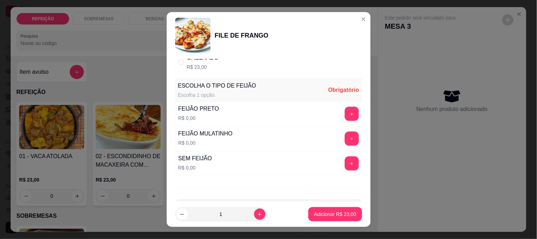
scroll to position [79, 0]
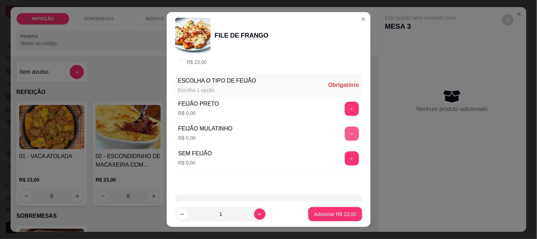
click at [345, 135] on button "+" at bounding box center [352, 133] width 14 height 14
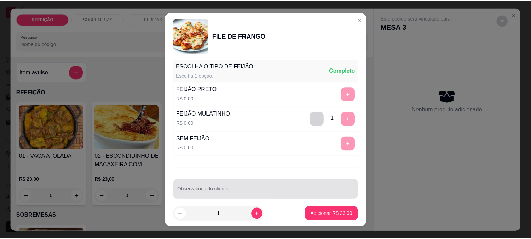
scroll to position [101, 0]
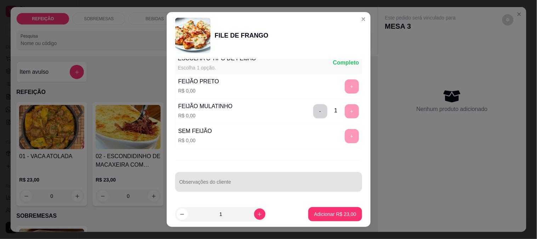
click at [246, 183] on input "Observações do cliente" at bounding box center [269, 184] width 178 height 7
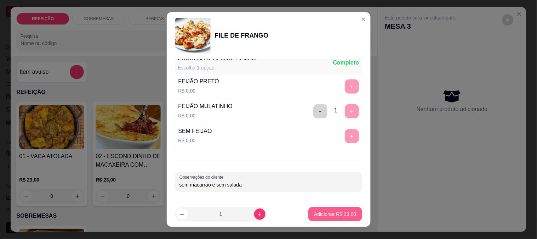
type input "sem macarrão e sem salada"
click at [314, 210] on p "Adicionar R$ 23,00" at bounding box center [335, 213] width 42 height 7
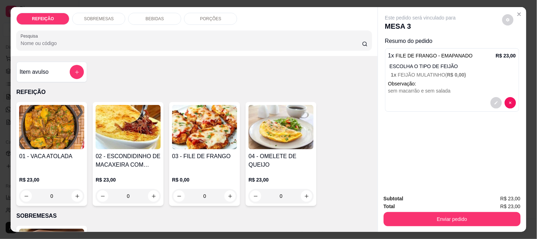
click at [51, 142] on img at bounding box center [51, 127] width 65 height 44
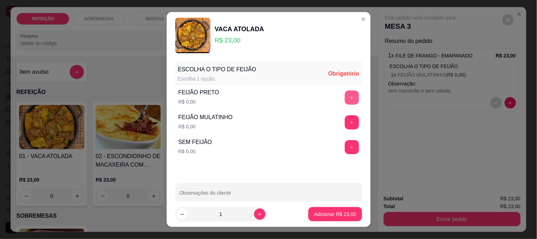
click at [345, 95] on button "+" at bounding box center [352, 97] width 14 height 14
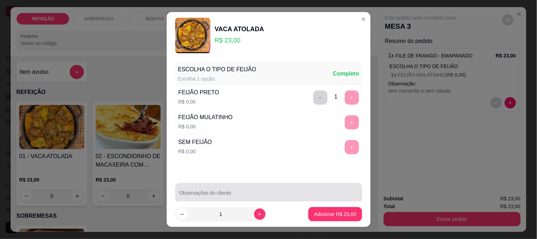
click at [307, 190] on div at bounding box center [269, 193] width 178 height 14
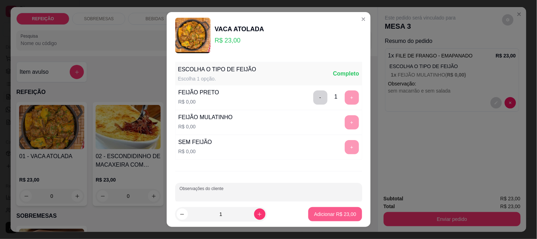
click at [336, 210] on button "Adicionar R$ 23,00" at bounding box center [334, 214] width 53 height 14
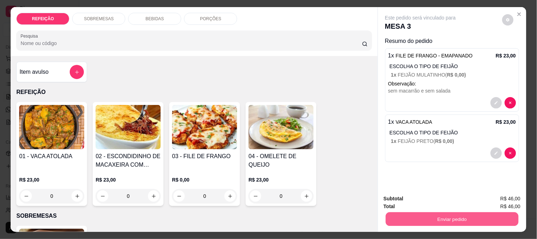
click at [469, 213] on button "Enviar pedido" at bounding box center [452, 219] width 133 height 14
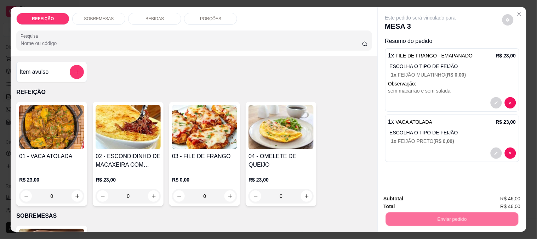
click at [422, 196] on button "Não registrar e enviar pedido" at bounding box center [429, 198] width 72 height 13
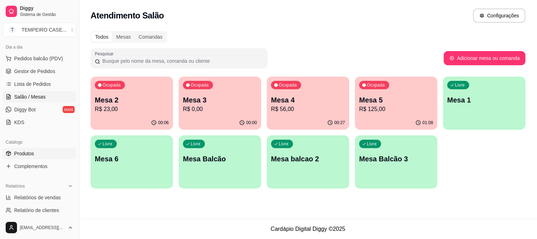
click at [26, 155] on span "Produtos" at bounding box center [24, 153] width 20 height 7
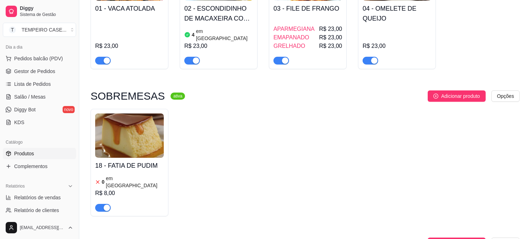
scroll to position [275, 0]
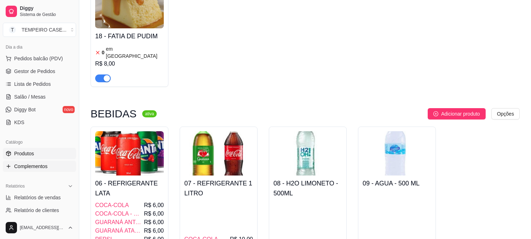
click at [40, 164] on span "Complementos" at bounding box center [30, 166] width 33 height 7
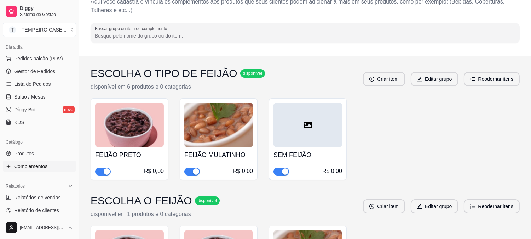
click at [190, 170] on span "button" at bounding box center [192, 171] width 16 height 8
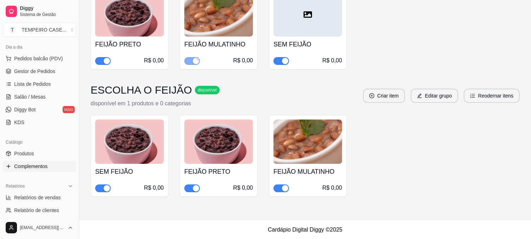
scroll to position [150, 0]
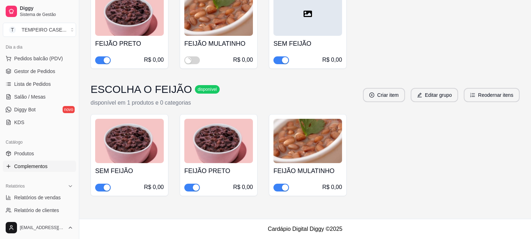
click at [278, 187] on span "button" at bounding box center [282, 187] width 16 height 8
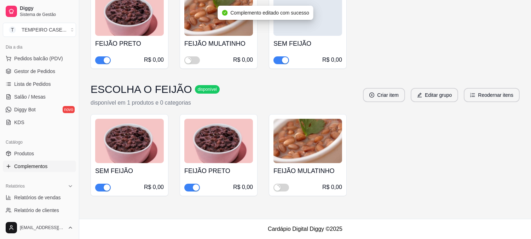
click at [393, 175] on div "SEM FEIJÃO R$ 0,00 FEIJÃO PRETO R$ 0,00 FEIJÃO MULATINHO R$ 0,00" at bounding box center [305, 155] width 429 height 82
click at [36, 75] on link "Gestor de Pedidos" at bounding box center [39, 71] width 73 height 11
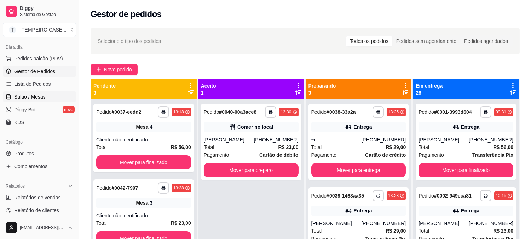
click at [36, 96] on span "Salão / Mesas" at bounding box center [30, 96] width 32 height 7
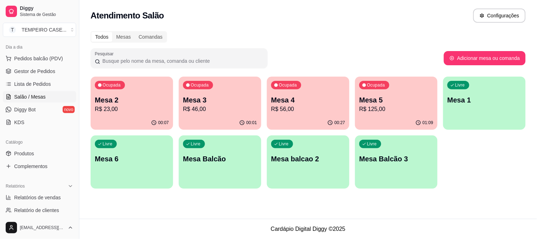
click at [226, 112] on p "R$ 46,00" at bounding box center [220, 109] width 74 height 8
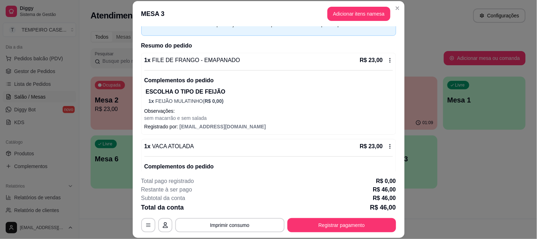
scroll to position [76, 0]
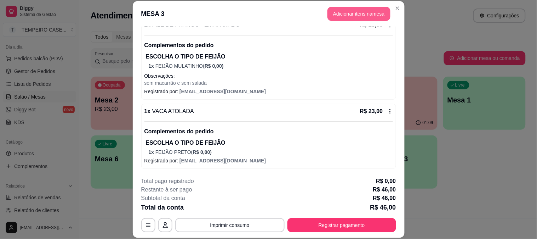
click at [365, 9] on button "Adicionar itens na mesa" at bounding box center [359, 14] width 63 height 14
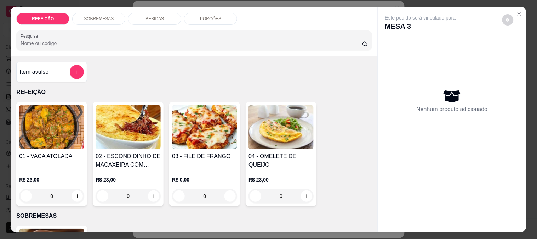
click at [146, 18] on p "BEBIDAS" at bounding box center [155, 19] width 18 height 6
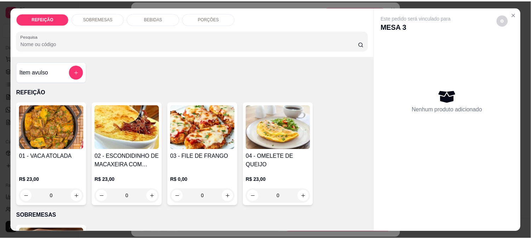
scroll to position [18, 0]
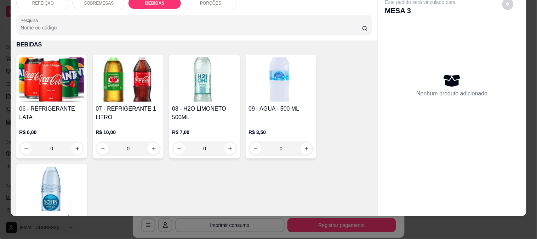
click at [143, 86] on img at bounding box center [128, 79] width 65 height 44
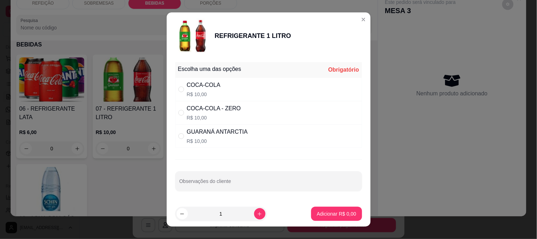
click at [226, 86] on div "COCA-COLA R$ 10,00" at bounding box center [268, 89] width 187 height 23
radio input "true"
click at [319, 212] on p "Adicionar R$ 10,00" at bounding box center [335, 213] width 42 height 7
type input "1"
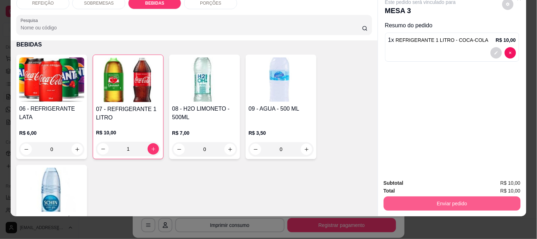
click at [424, 200] on button "Enviar pedido" at bounding box center [452, 203] width 137 height 14
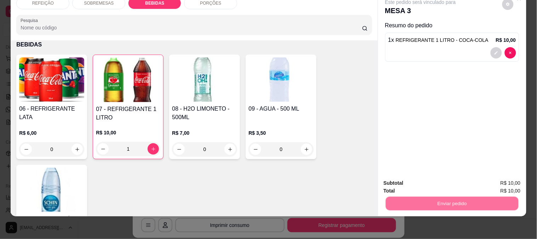
click at [411, 181] on button "Não registrar e enviar pedido" at bounding box center [429, 179] width 72 height 13
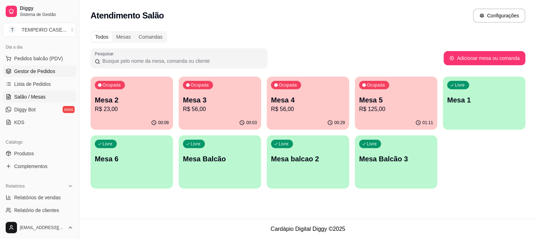
click at [26, 73] on span "Gestor de Pedidos" at bounding box center [34, 71] width 41 height 7
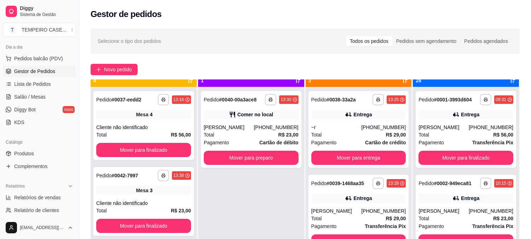
scroll to position [19, 0]
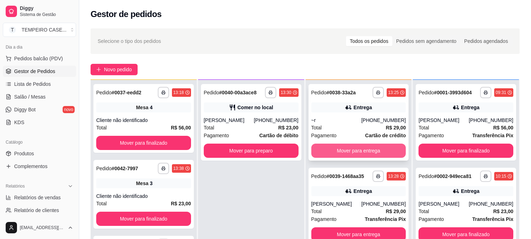
click at [331, 150] on button "Mover para entrega" at bounding box center [359, 150] width 95 height 14
click at [352, 153] on button "Mover para entrega" at bounding box center [359, 150] width 95 height 14
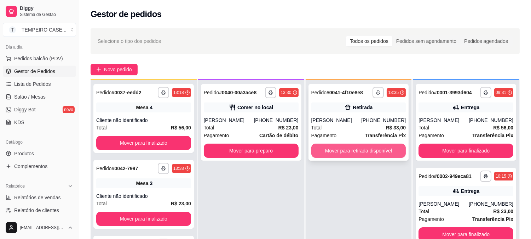
click at [354, 153] on button "Mover para retirada disponível" at bounding box center [359, 150] width 95 height 14
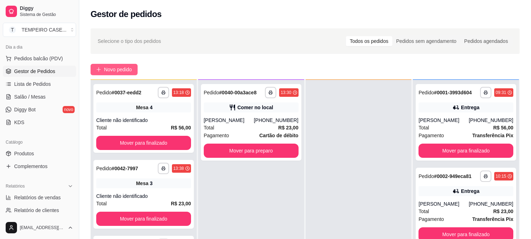
click at [98, 71] on icon "plus" at bounding box center [98, 69] width 5 height 5
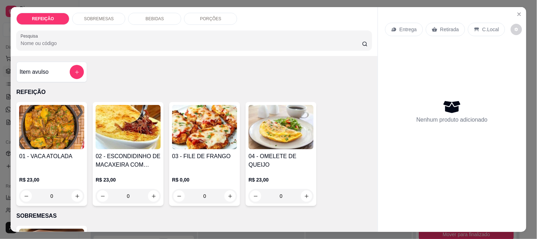
click at [58, 126] on img at bounding box center [51, 127] width 65 height 44
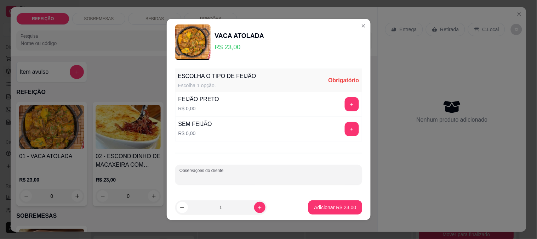
click at [247, 181] on input "Observações do cliente" at bounding box center [269, 177] width 178 height 7
type input "apenas arroz e farofa"
click at [345, 130] on button "+" at bounding box center [352, 129] width 14 height 14
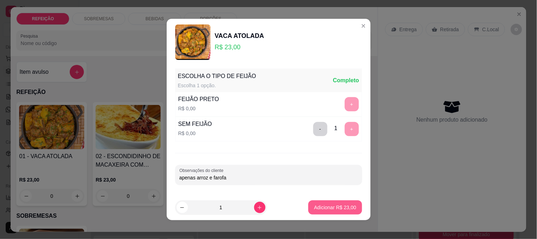
click at [333, 212] on button "Adicionar R$ 23,00" at bounding box center [334, 207] width 53 height 14
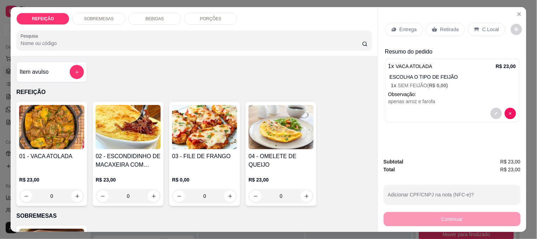
click at [443, 30] on div "Retirada" at bounding box center [445, 29] width 39 height 13
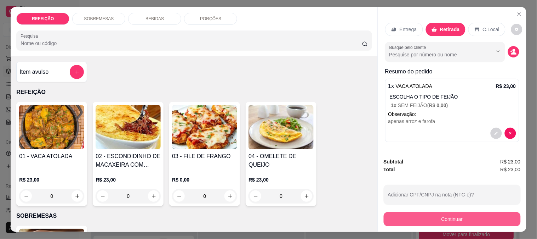
click at [454, 222] on button "Continuar" at bounding box center [452, 219] width 137 height 14
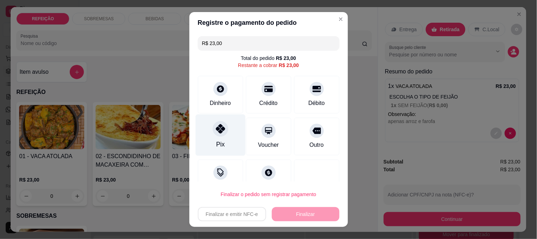
click at [213, 125] on div at bounding box center [221, 129] width 16 height 16
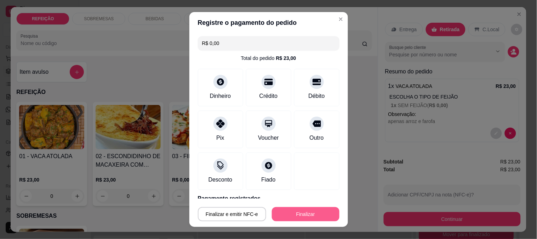
click at [282, 213] on button "Finalizar" at bounding box center [306, 214] width 68 height 14
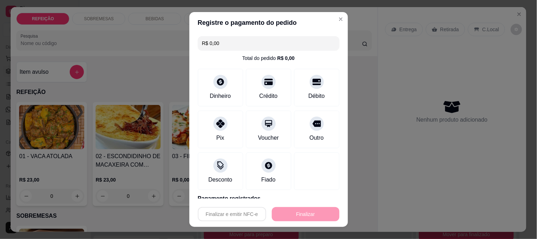
type input "-R$ 23,00"
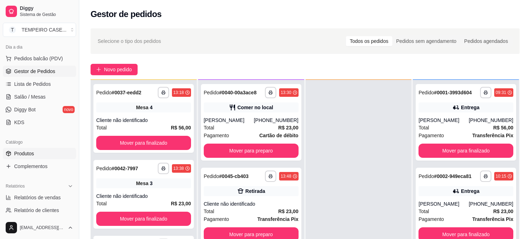
click at [35, 156] on link "Produtos" at bounding box center [39, 153] width 73 height 11
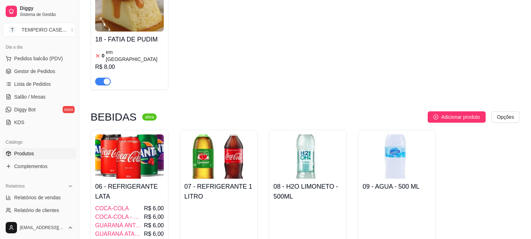
scroll to position [275, 0]
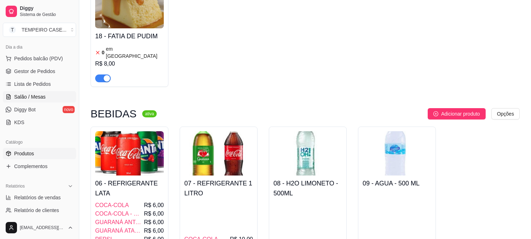
click at [39, 92] on link "Salão / Mesas" at bounding box center [39, 96] width 73 height 11
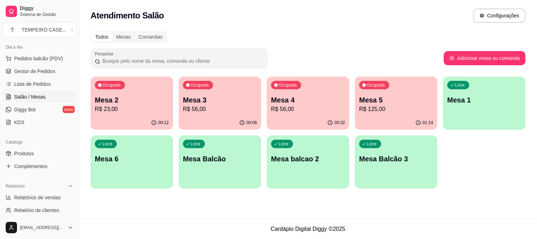
click at [316, 90] on div "Ocupada Mesa 4 R$ 56,00" at bounding box center [308, 95] width 82 height 39
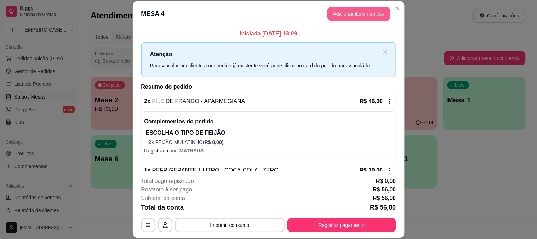
click at [356, 12] on button "Adicionar itens na mesa" at bounding box center [359, 14] width 63 height 14
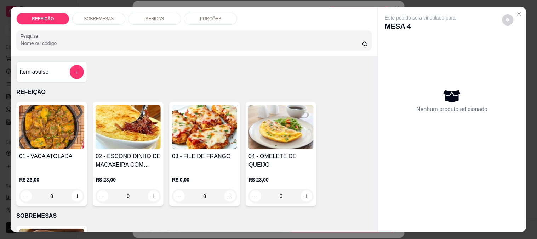
click at [146, 17] on p "BEBIDAS" at bounding box center [155, 19] width 18 height 6
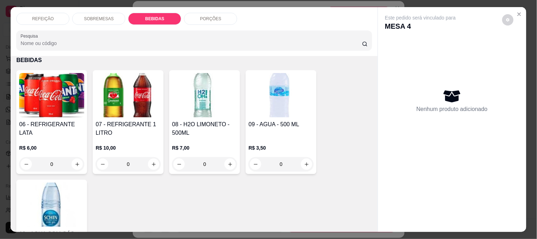
click at [85, 16] on p "SOBREMESAS" at bounding box center [99, 19] width 30 height 6
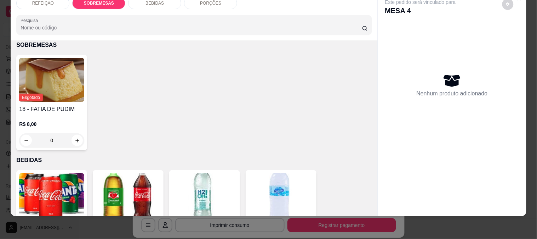
click at [52, 120] on p "R$ 8,00" at bounding box center [51, 123] width 65 height 7
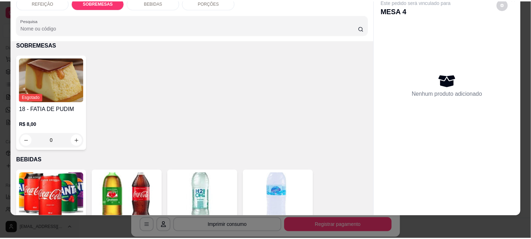
scroll to position [0, 0]
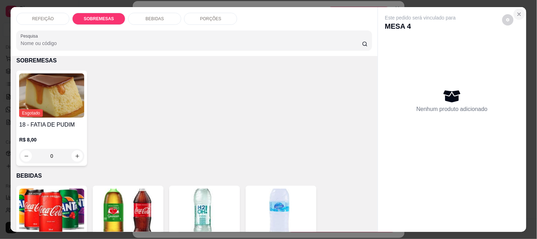
click at [517, 11] on icon "Close" at bounding box center [520, 14] width 6 height 6
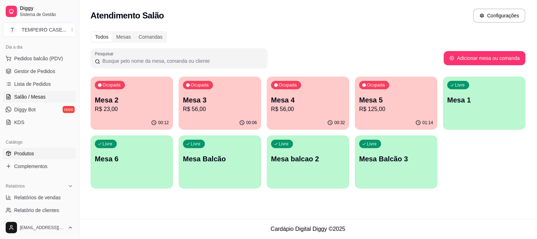
click at [22, 153] on span "Produtos" at bounding box center [24, 153] width 20 height 7
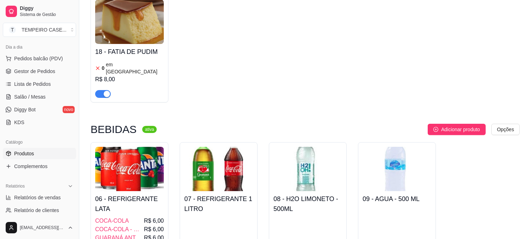
scroll to position [234, 0]
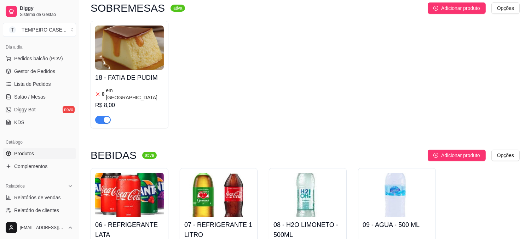
click at [121, 77] on div "18 - FATIA DE PUDIM 0 em estoque R$ 8,00" at bounding box center [129, 97] width 69 height 54
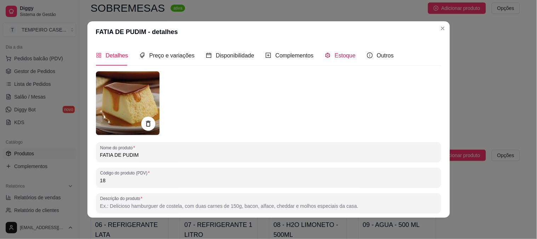
click at [325, 58] on icon "code-sandbox" at bounding box center [328, 55] width 6 height 6
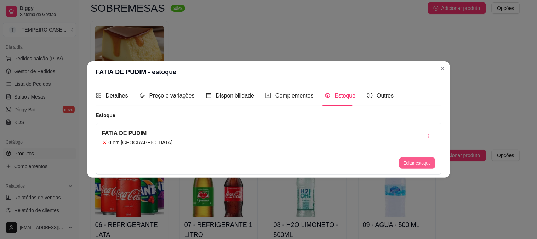
click at [415, 161] on button "Editar estoque" at bounding box center [417, 162] width 36 height 11
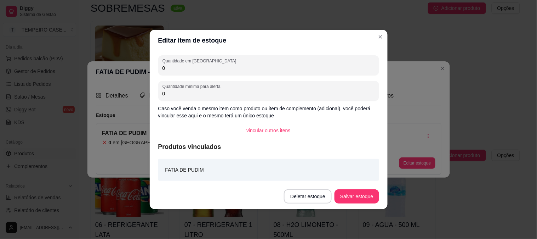
drag, startPoint x: 165, startPoint y: 71, endPoint x: 153, endPoint y: 70, distance: 12.1
click at [153, 70] on div "Quantidade em estoque 0 Quantidade mínima para alerta 0 Caso você venda o mesmo…" at bounding box center [269, 117] width 238 height 132
type input "4"
click at [341, 192] on button "Salvar estoque" at bounding box center [357, 196] width 44 height 14
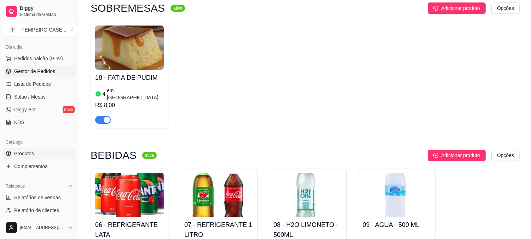
click at [25, 68] on span "Gestor de Pedidos" at bounding box center [34, 71] width 41 height 7
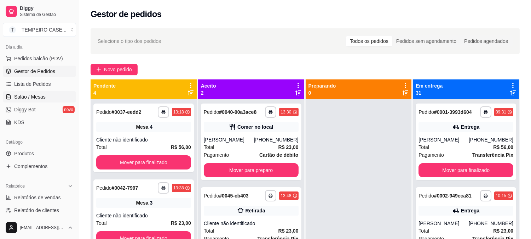
click at [29, 97] on span "Salão / Mesas" at bounding box center [30, 96] width 32 height 7
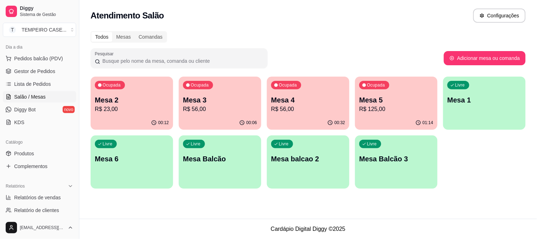
click at [134, 101] on p "Mesa 2" at bounding box center [132, 100] width 74 height 10
click at [314, 117] on div "00:33" at bounding box center [308, 123] width 82 height 14
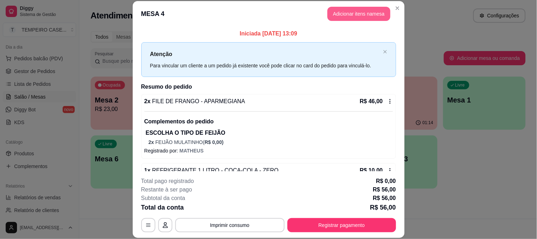
click at [359, 19] on button "Adicionar itens na mesa" at bounding box center [359, 14] width 63 height 14
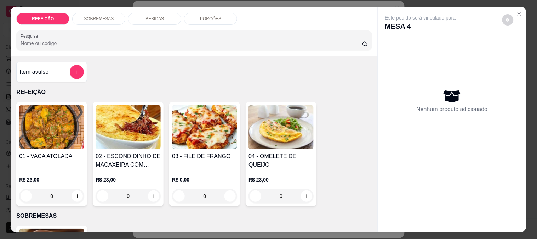
click at [189, 20] on div "PORÇÕES" at bounding box center [210, 19] width 53 height 12
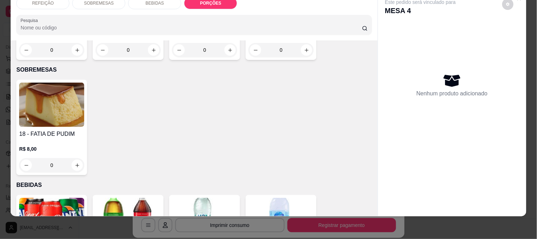
scroll to position [101, 0]
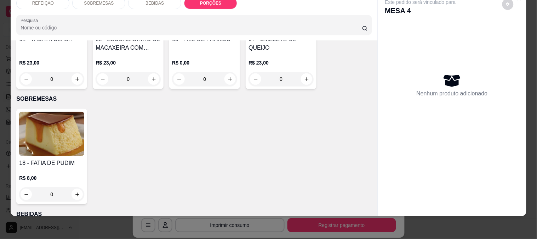
click at [73, 127] on img at bounding box center [51, 134] width 65 height 44
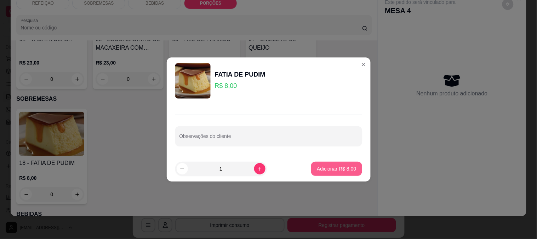
click at [314, 165] on button "Adicionar R$ 8,00" at bounding box center [336, 168] width 51 height 14
type input "1"
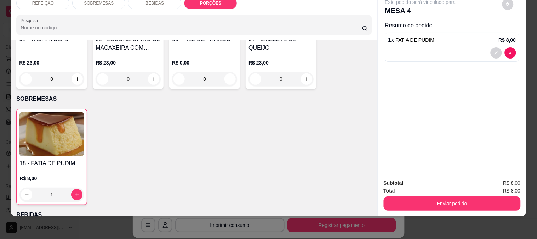
click at [444, 206] on div "Subtotal R$ 8,00 Total R$ 8,00 Enviar pedido" at bounding box center [452, 194] width 148 height 43
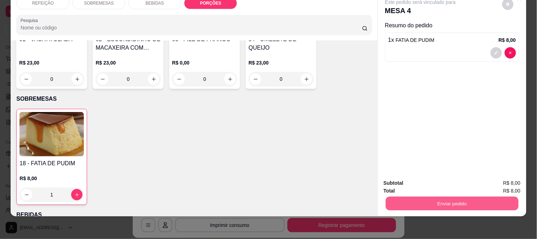
click at [445, 200] on button "Enviar pedido" at bounding box center [452, 203] width 133 height 14
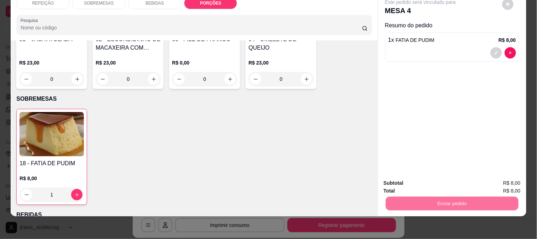
click at [421, 176] on button "Não registrar e enviar pedido" at bounding box center [429, 179] width 74 height 13
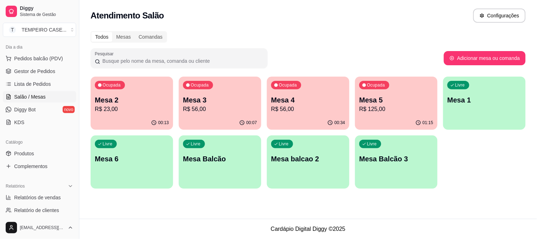
click at [376, 109] on p "R$ 125,00" at bounding box center [396, 109] width 74 height 8
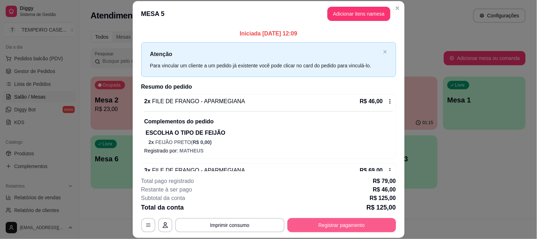
click at [328, 227] on button "Registrar pagamento" at bounding box center [341, 225] width 109 height 14
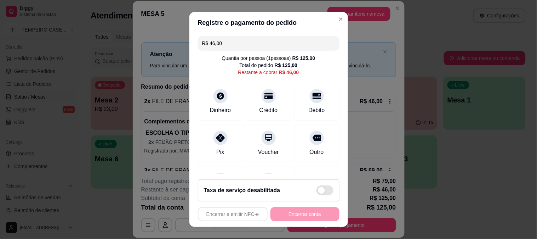
drag, startPoint x: 237, startPoint y: 40, endPoint x: 115, endPoint y: 45, distance: 121.2
click at [115, 45] on div "Registre o pagamento do pedido R$ 46,00 Quantia por pessoa ( 1 pessoas) R$ 125,…" at bounding box center [268, 119] width 537 height 239
type input "R$ 23,00"
click at [273, 101] on div "Crédito" at bounding box center [269, 99] width 50 height 41
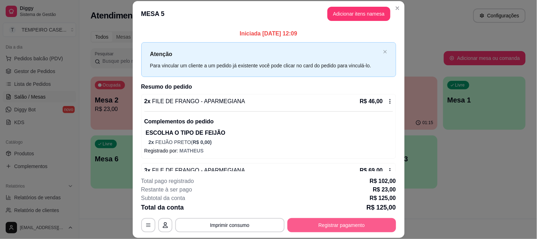
click at [329, 225] on button "Registrar pagamento" at bounding box center [341, 225] width 109 height 14
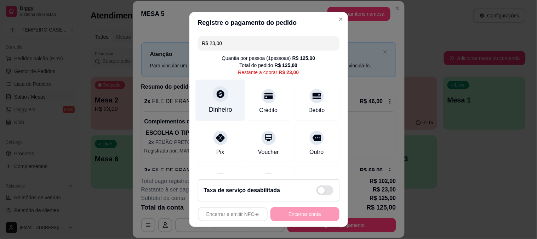
click at [222, 93] on div at bounding box center [221, 94] width 16 height 16
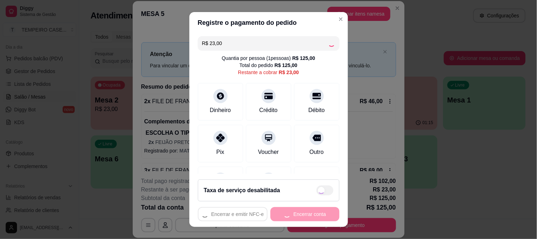
type input "R$ 0,00"
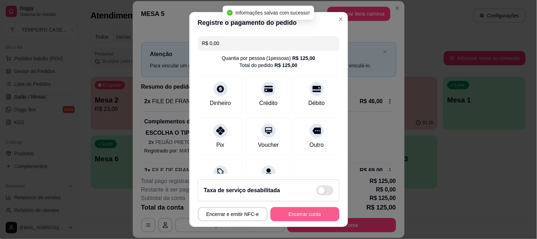
click at [314, 215] on button "Encerrar conta" at bounding box center [305, 214] width 69 height 14
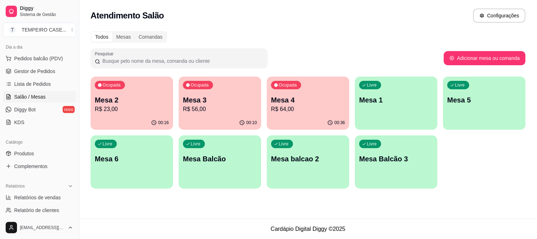
click at [312, 106] on p "R$ 64,00" at bounding box center [308, 109] width 74 height 8
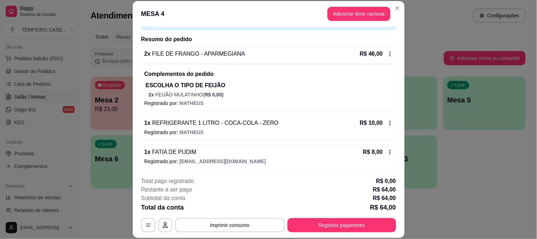
scroll to position [48, 0]
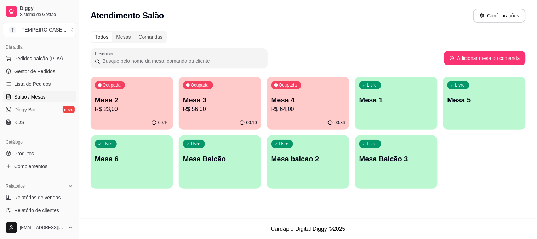
click at [218, 106] on p "R$ 56,00" at bounding box center [220, 109] width 74 height 8
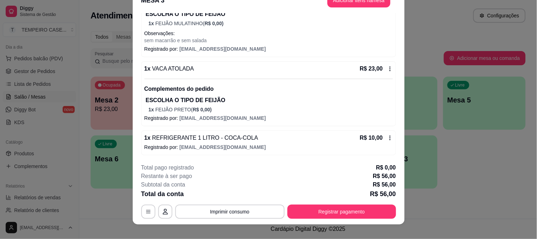
scroll to position [22, 0]
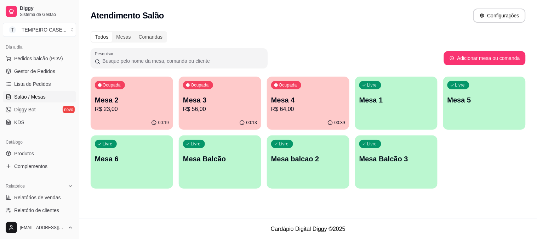
click at [134, 108] on p "R$ 23,00" at bounding box center [132, 109] width 74 height 8
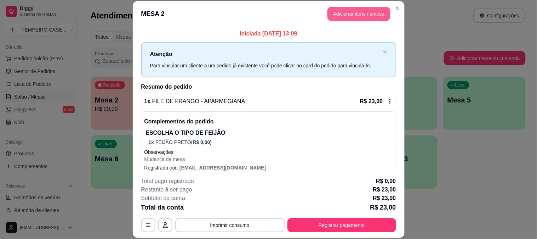
click at [353, 7] on button "Adicionar itens na mesa" at bounding box center [359, 14] width 63 height 14
click at [371, 15] on button "Adicionar itens na mesa" at bounding box center [359, 14] width 63 height 14
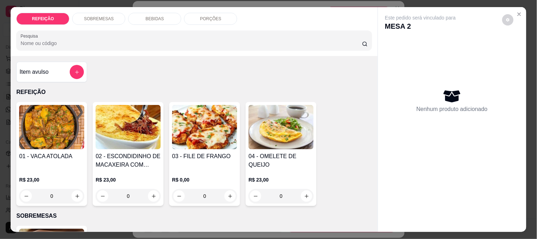
click at [157, 17] on p "BEBIDAS" at bounding box center [155, 19] width 18 height 6
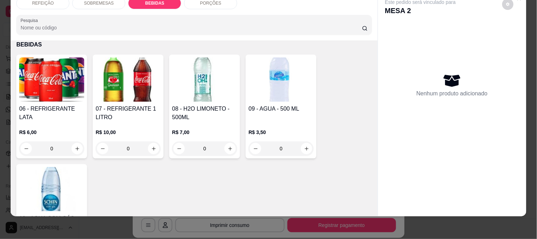
click at [185, 83] on img at bounding box center [204, 79] width 65 height 44
click at [330, 168] on p "Adicionar R$ 7,00" at bounding box center [336, 168] width 39 height 7
type input "1"
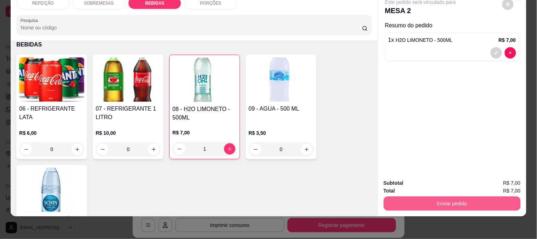
click at [441, 201] on button "Enviar pedido" at bounding box center [452, 203] width 137 height 14
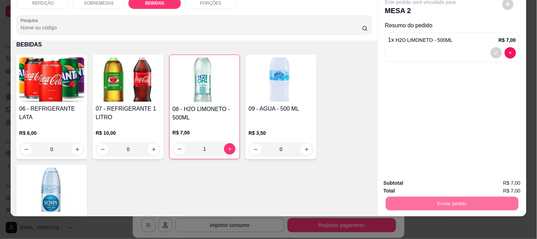
click at [432, 183] on button "Não registrar e enviar pedido" at bounding box center [429, 179] width 74 height 13
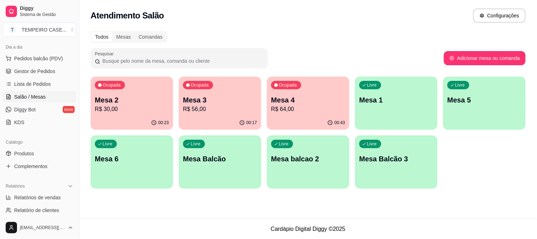
click at [294, 98] on p "Mesa 4" at bounding box center [308, 100] width 74 height 10
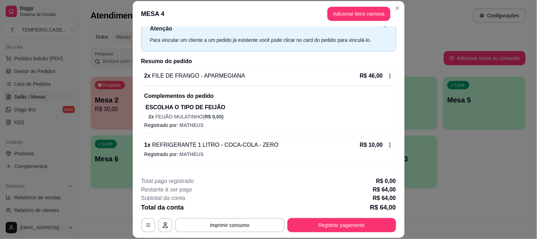
scroll to position [39, 0]
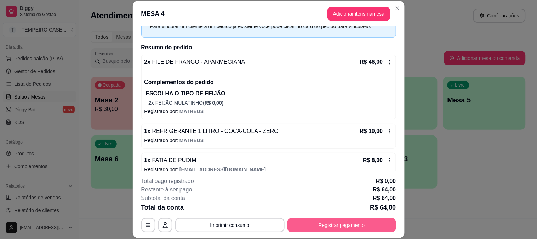
click at [339, 226] on button "Registrar pagamento" at bounding box center [341, 225] width 109 height 14
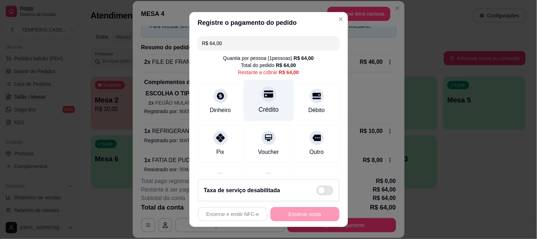
click at [264, 89] on icon at bounding box center [268, 93] width 9 height 9
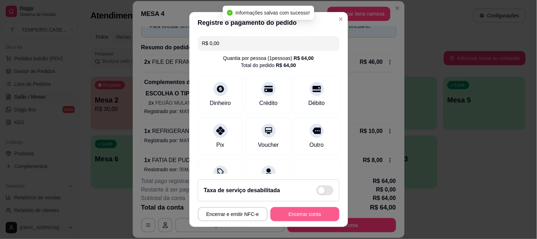
type input "R$ 0,00"
click at [299, 212] on button "Encerrar conta" at bounding box center [305, 214] width 69 height 14
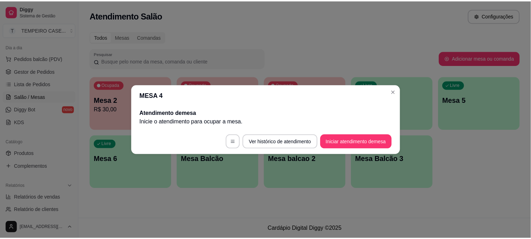
scroll to position [0, 0]
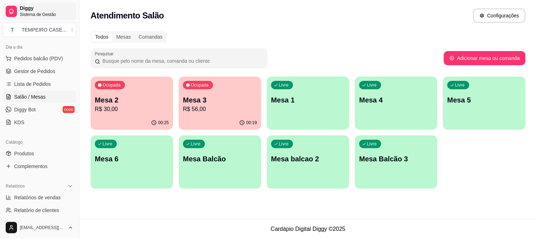
click at [55, 6] on span "Diggy" at bounding box center [46, 8] width 53 height 6
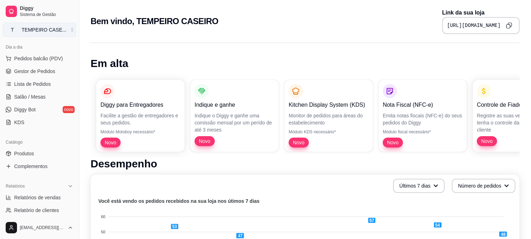
click at [49, 32] on div "TEMPEIRO CASE ..." at bounding box center [44, 29] width 45 height 7
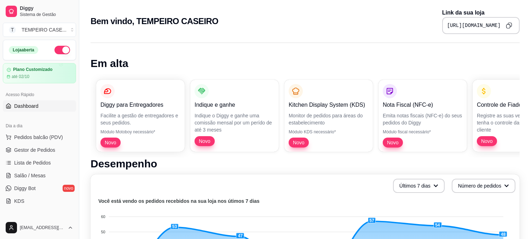
click at [55, 49] on button "button" at bounding box center [63, 50] width 16 height 8
click at [39, 175] on span "Salão / Mesas" at bounding box center [30, 175] width 32 height 7
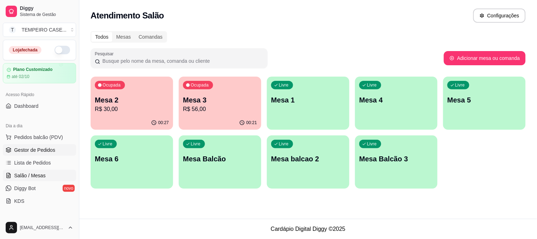
click at [18, 148] on span "Gestor de Pedidos" at bounding box center [34, 149] width 41 height 7
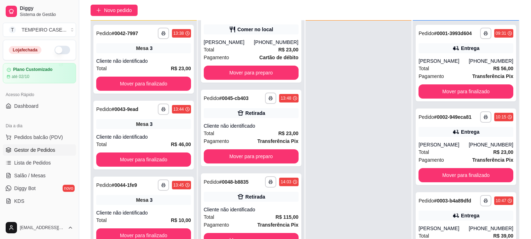
scroll to position [108, 0]
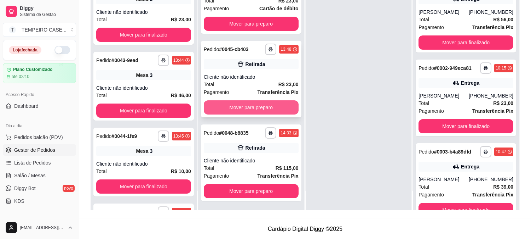
click at [253, 103] on button "Mover para preparo" at bounding box center [251, 107] width 95 height 14
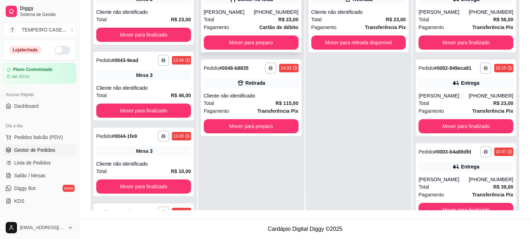
scroll to position [0, 0]
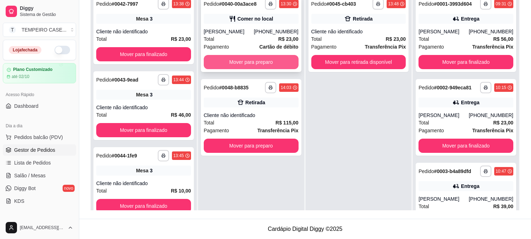
click at [263, 61] on button "Mover para preparo" at bounding box center [251, 62] width 95 height 14
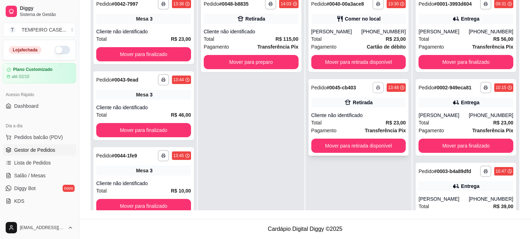
click at [376, 86] on icon "button" at bounding box center [378, 87] width 4 height 4
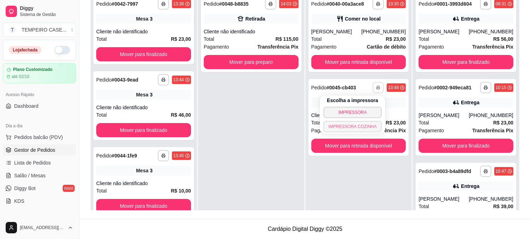
click at [335, 125] on button "IMPRESSORA COZINHA" at bounding box center [353, 126] width 58 height 11
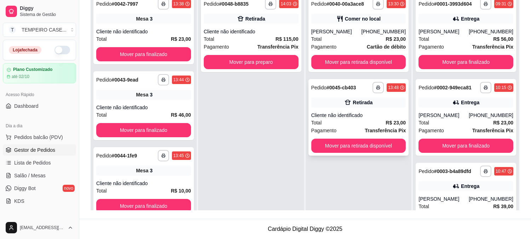
click at [376, 86] on icon "button" at bounding box center [378, 87] width 4 height 4
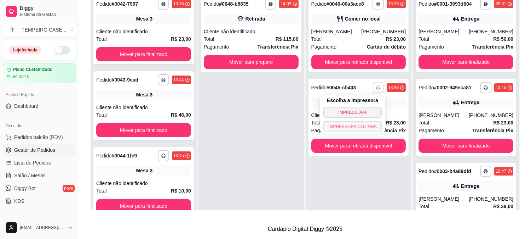
click at [353, 125] on button "IMPRESSORA COZINHA" at bounding box center [353, 126] width 58 height 11
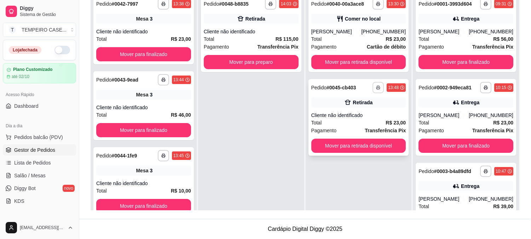
click at [373, 84] on button "button" at bounding box center [378, 87] width 11 height 11
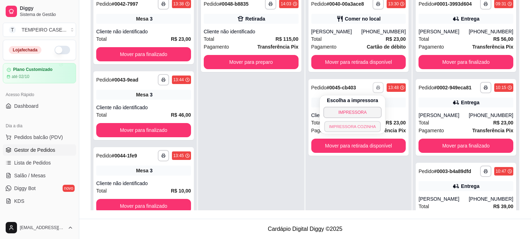
click at [348, 128] on button "IMPRESSORA COZINHA" at bounding box center [353, 126] width 57 height 11
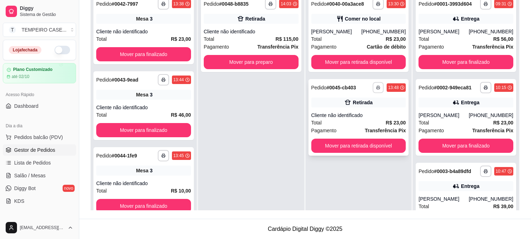
click at [376, 85] on icon "button" at bounding box center [378, 87] width 4 height 4
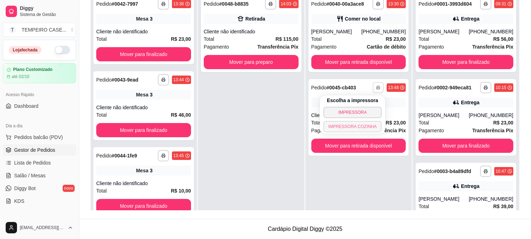
click at [360, 126] on button "IMPRESSORA COZINHA" at bounding box center [353, 126] width 58 height 11
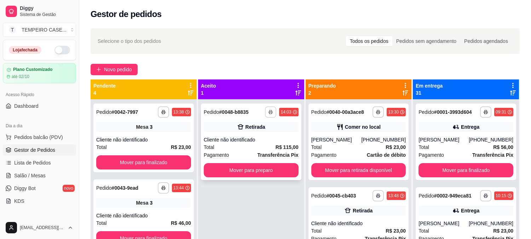
click at [272, 113] on button "button" at bounding box center [270, 111] width 11 height 11
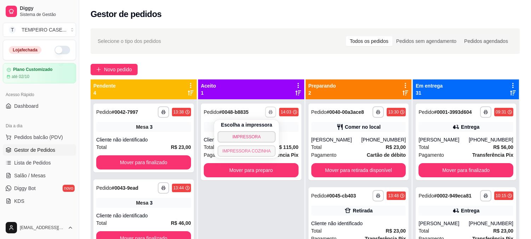
click at [262, 150] on button "IMPRESSORA COZINHA" at bounding box center [247, 150] width 58 height 11
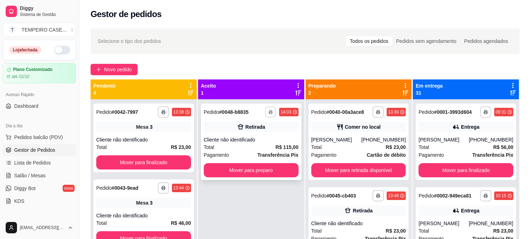
click at [270, 112] on icon "button" at bounding box center [271, 112] width 4 height 1
click at [260, 149] on button "IMPRESSORA COZINHA" at bounding box center [253, 144] width 47 height 9
click at [269, 113] on icon "button" at bounding box center [271, 112] width 4 height 4
click at [257, 149] on button "IMPRESSORA COZINHA" at bounding box center [253, 144] width 47 height 9
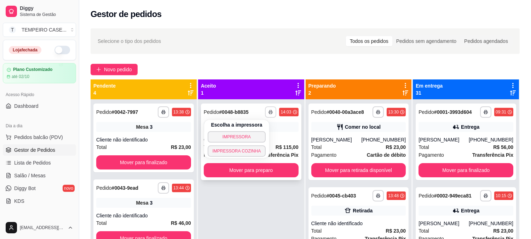
click at [269, 110] on icon "button" at bounding box center [271, 112] width 4 height 4
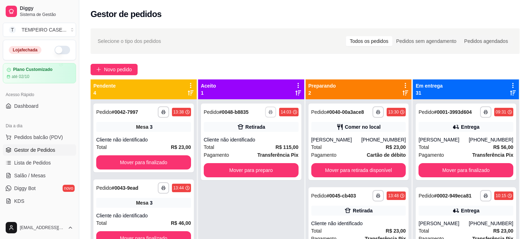
click at [260, 149] on button "IMPRESSORA COZINHA" at bounding box center [253, 144] width 47 height 9
click at [269, 112] on icon "button" at bounding box center [271, 112] width 4 height 4
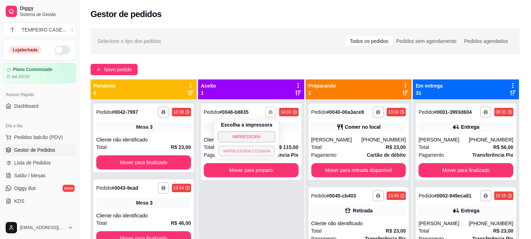
click at [256, 147] on button "IMPRESSORA COZINHA" at bounding box center [246, 150] width 57 height 11
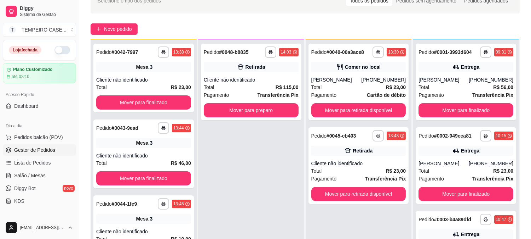
scroll to position [79, 0]
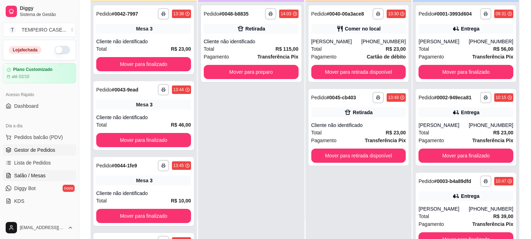
click at [41, 171] on link "Salão / Mesas" at bounding box center [39, 175] width 73 height 11
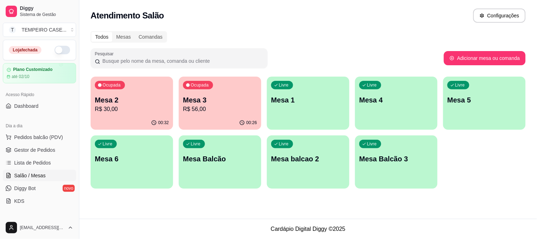
click at [140, 108] on p "R$ 30,00" at bounding box center [132, 109] width 74 height 8
click at [39, 158] on link "Lista de Pedidos" at bounding box center [39, 162] width 73 height 11
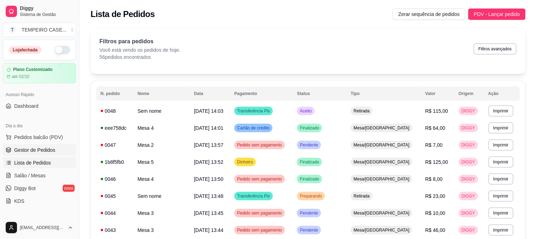
click at [40, 153] on span "Gestor de Pedidos" at bounding box center [34, 149] width 41 height 7
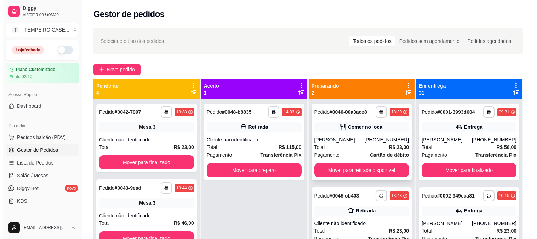
scroll to position [19, 0]
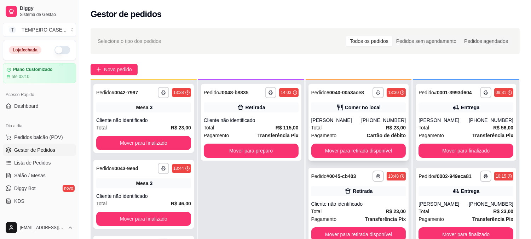
click at [348, 120] on div "[PERSON_NAME]" at bounding box center [337, 119] width 50 height 7
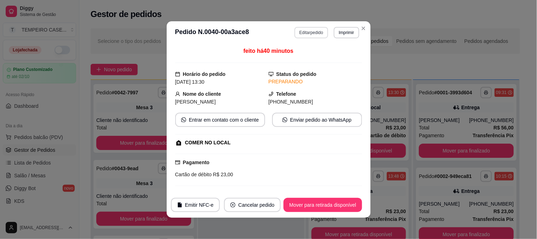
click at [302, 37] on button "Editar pedido" at bounding box center [312, 32] width 34 height 11
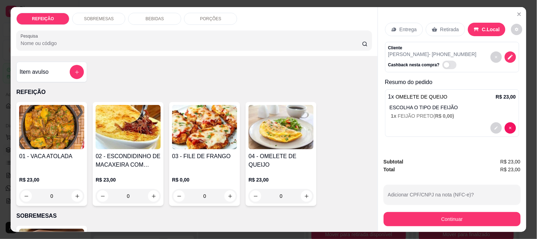
click at [159, 19] on div "BEBIDAS" at bounding box center [154, 19] width 53 height 12
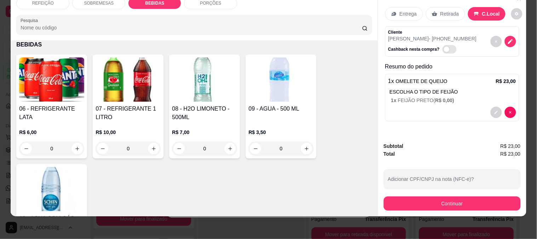
click at [206, 107] on h4 "08 - H2O LIMONETO - 500ML" at bounding box center [204, 112] width 65 height 17
click at [59, 183] on img at bounding box center [51, 189] width 65 height 44
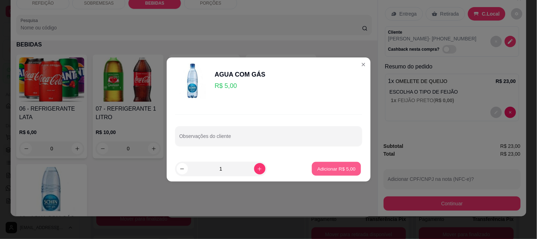
click at [329, 174] on button "Adicionar R$ 5,00" at bounding box center [336, 169] width 49 height 14
type input "1"
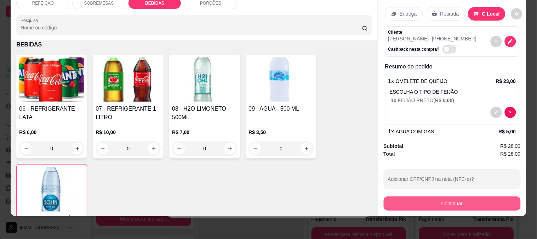
click at [426, 196] on button "Continuar" at bounding box center [452, 203] width 137 height 14
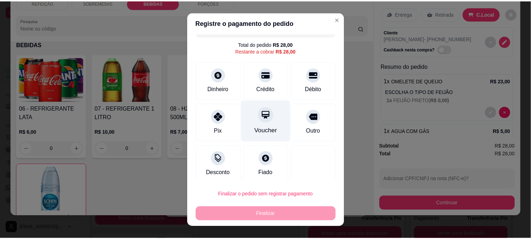
scroll to position [18, 0]
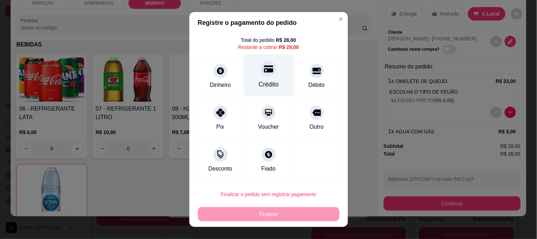
click at [267, 73] on div "Crédito" at bounding box center [269, 74] width 50 height 41
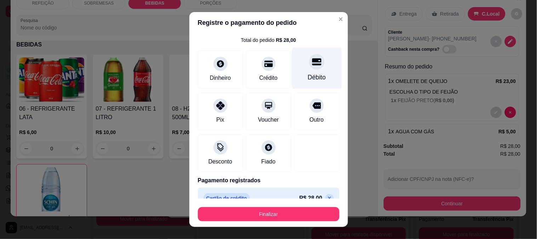
click at [301, 73] on div "Débito" at bounding box center [317, 67] width 50 height 41
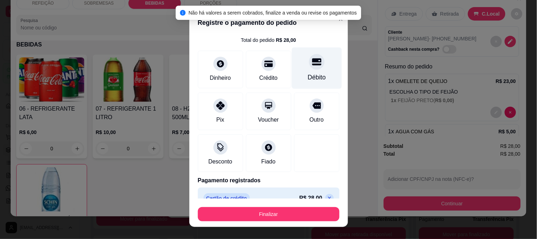
click at [311, 75] on div "Débito" at bounding box center [317, 77] width 18 height 9
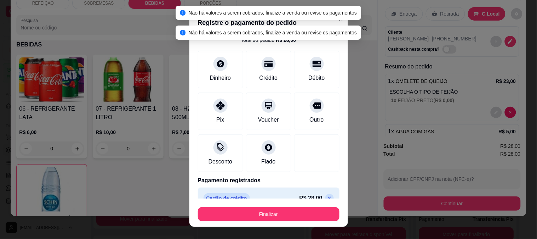
click at [327, 197] on icon at bounding box center [330, 198] width 6 height 6
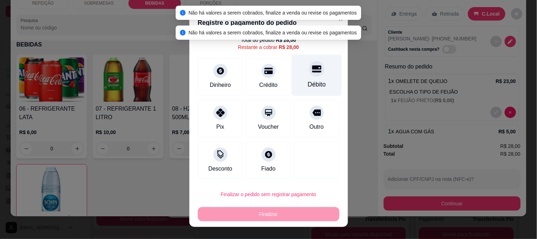
click at [308, 83] on div "Débito" at bounding box center [317, 84] width 18 height 9
type input "R$ 0,00"
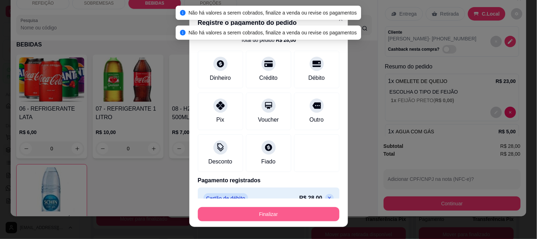
click at [297, 214] on button "Finalizar" at bounding box center [269, 214] width 142 height 14
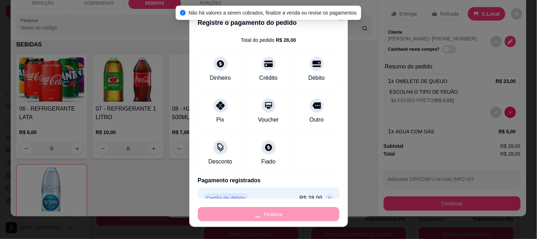
type input "0"
type input "-R$ 28,00"
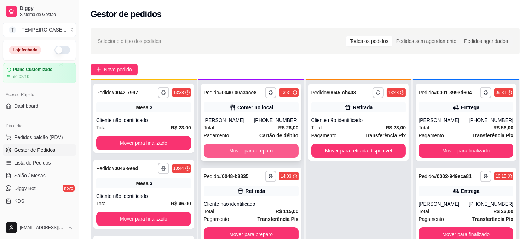
click at [276, 153] on button "Mover para preparo" at bounding box center [251, 150] width 95 height 14
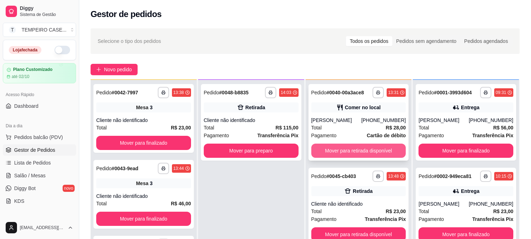
click at [361, 149] on button "Mover para retirada disponível" at bounding box center [359, 150] width 95 height 14
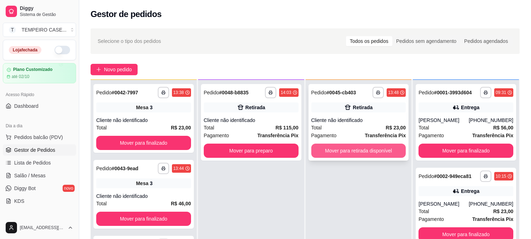
click at [369, 151] on button "Mover para retirada disponível" at bounding box center [359, 150] width 95 height 14
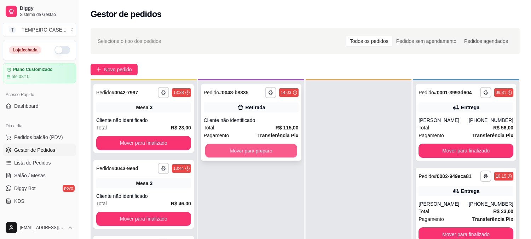
click at [274, 153] on button "Mover para preparo" at bounding box center [251, 151] width 92 height 14
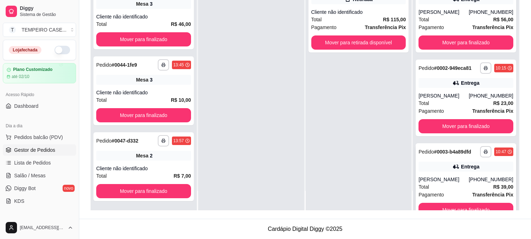
scroll to position [236, 0]
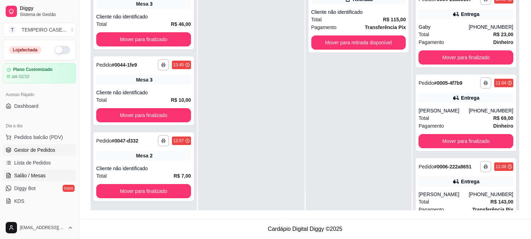
click at [36, 176] on span "Salão / Mesas" at bounding box center [30, 175] width 32 height 7
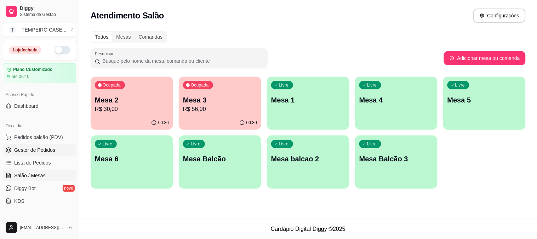
click at [38, 152] on span "Gestor de Pedidos" at bounding box center [34, 149] width 41 height 7
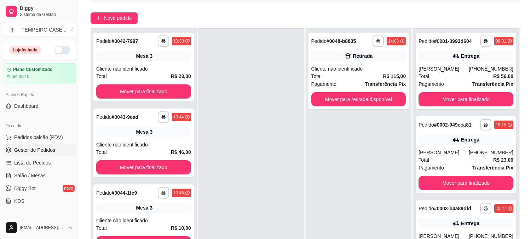
scroll to position [108, 0]
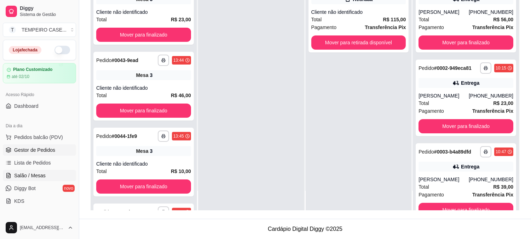
click at [61, 175] on link "Salão / Mesas" at bounding box center [39, 175] width 73 height 11
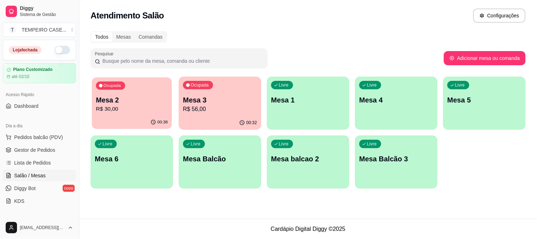
click at [135, 118] on div "00:38" at bounding box center [132, 121] width 80 height 13
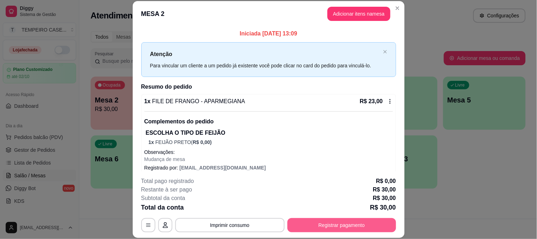
click at [359, 229] on button "Registrar pagamento" at bounding box center [341, 225] width 109 height 14
click at [279, 97] on div "Crédito" at bounding box center [268, 102] width 45 height 38
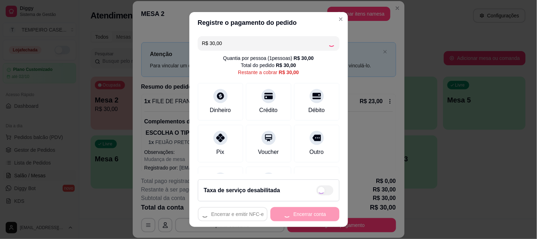
type input "R$ 0,00"
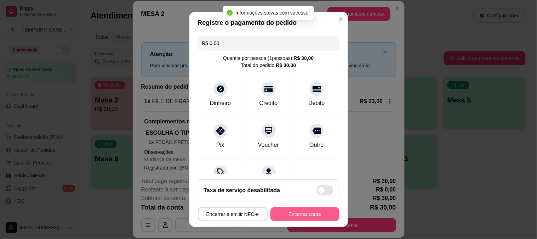
click at [306, 215] on button "Encerrar conta" at bounding box center [305, 214] width 69 height 14
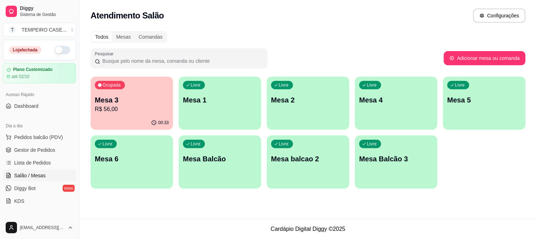
click at [121, 92] on div "Ocupada Mesa 3 R$ 56,00" at bounding box center [132, 95] width 82 height 39
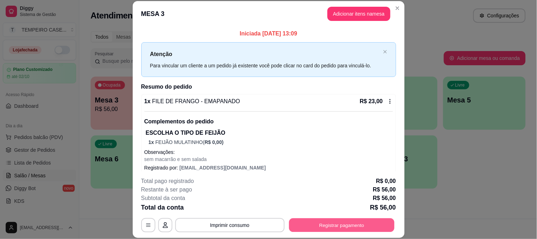
click at [342, 230] on button "Registrar pagamento" at bounding box center [342, 225] width 106 height 14
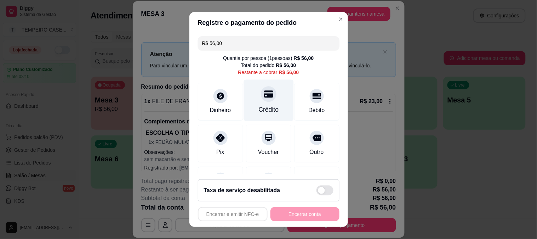
click at [264, 96] on icon at bounding box center [268, 93] width 9 height 9
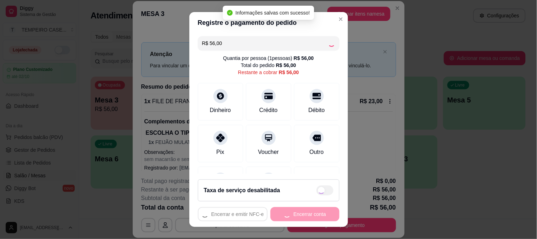
type input "R$ 0,00"
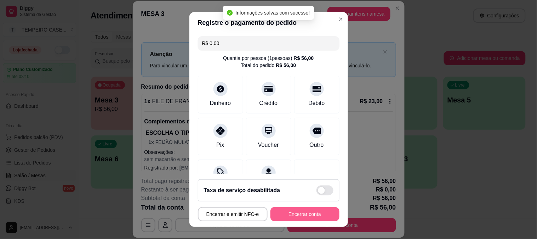
click at [309, 215] on button "Encerrar conta" at bounding box center [305, 214] width 69 height 14
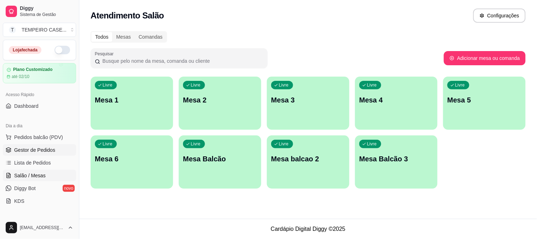
click at [30, 150] on span "Gestor de Pedidos" at bounding box center [34, 149] width 41 height 7
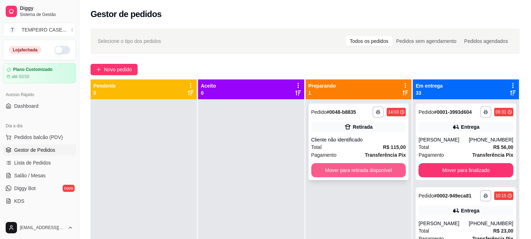
click at [373, 169] on button "Mover para retirada disponível" at bounding box center [359, 170] width 95 height 14
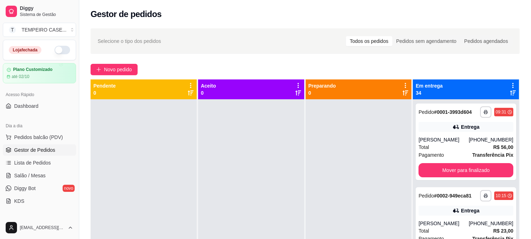
click at [510, 85] on icon at bounding box center [513, 85] width 6 height 6
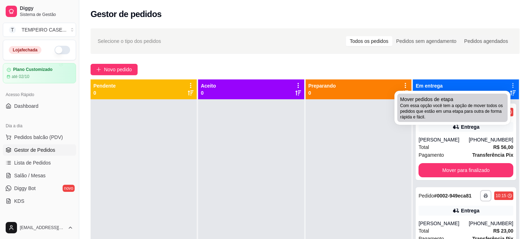
click at [438, 106] on span "Com essa opção você tem a opção de mover todos os pedidos que estão em uma etap…" at bounding box center [452, 111] width 105 height 17
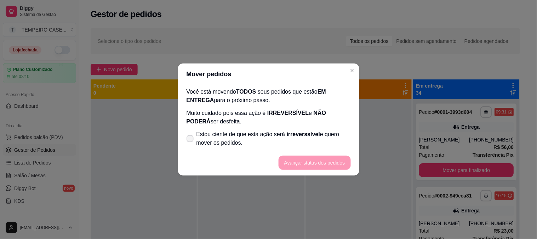
click at [296, 140] on span "Estou ciente de que esta ação será irreverssível e quero mover os pedidos." at bounding box center [274, 138] width 154 height 17
click at [191, 140] on input "Estou ciente de que esta ação será irreverssível e quero mover os pedidos." at bounding box center [188, 142] width 5 height 5
checkbox input "true"
click at [298, 157] on button "Avançar status dos pedidos" at bounding box center [315, 162] width 72 height 14
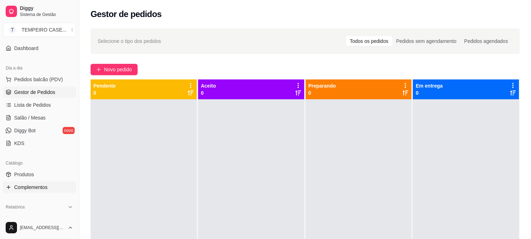
scroll to position [79, 0]
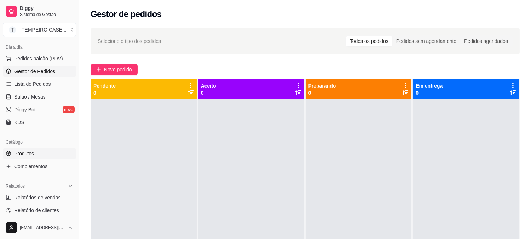
click at [17, 152] on span "Produtos" at bounding box center [24, 153] width 20 height 7
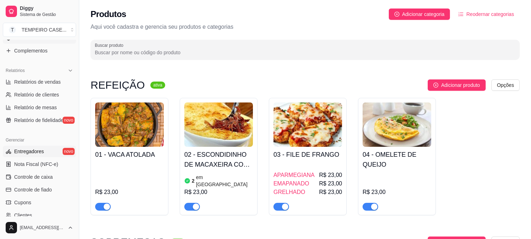
scroll to position [197, 0]
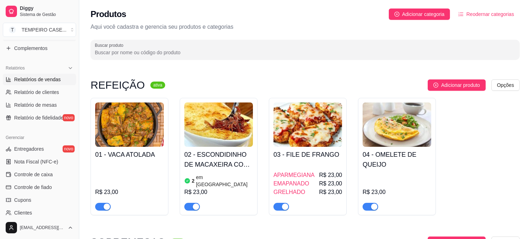
click at [42, 82] on span "Relatórios de vendas" at bounding box center [37, 79] width 47 height 7
select select "ALL"
select select "0"
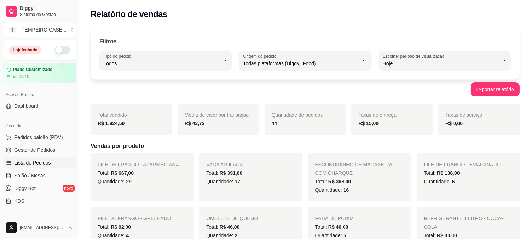
click at [38, 163] on span "Lista de Pedidos" at bounding box center [32, 162] width 37 height 7
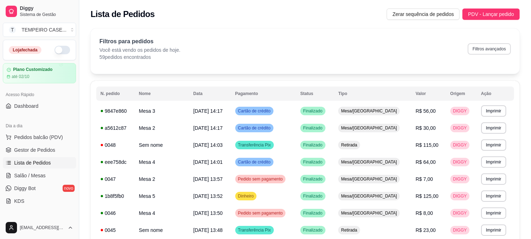
click at [490, 45] on button "Filtros avançados" at bounding box center [489, 48] width 43 height 11
select select "0"
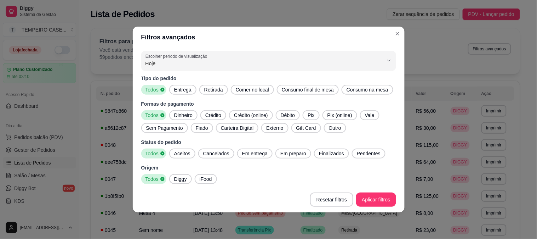
click at [183, 86] on span "Entrega" at bounding box center [182, 89] width 23 height 7
drag, startPoint x: 189, startPoint y: 149, endPoint x: 199, endPoint y: 148, distance: 9.9
click at [189, 149] on div "Aceitos" at bounding box center [182, 153] width 26 height 10
drag, startPoint x: 242, startPoint y: 153, endPoint x: 298, endPoint y: 152, distance: 56.7
click at [242, 153] on span "Em entrega" at bounding box center [254, 153] width 31 height 7
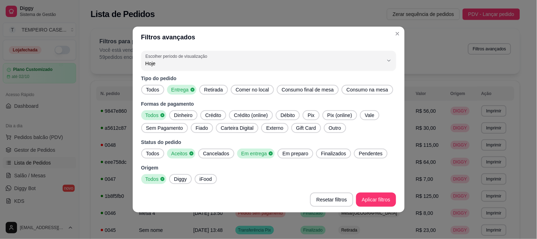
click at [299, 152] on span "Em preparo" at bounding box center [296, 153] width 32 height 7
click at [334, 152] on span "Finalizados" at bounding box center [335, 153] width 31 height 7
click at [369, 150] on span "Pendentes" at bounding box center [374, 153] width 29 height 7
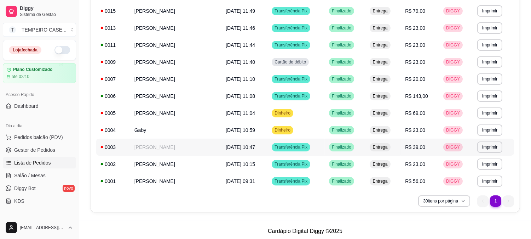
scroll to position [323, 0]
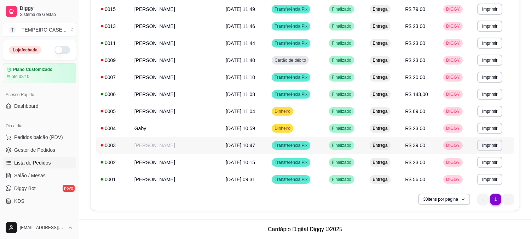
click at [162, 142] on td "[PERSON_NAME]" at bounding box center [175, 145] width 91 height 17
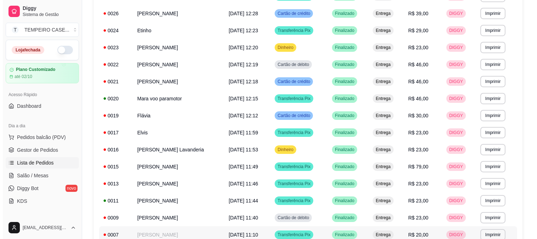
scroll to position [165, 0]
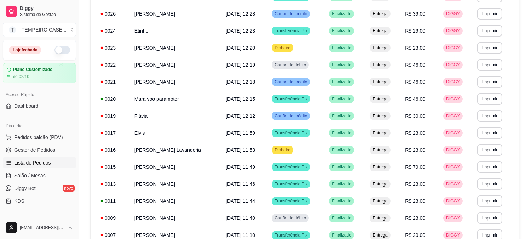
click at [172, 169] on td "[PERSON_NAME]" at bounding box center [175, 166] width 91 height 17
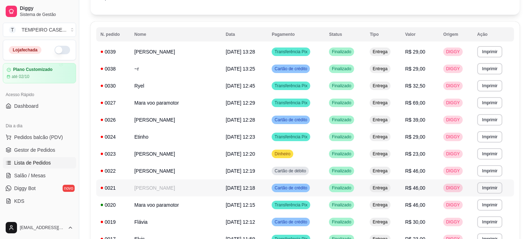
scroll to position [47, 0]
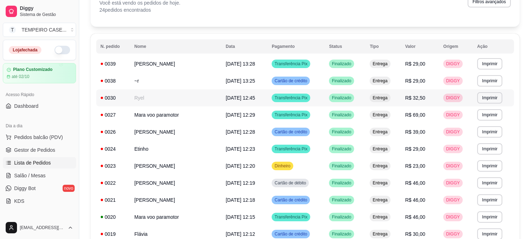
click at [171, 101] on td "Ryel" at bounding box center [175, 97] width 91 height 17
